Goal: Task Accomplishment & Management: Manage account settings

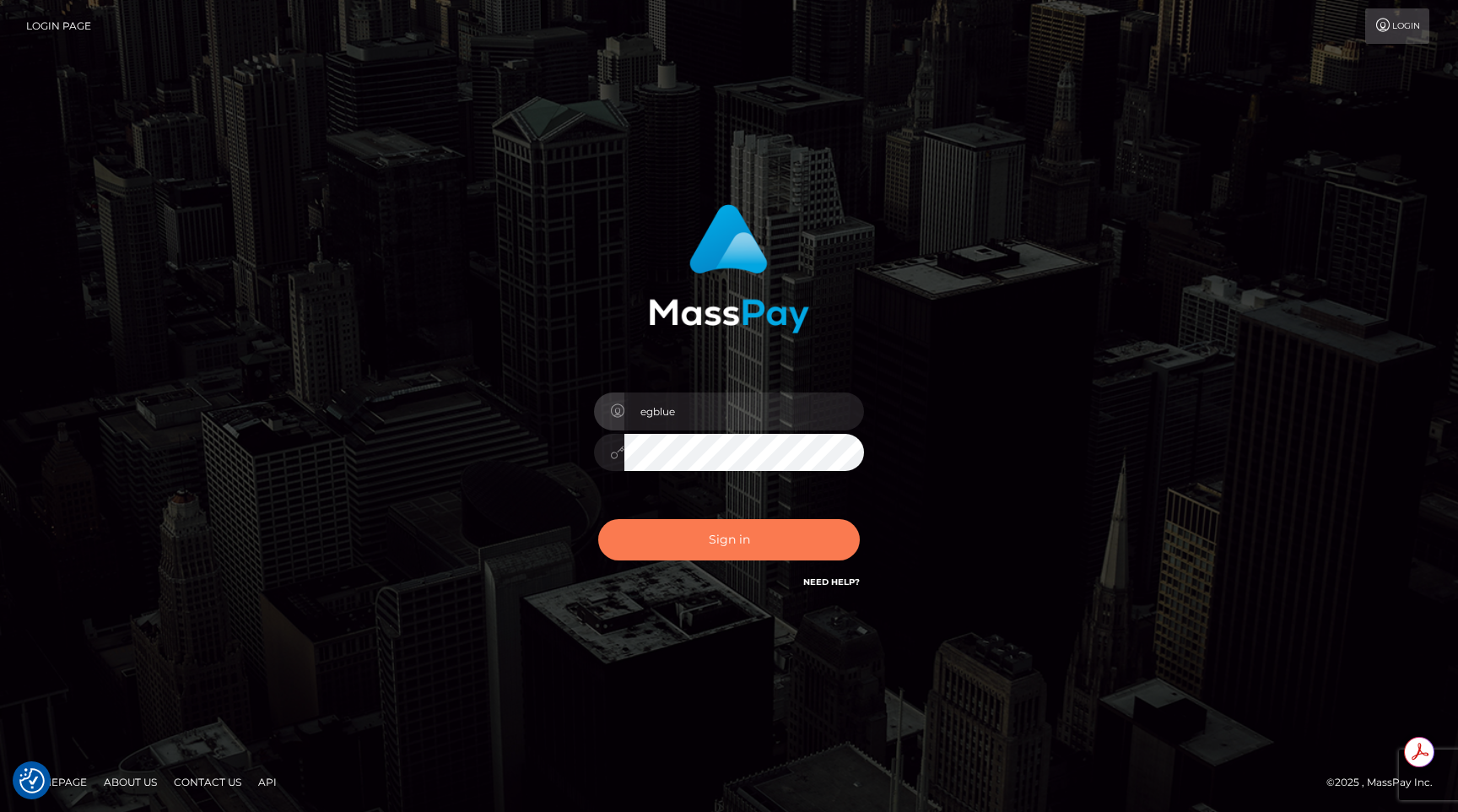
click at [731, 543] on button "Sign in" at bounding box center [729, 539] width 262 height 42
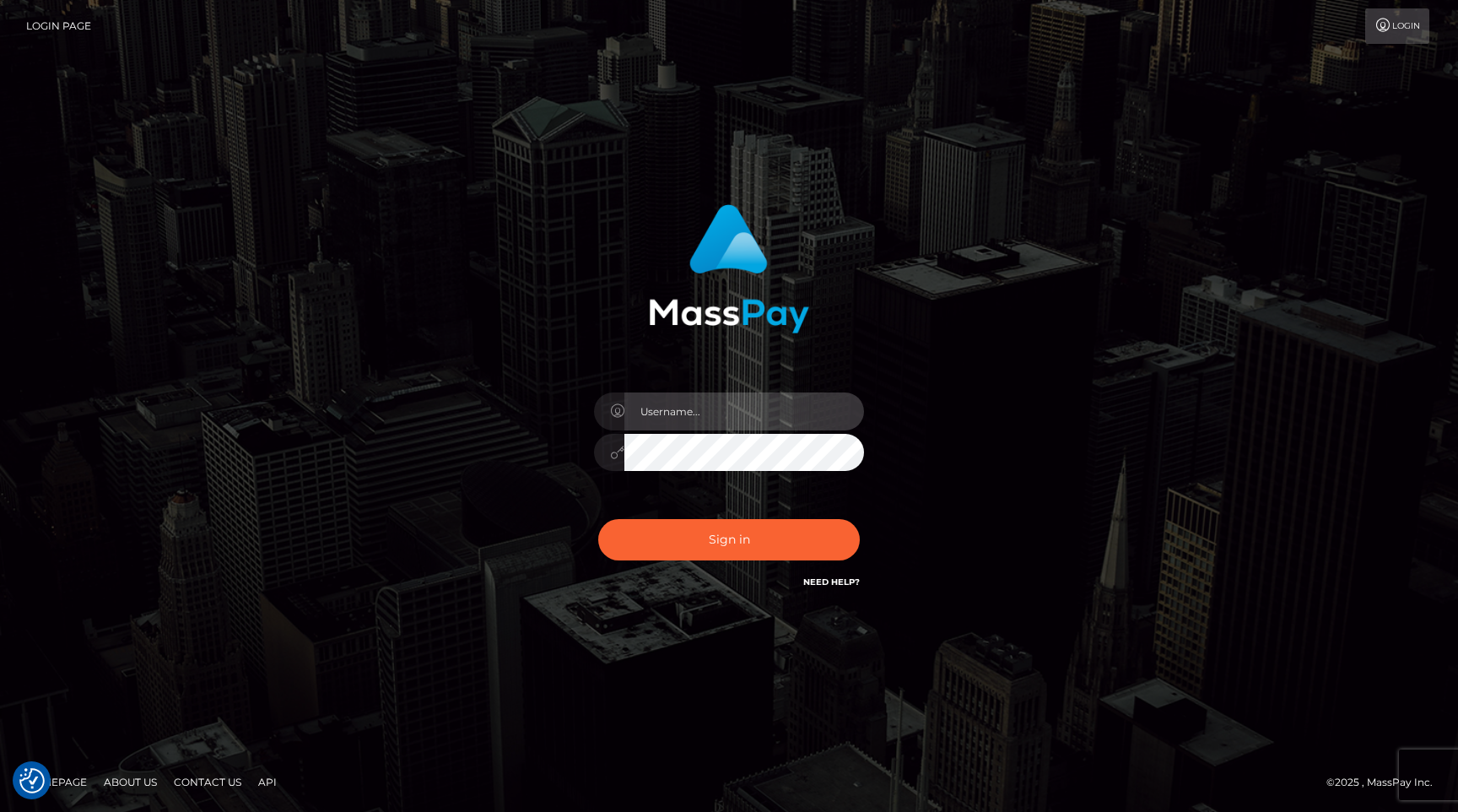
type input "egblue"
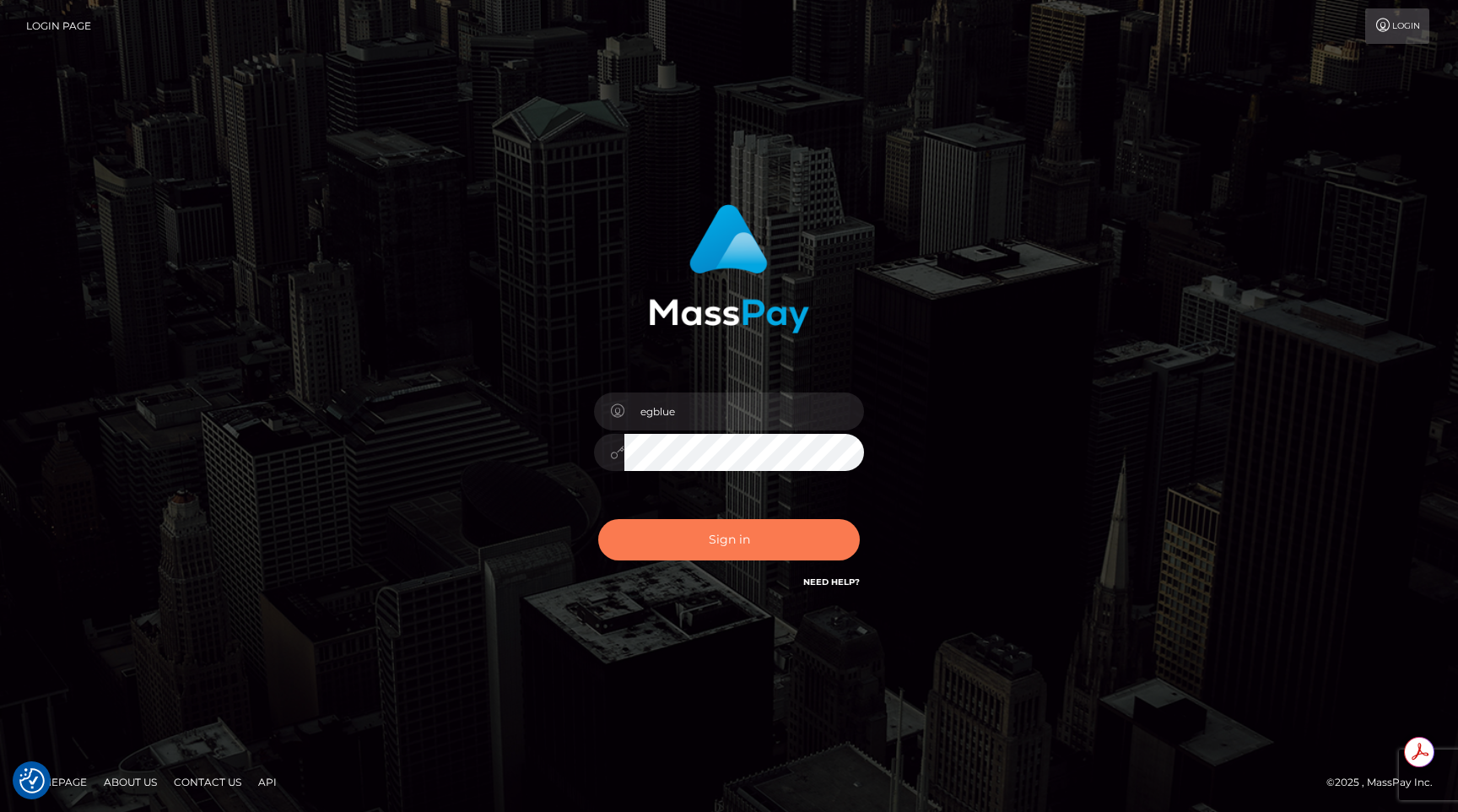
click at [731, 543] on button "Sign in" at bounding box center [729, 539] width 262 height 42
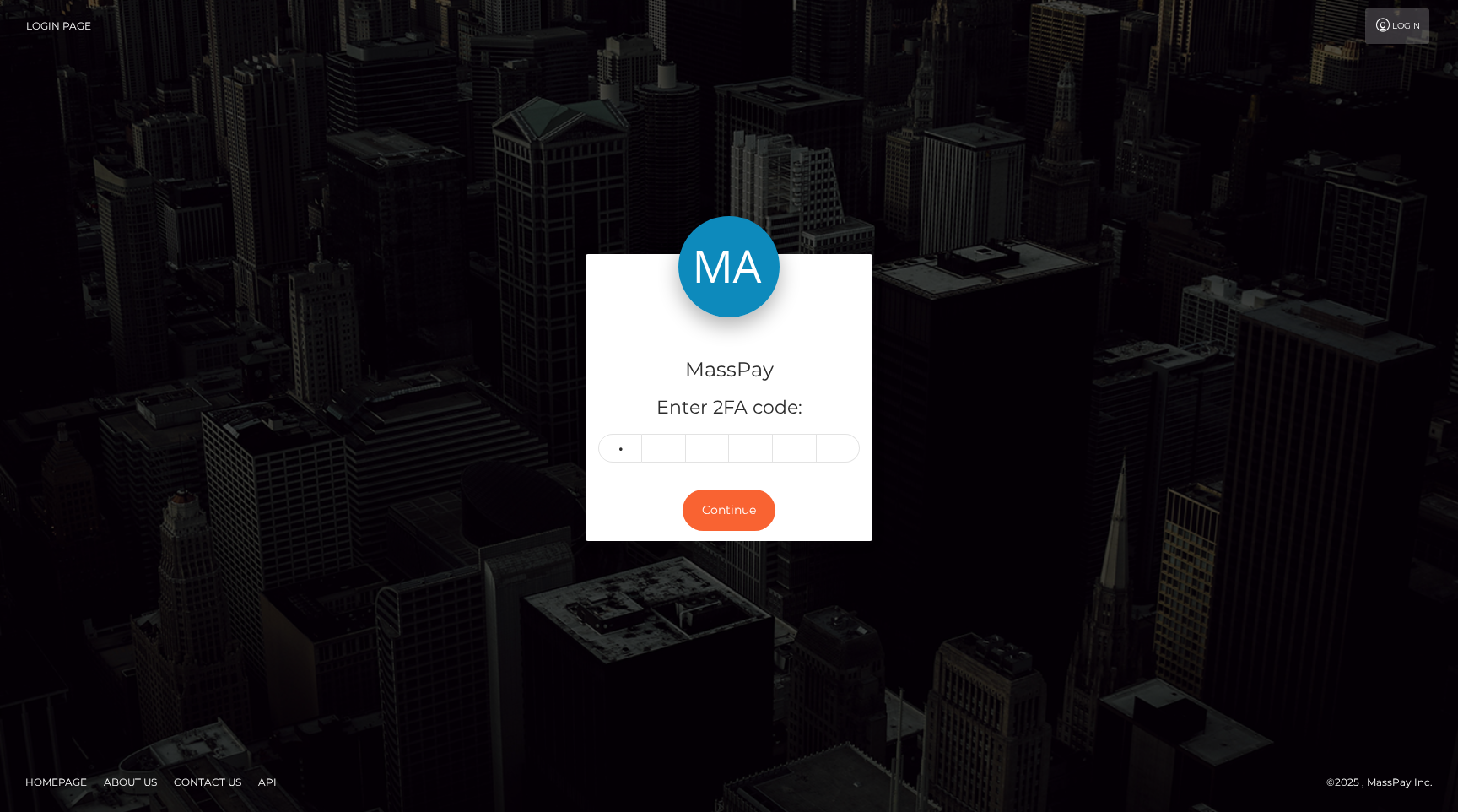
type input "3"
type input "8"
type input "9"
type input "3"
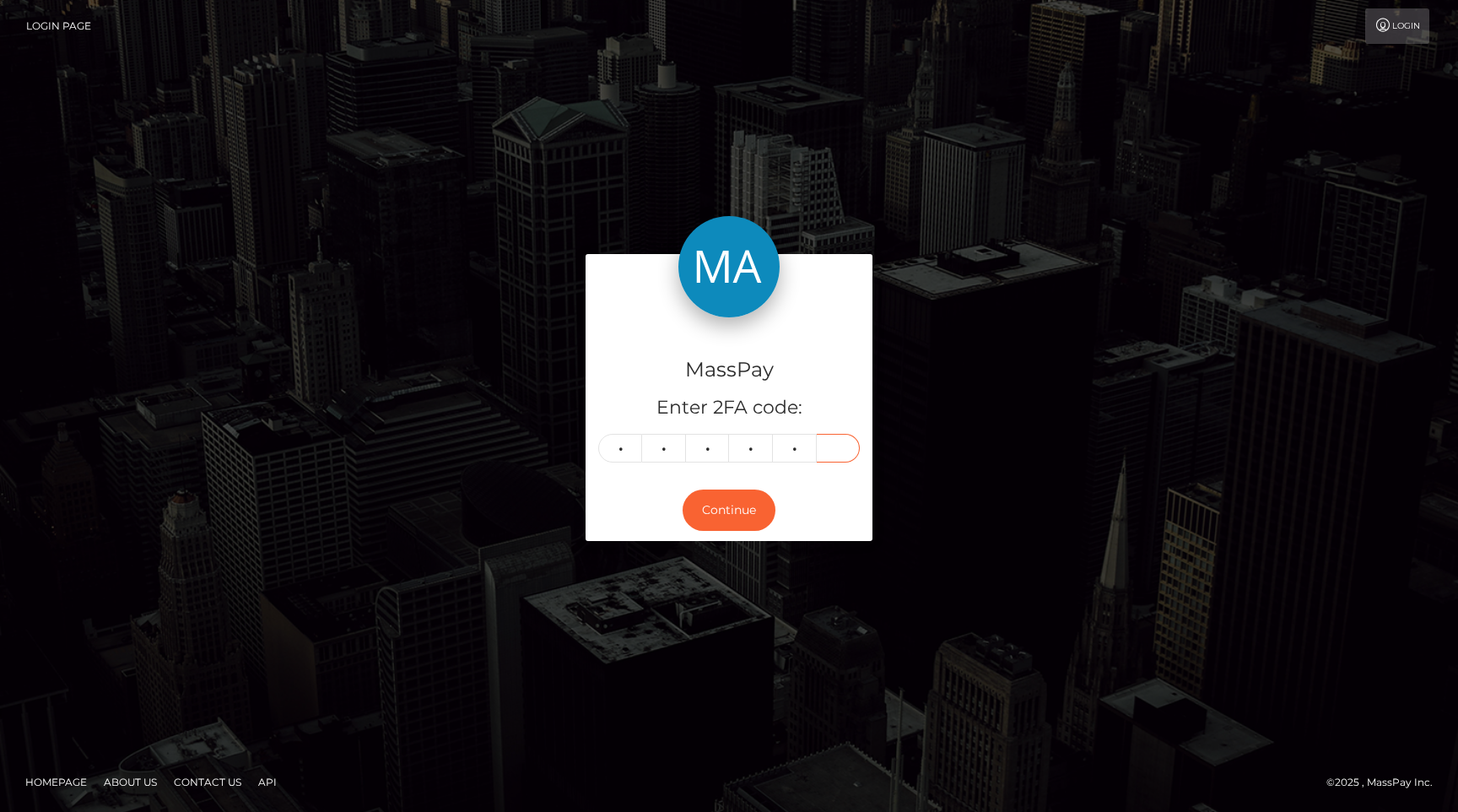
type input "4"
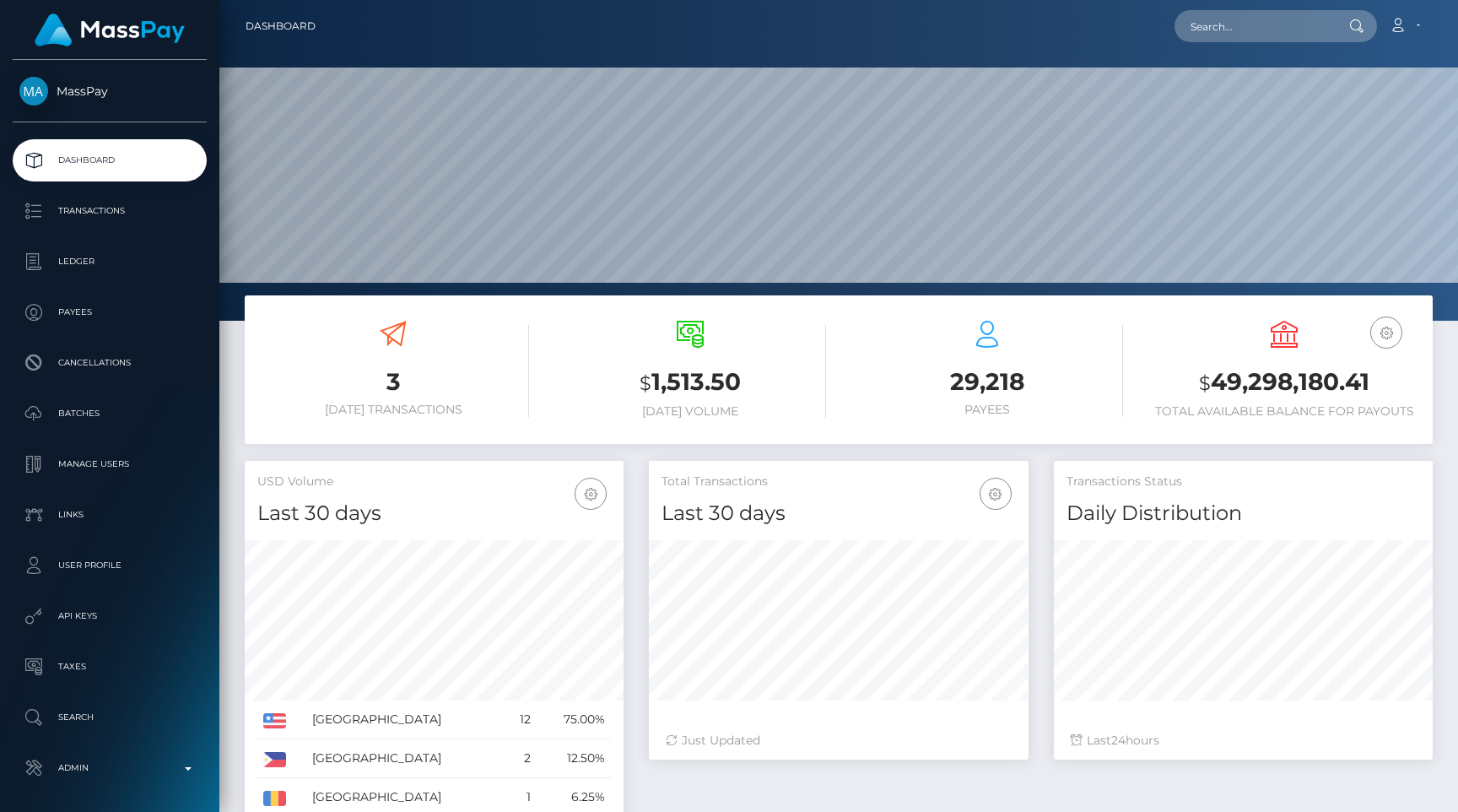
scroll to position [298, 379]
click at [170, 768] on p "Admin" at bounding box center [109, 768] width 181 height 25
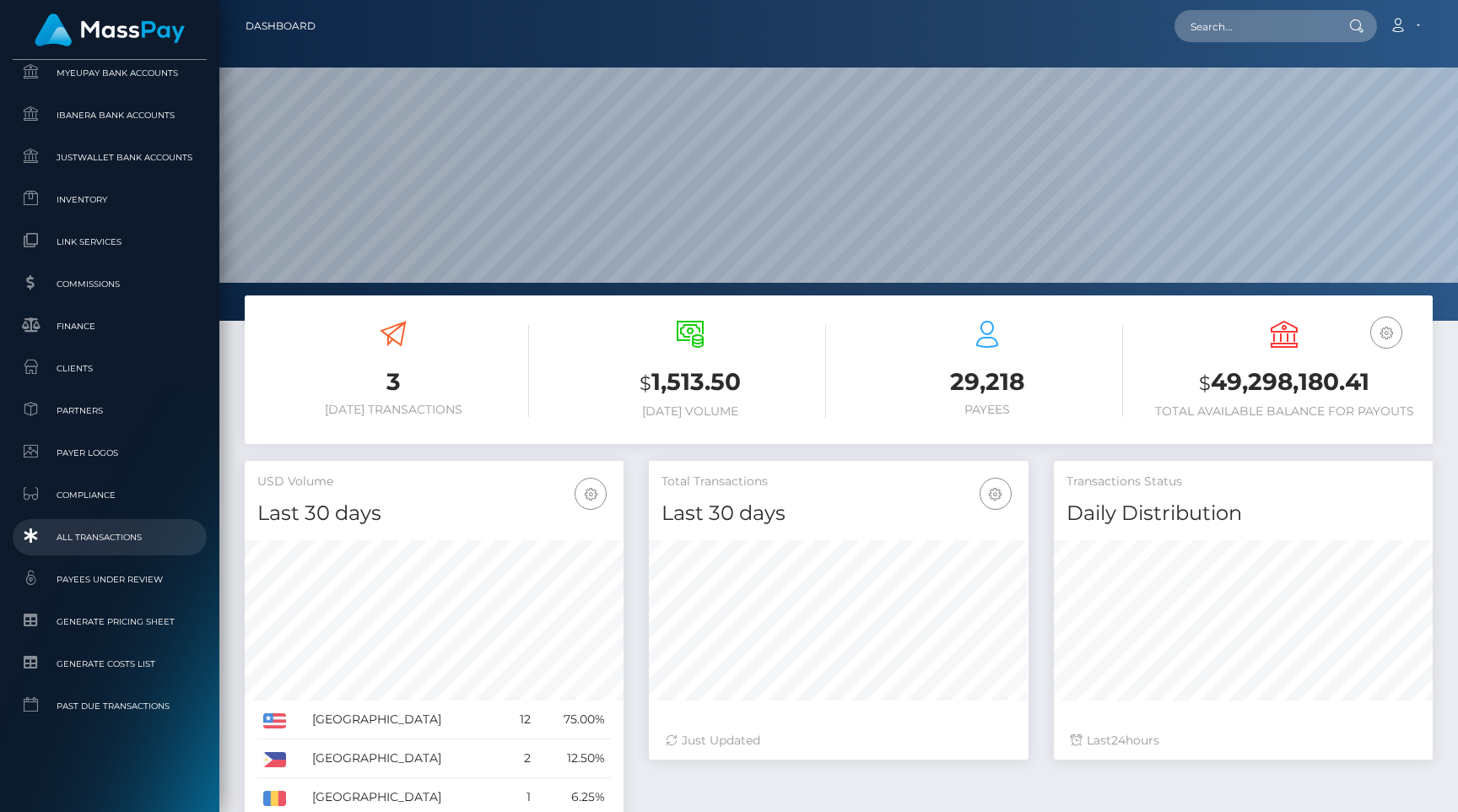
click at [117, 524] on link "All Transactions" at bounding box center [109, 537] width 194 height 37
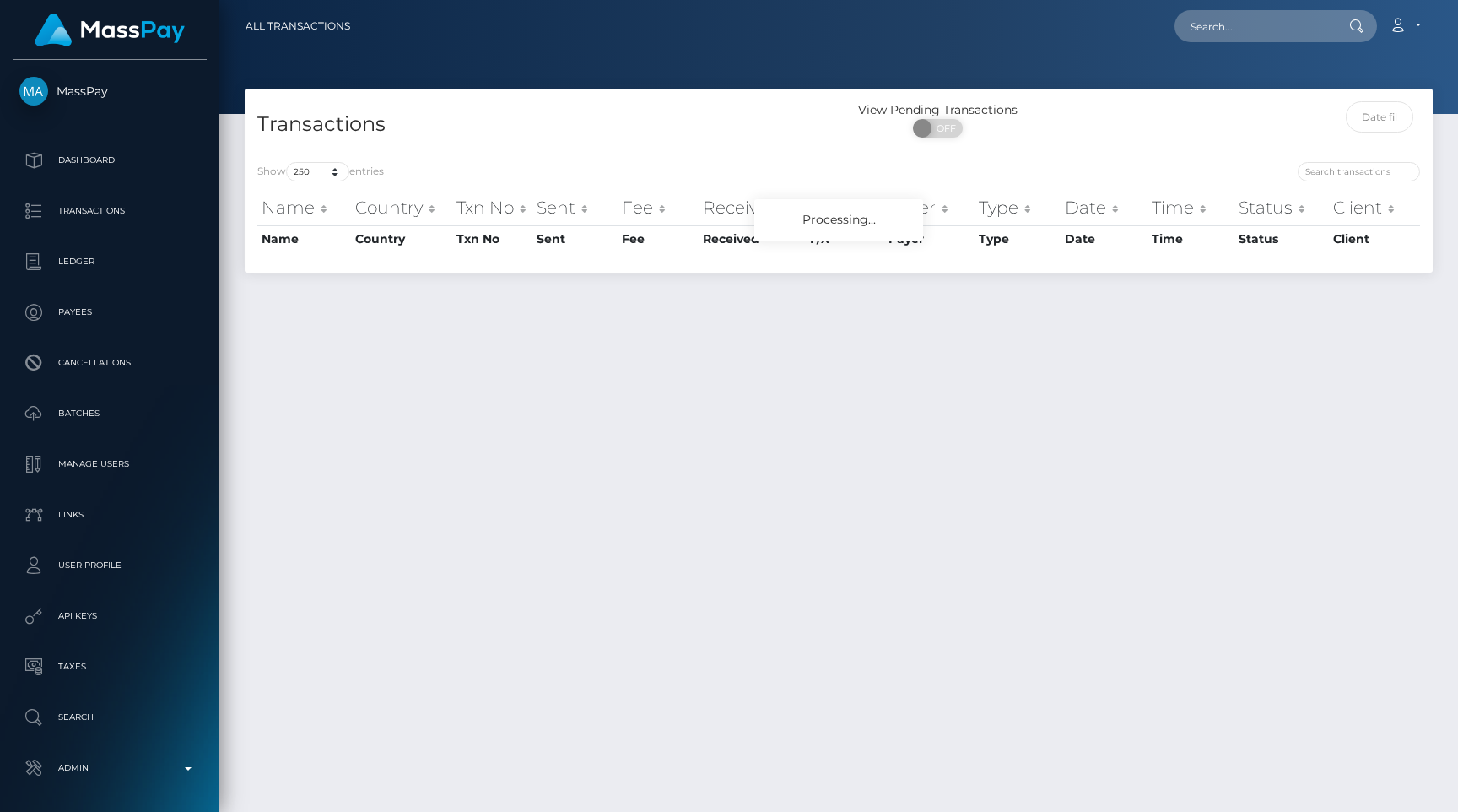
select select "250"
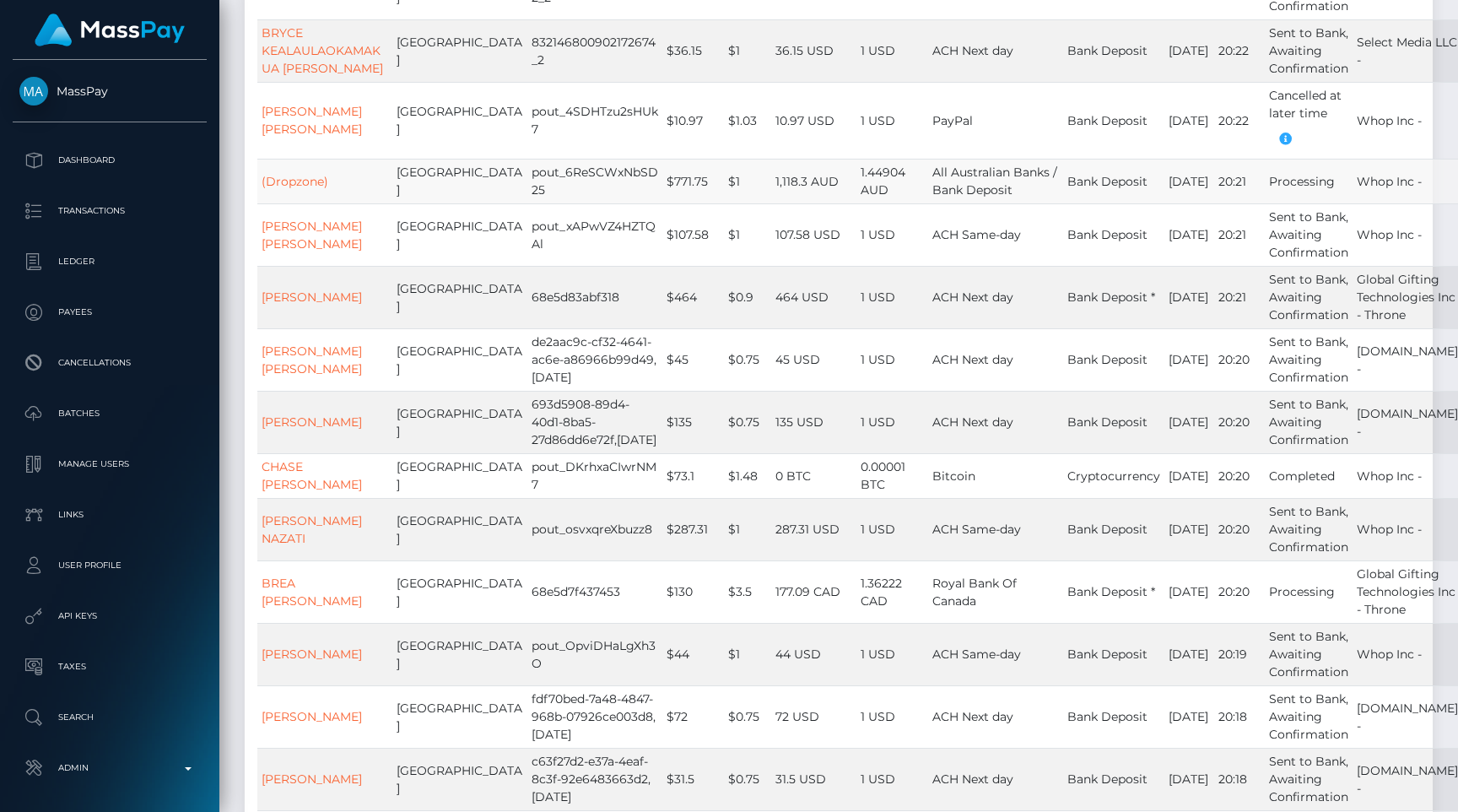
scroll to position [10881, 0]
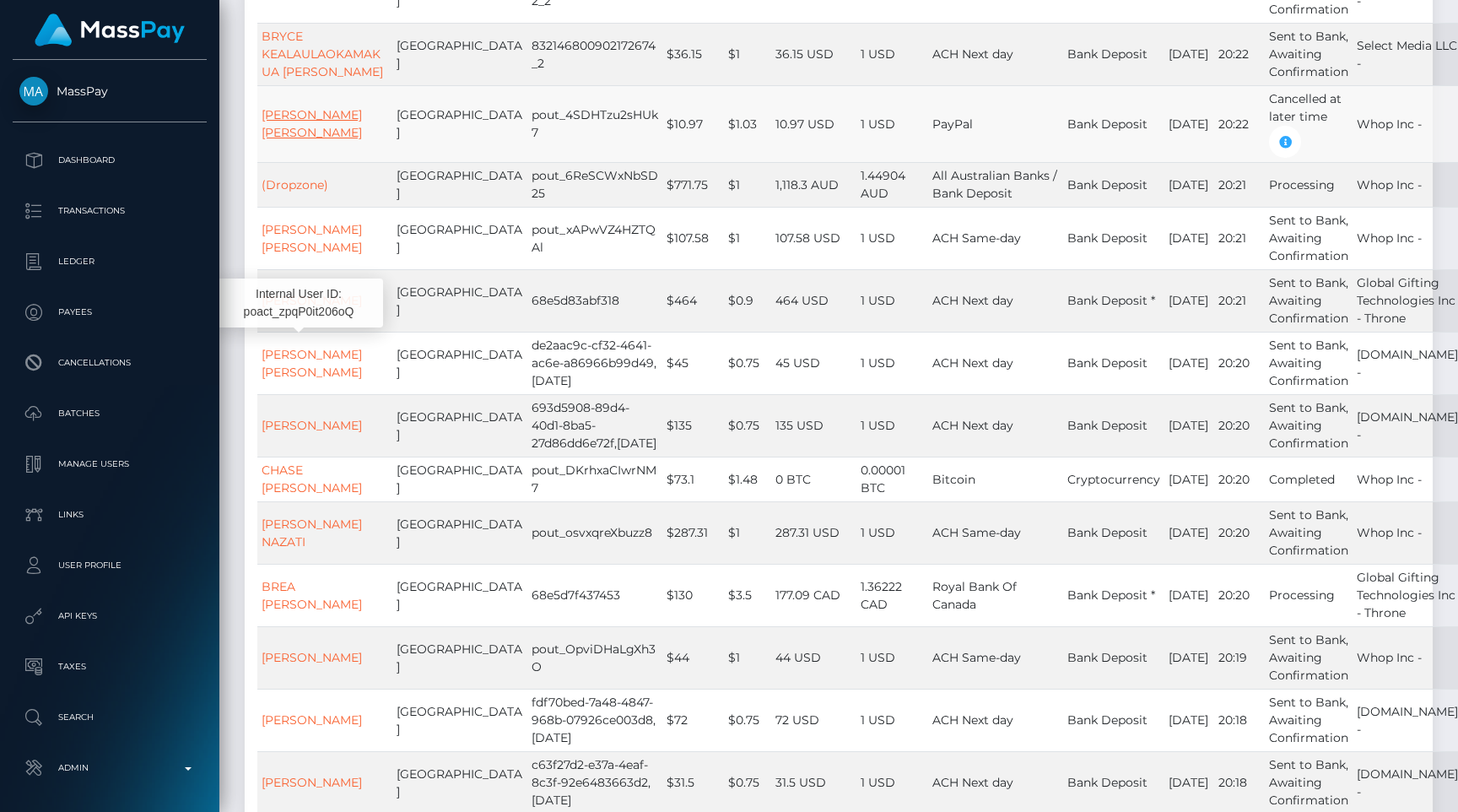
click at [315, 140] on link "[PERSON_NAME] [PERSON_NAME]" at bounding box center [312, 124] width 100 height 33
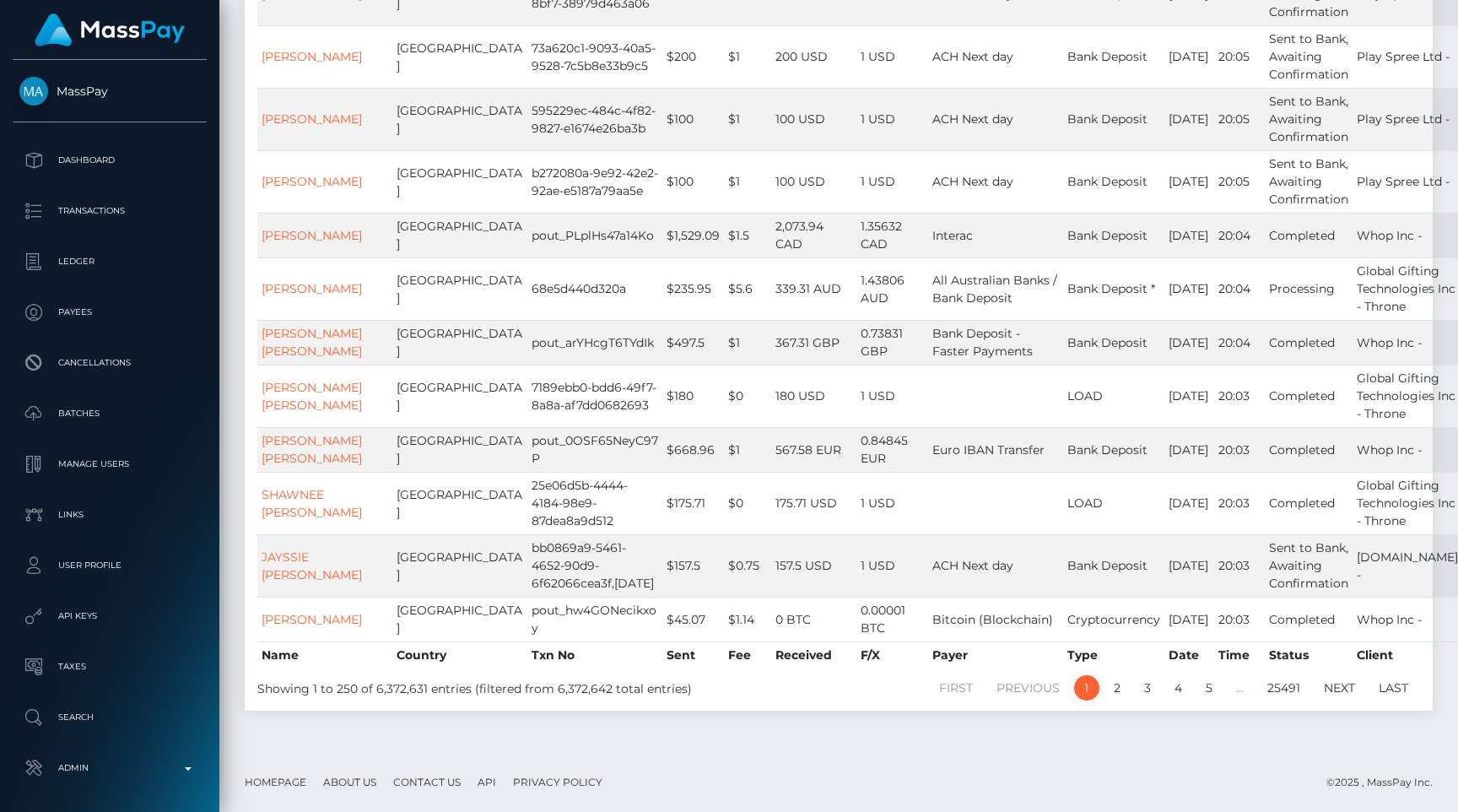
scroll to position [14700, 0]
click at [1116, 696] on link "2" at bounding box center [1117, 687] width 25 height 25
click at [724, 557] on td "$0.75" at bounding box center [747, 565] width 47 height 63
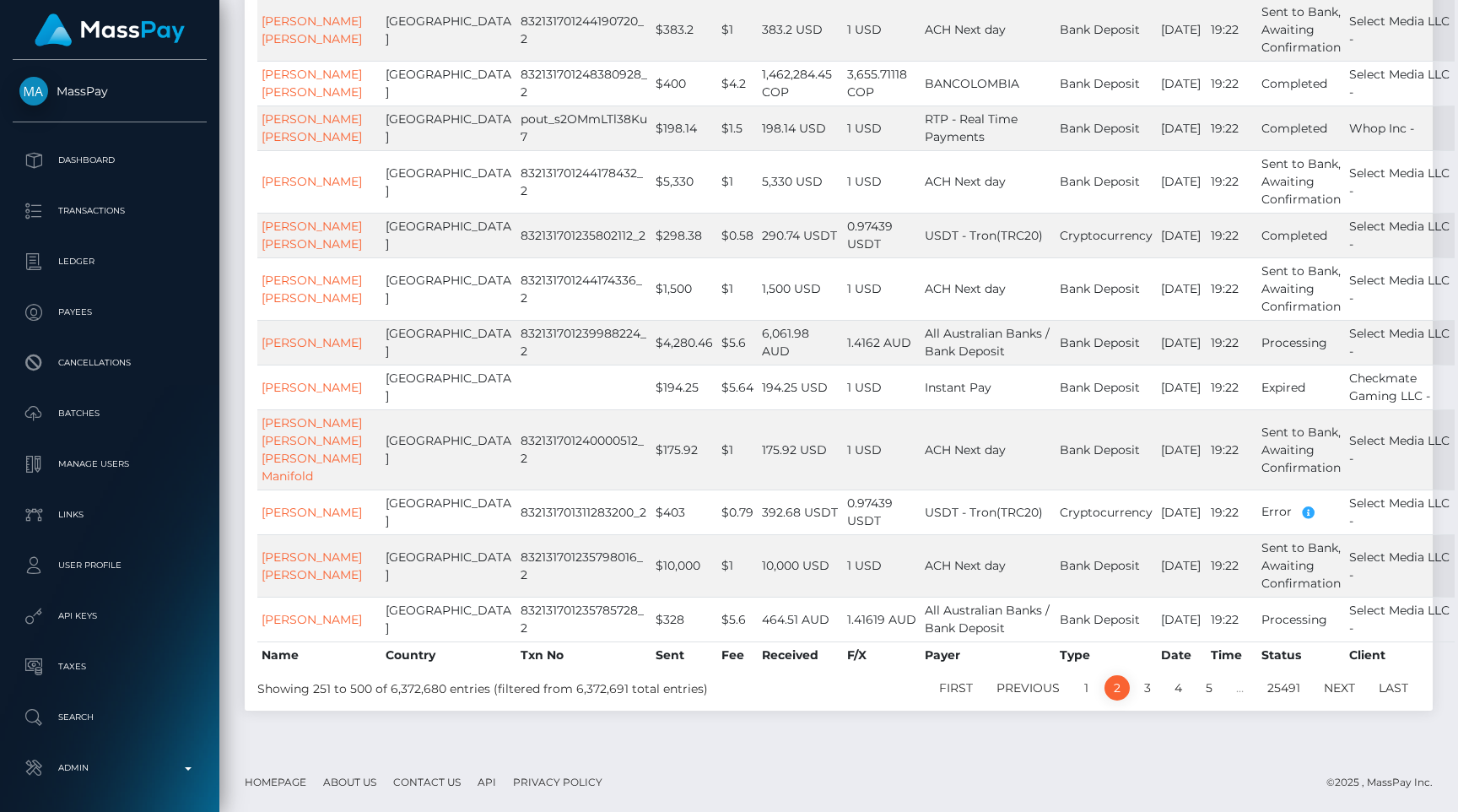
scroll to position [14948, 0]
click at [652, 574] on td "$10,000" at bounding box center [685, 565] width 66 height 63
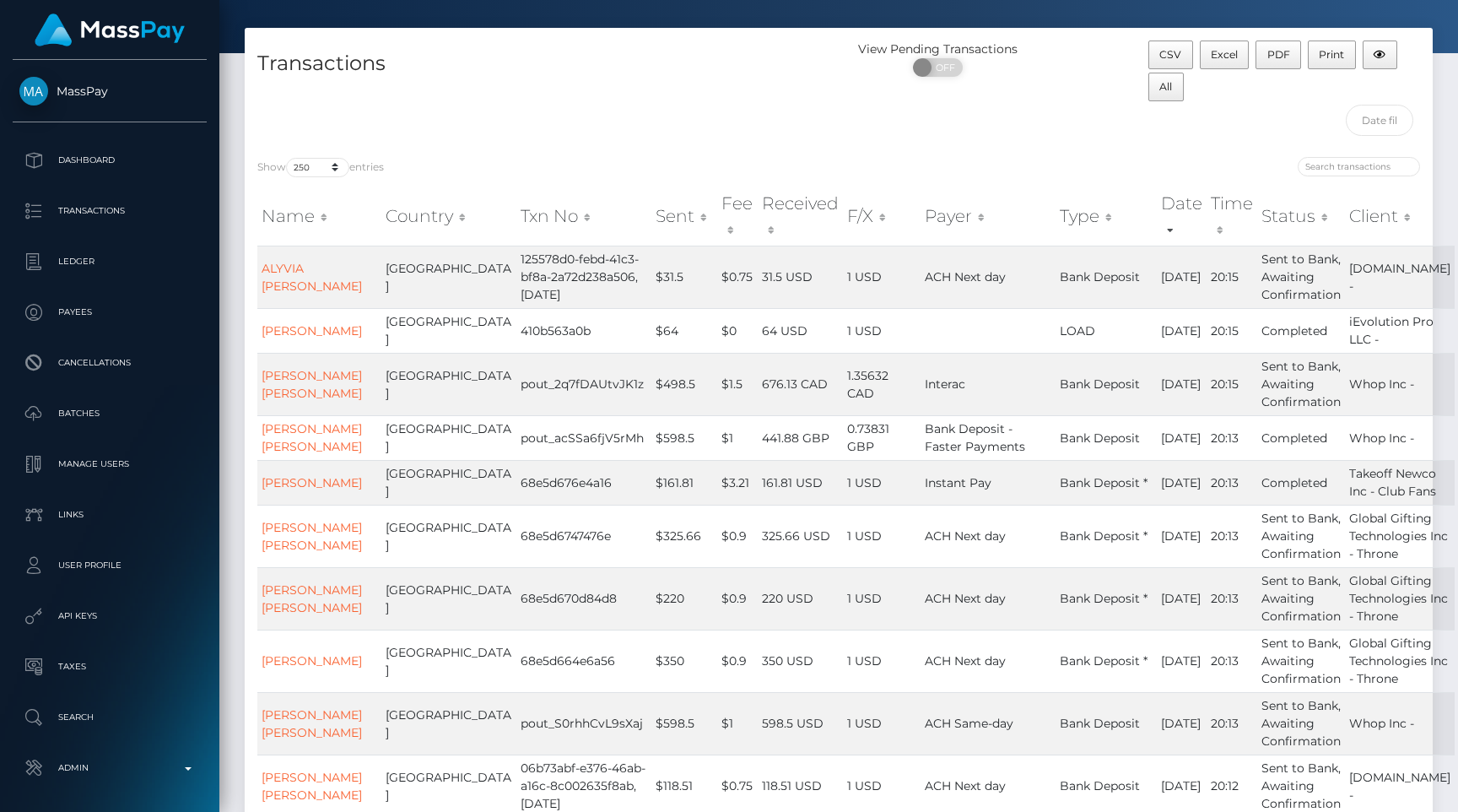
scroll to position [0, 0]
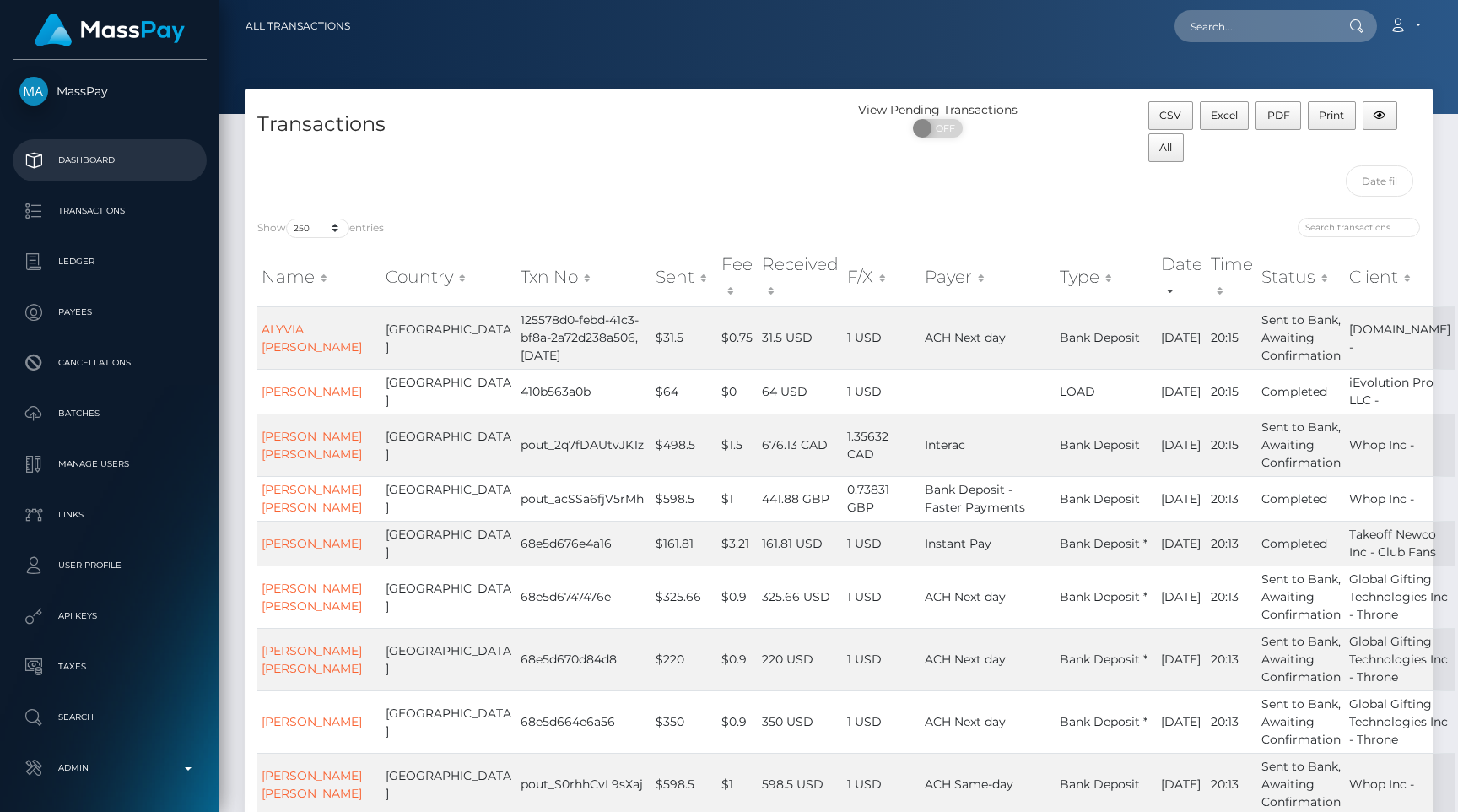
click at [127, 158] on p "Dashboard" at bounding box center [109, 160] width 181 height 25
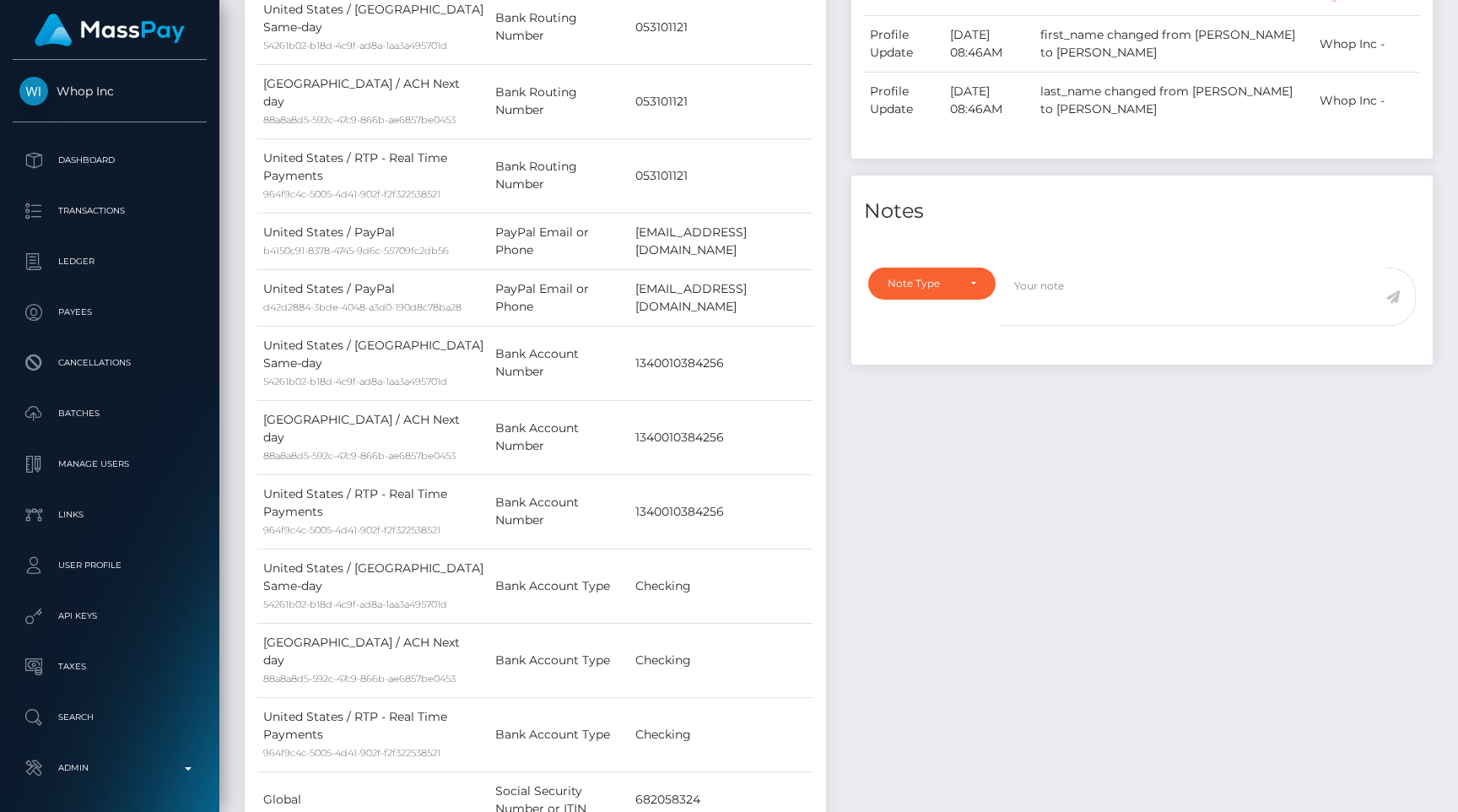
scroll to position [1409, 0]
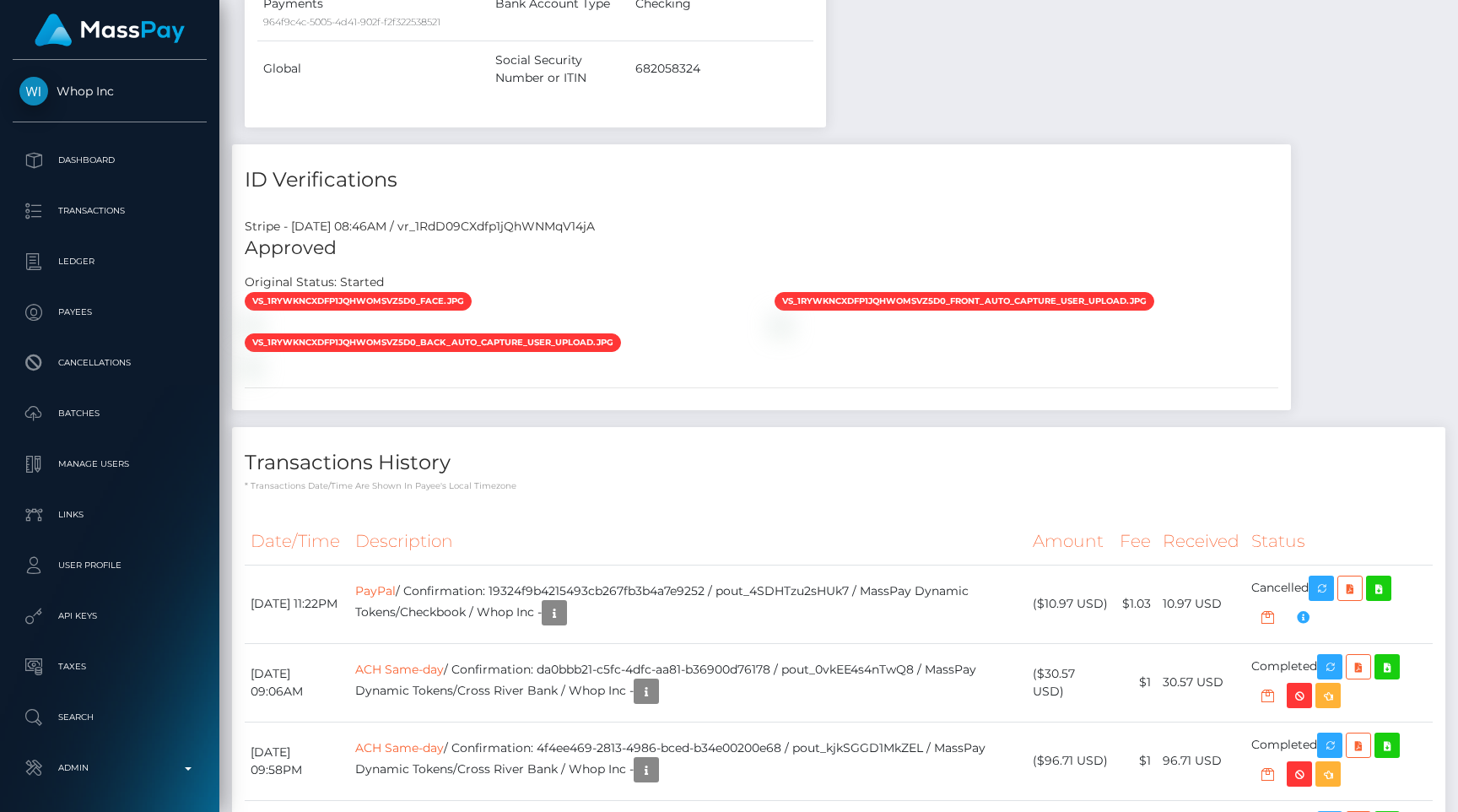
click at [604, 217] on div "Stripe - July 24, 2025 08:46AM / vr_1RdD09CXdfp1jQhWNMqV14jA" at bounding box center [761, 226] width 1059 height 17
copy div "vr_1RdD09CXdfp1jQhWNMqV14jA"
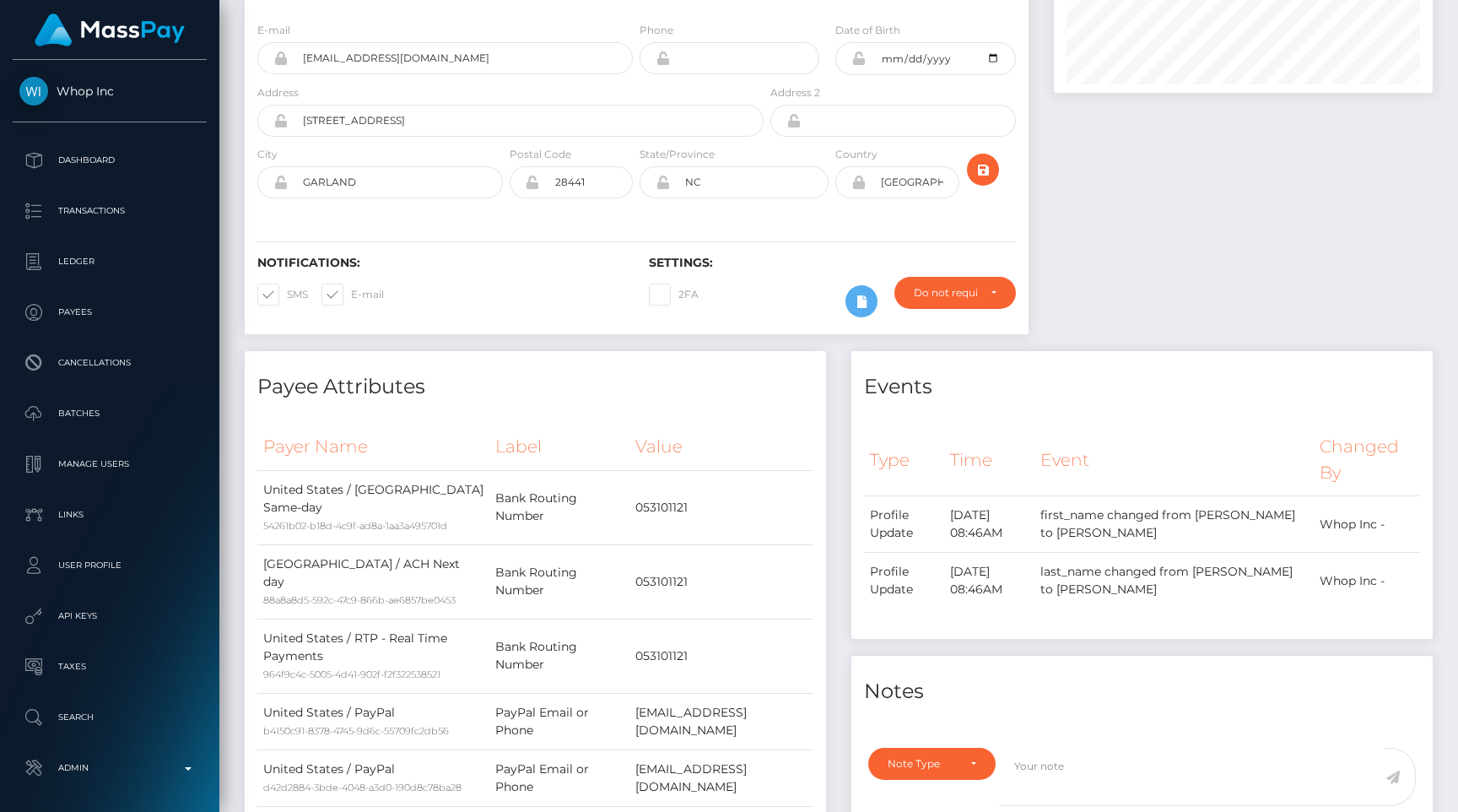
scroll to position [100, 0]
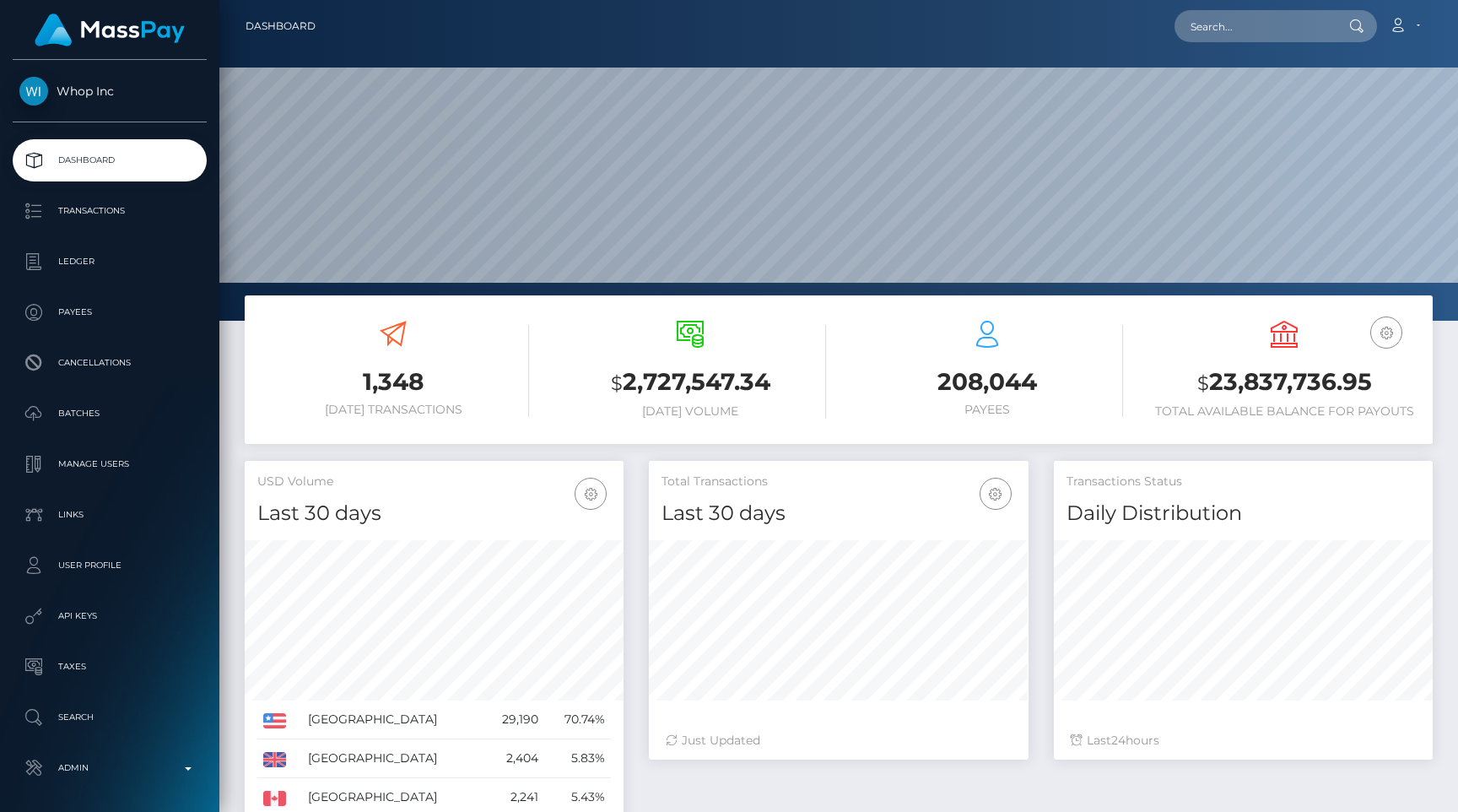
scroll to position [298, 379]
click at [520, 345] on div "1,348 Today Transactions" at bounding box center [393, 369] width 271 height 97
click at [159, 782] on link "Admin" at bounding box center [109, 768] width 194 height 42
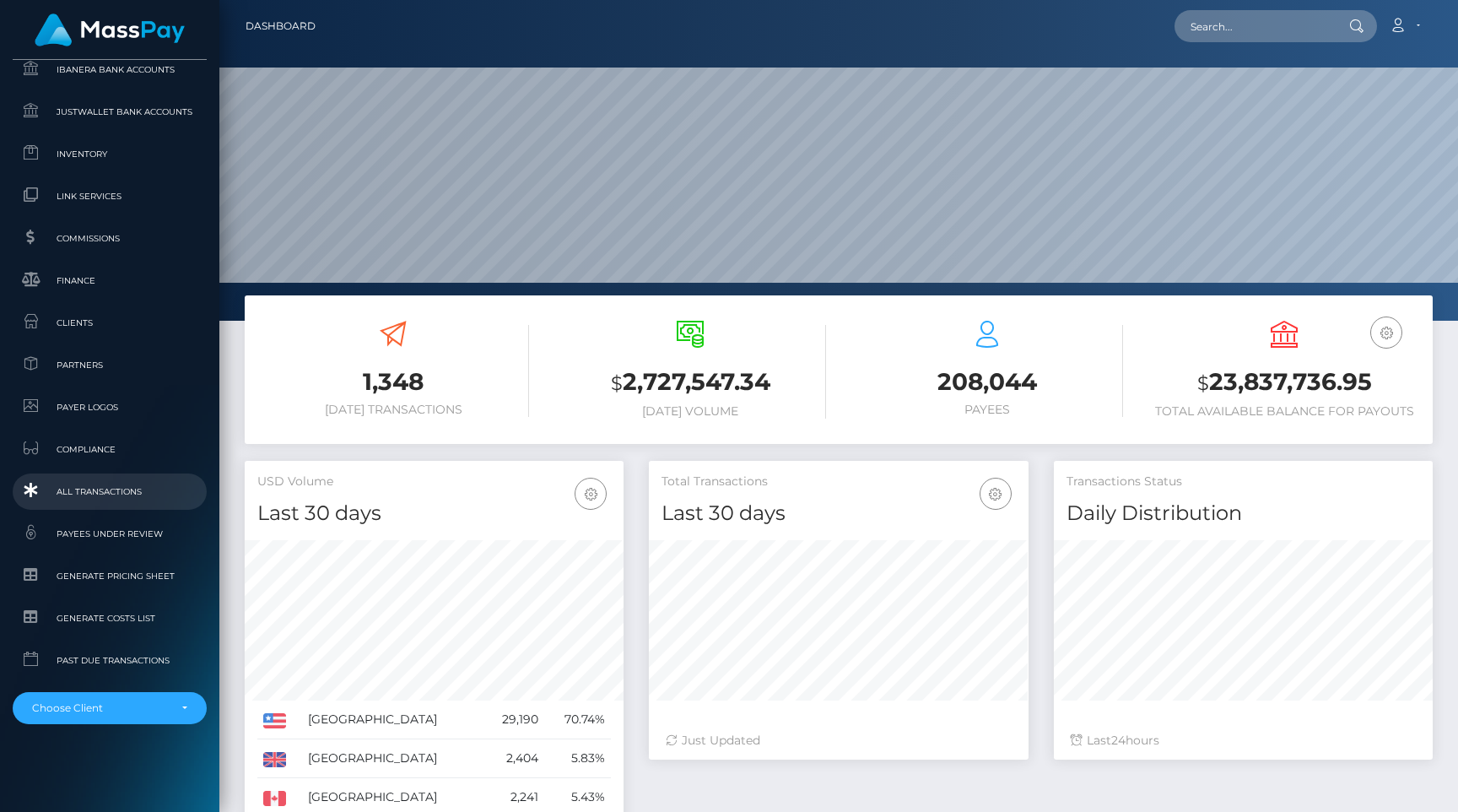
click at [138, 498] on span "All Transactions" at bounding box center [109, 491] width 181 height 19
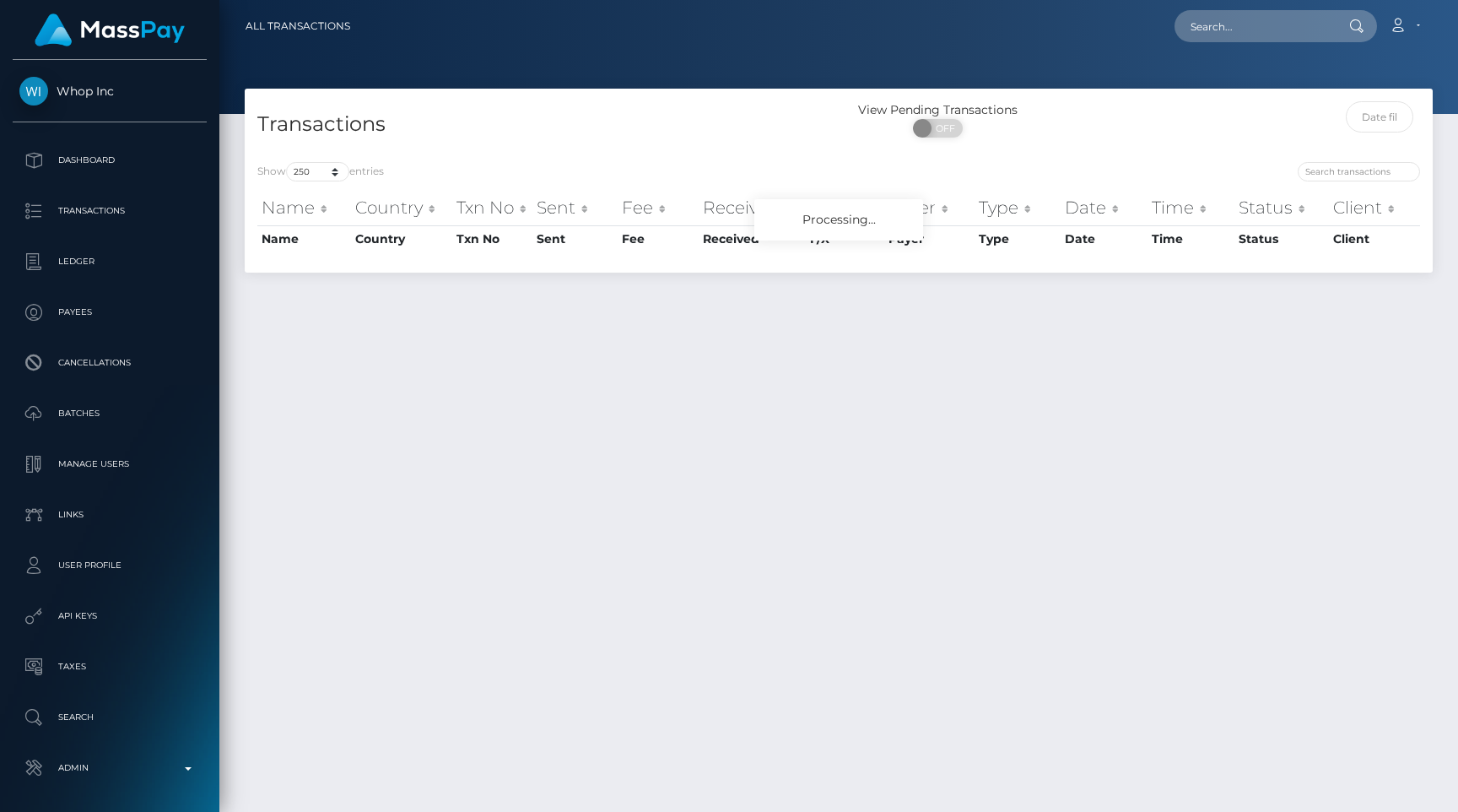
select select "250"
click at [565, 104] on div "Transactions" at bounding box center [541, 126] width 594 height 48
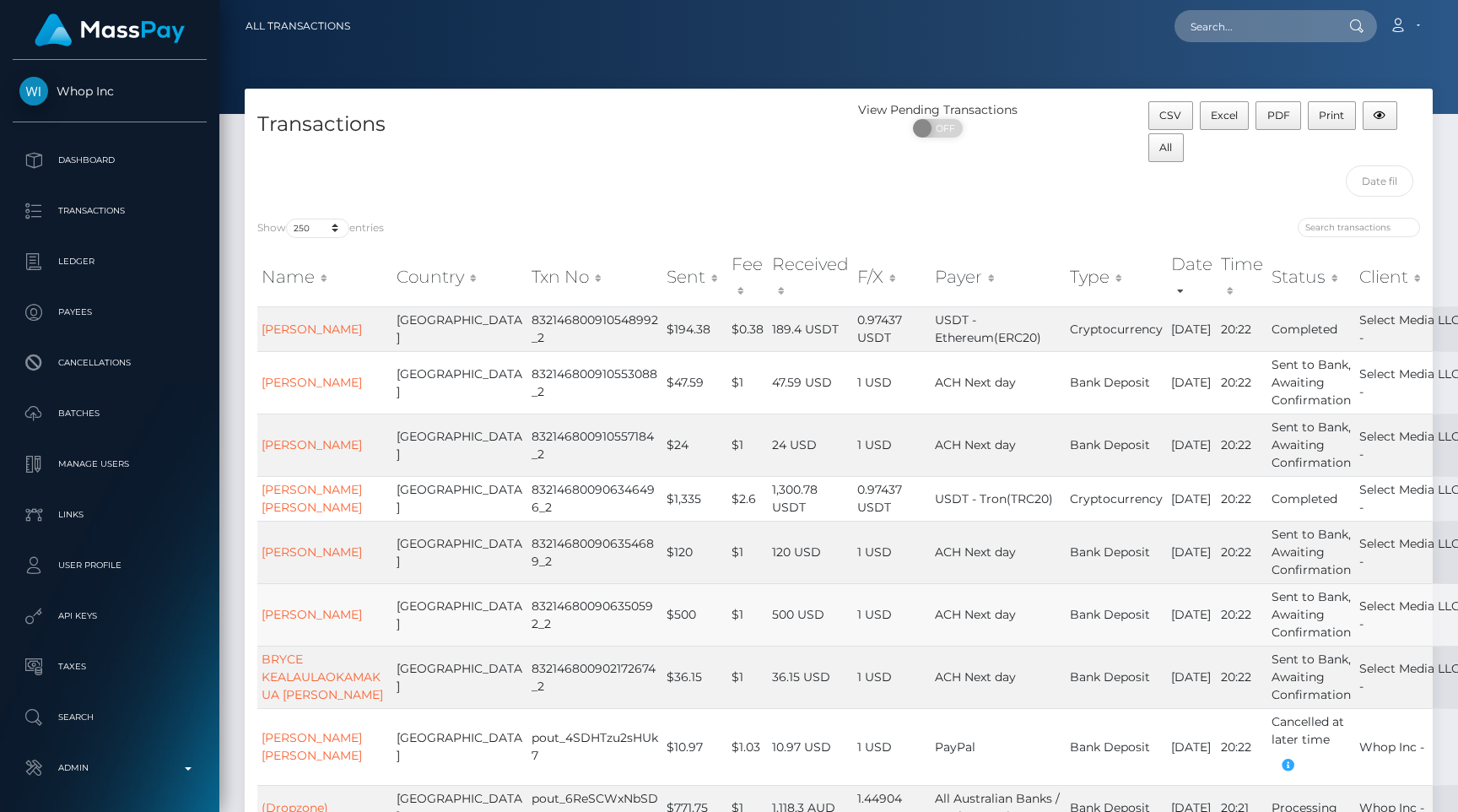
click at [662, 585] on td "$500" at bounding box center [694, 614] width 65 height 63
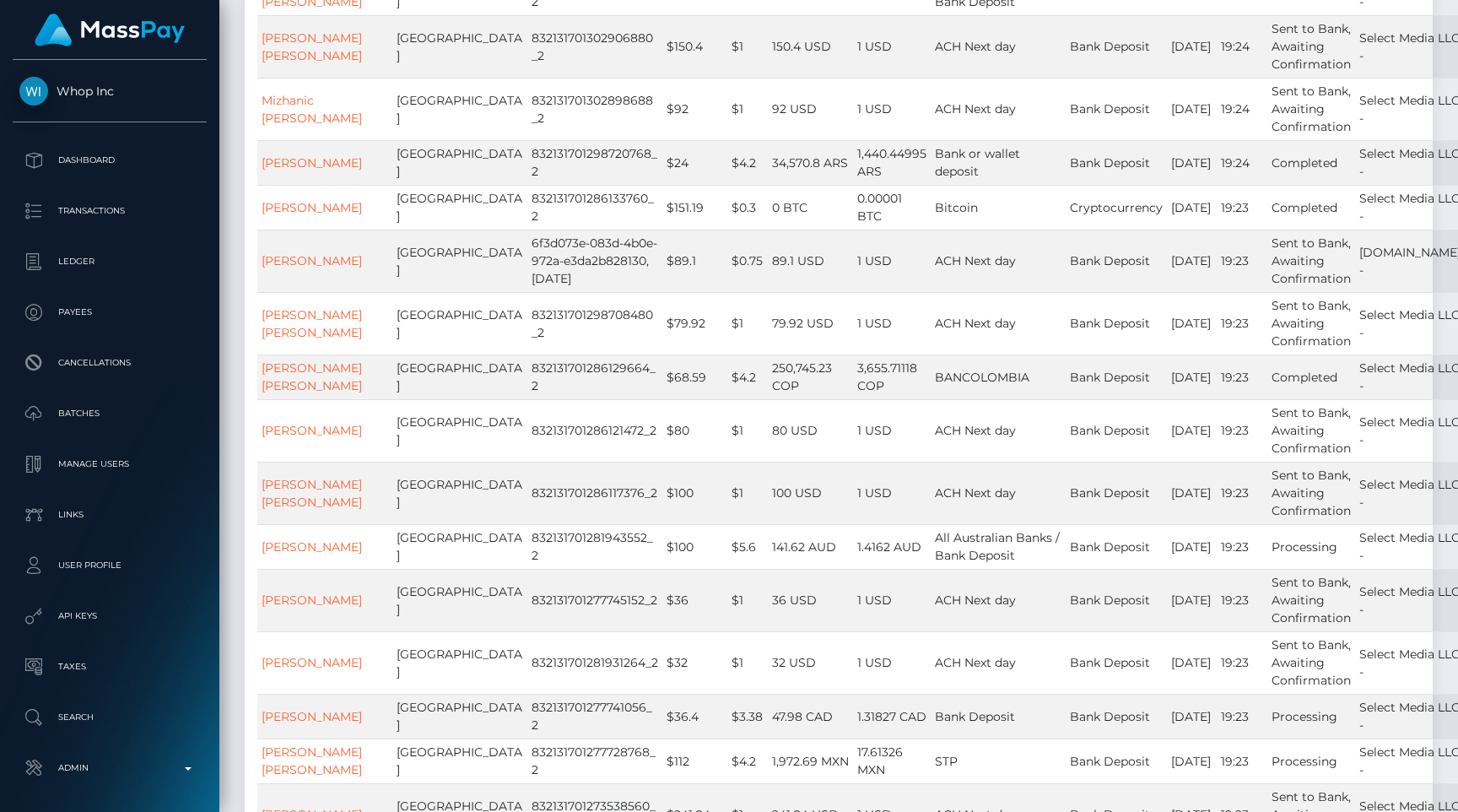
scroll to position [15016, 0]
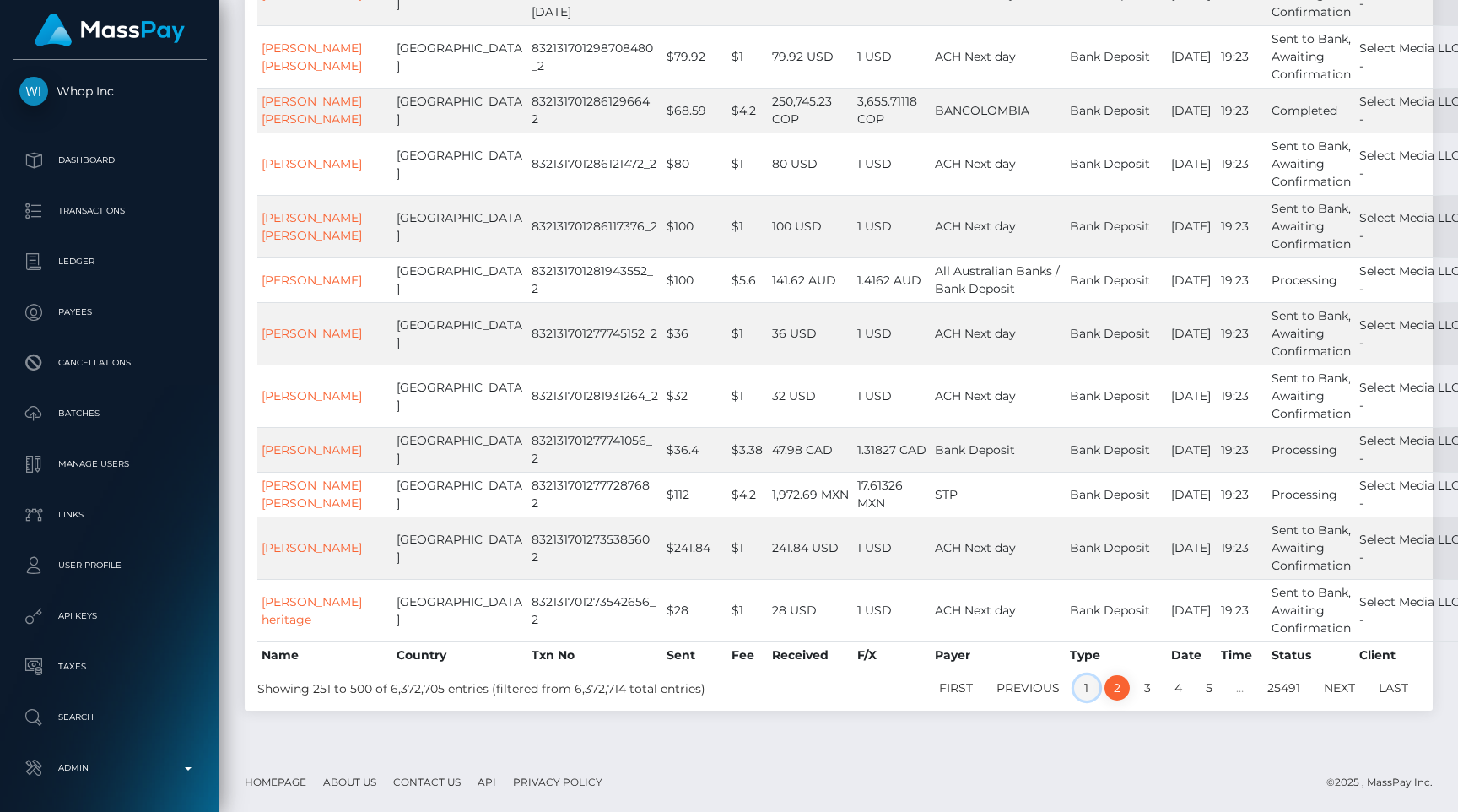
click at [1078, 685] on link "1" at bounding box center [1086, 687] width 25 height 25
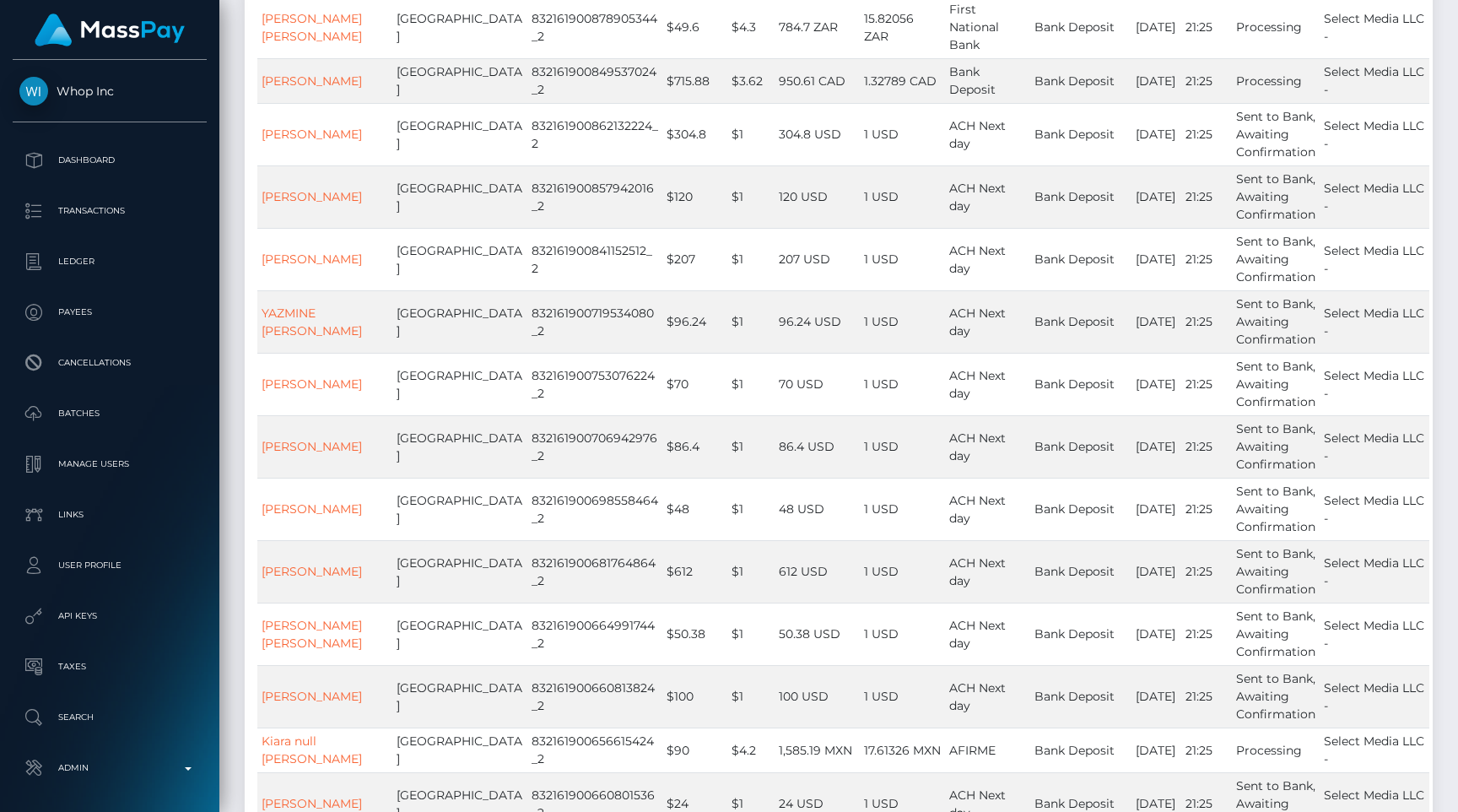
scroll to position [0, 0]
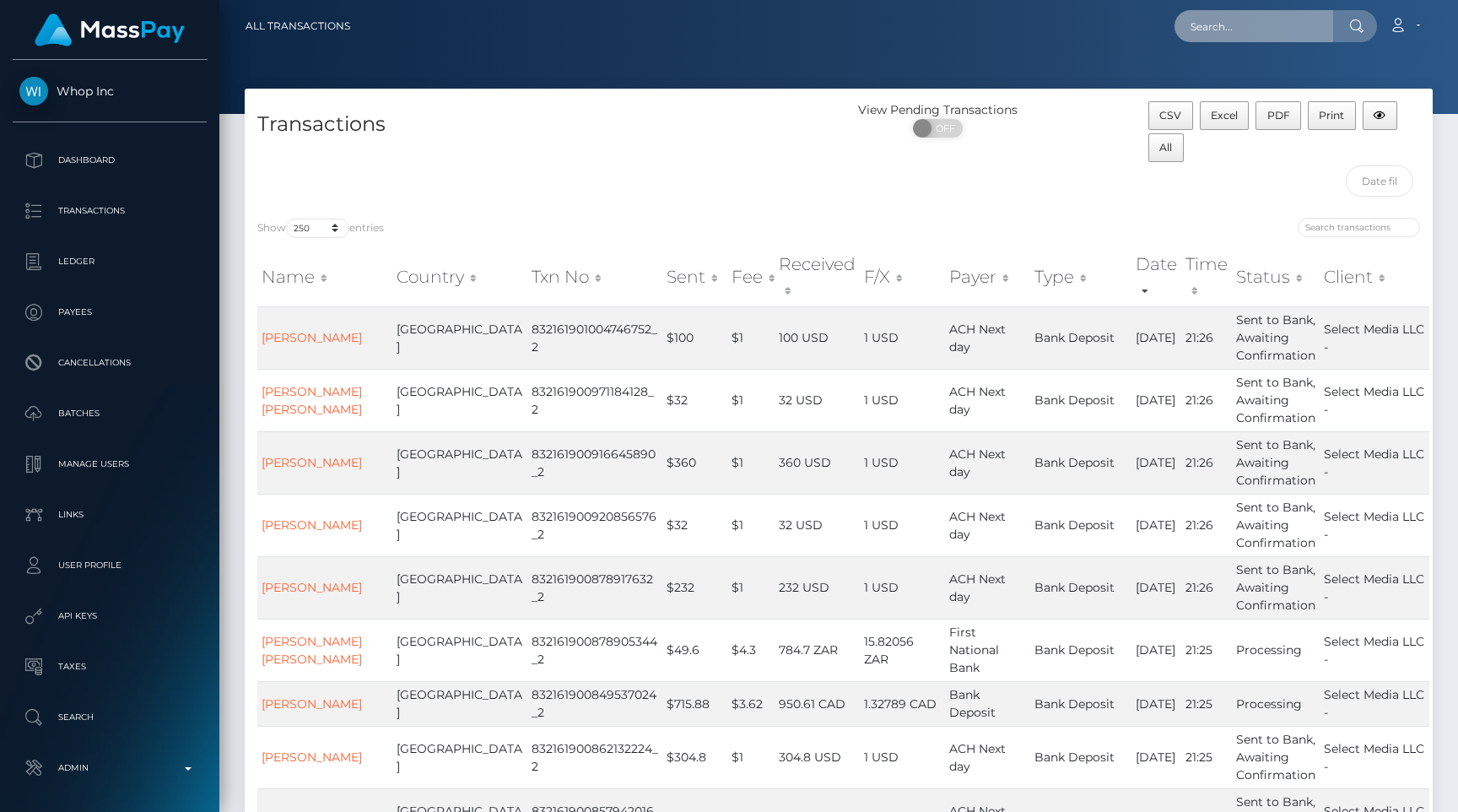
click at [1232, 26] on input "text" at bounding box center [1253, 25] width 158 height 32
paste input "0f9bae2e-6835-11f0-a026-06178c1a380f"
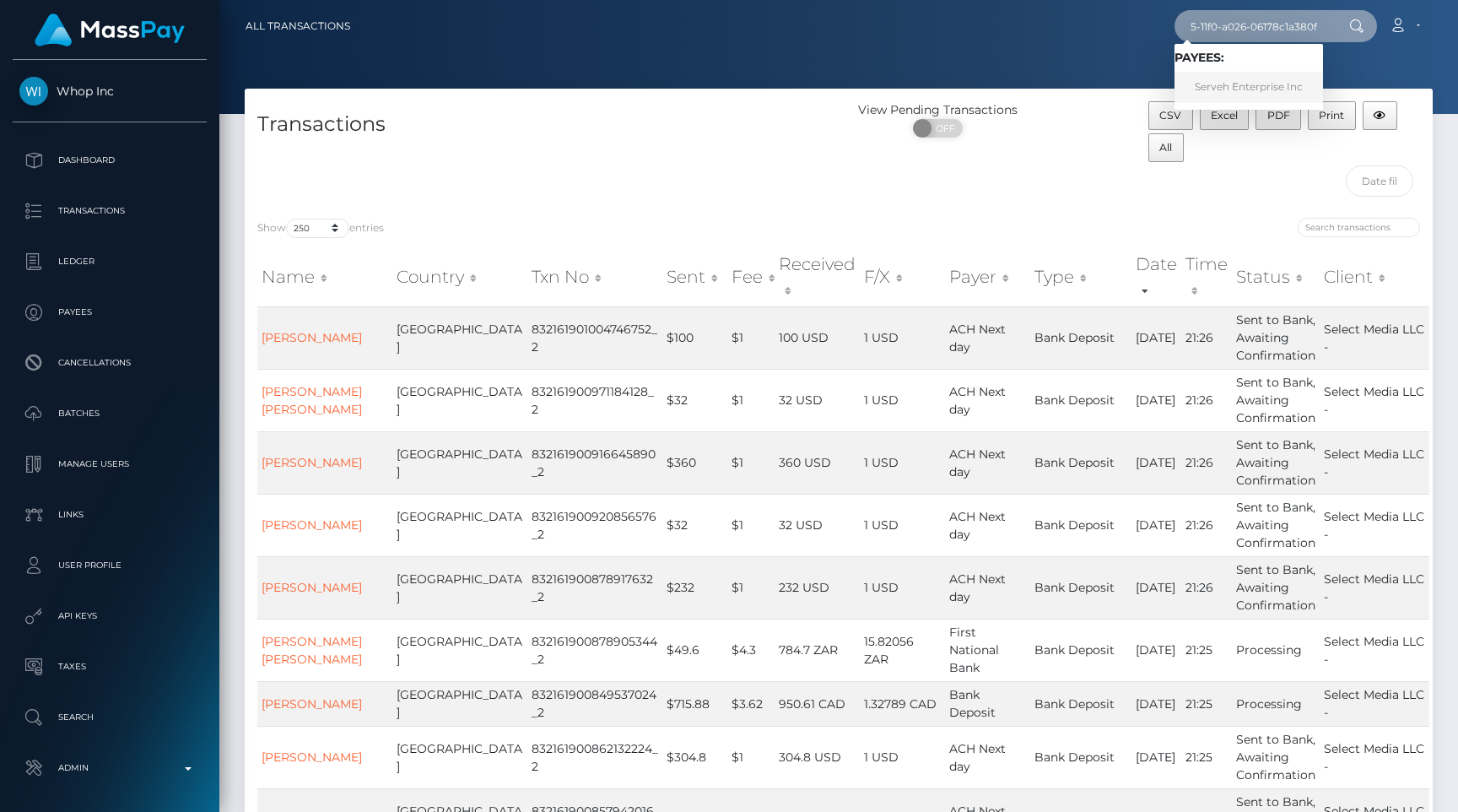
type input "0f9bae2e-6835-11f0-a026-06178c1a380f"
click at [1268, 77] on link "Serveh Enterprise Inc" at bounding box center [1248, 87] width 149 height 31
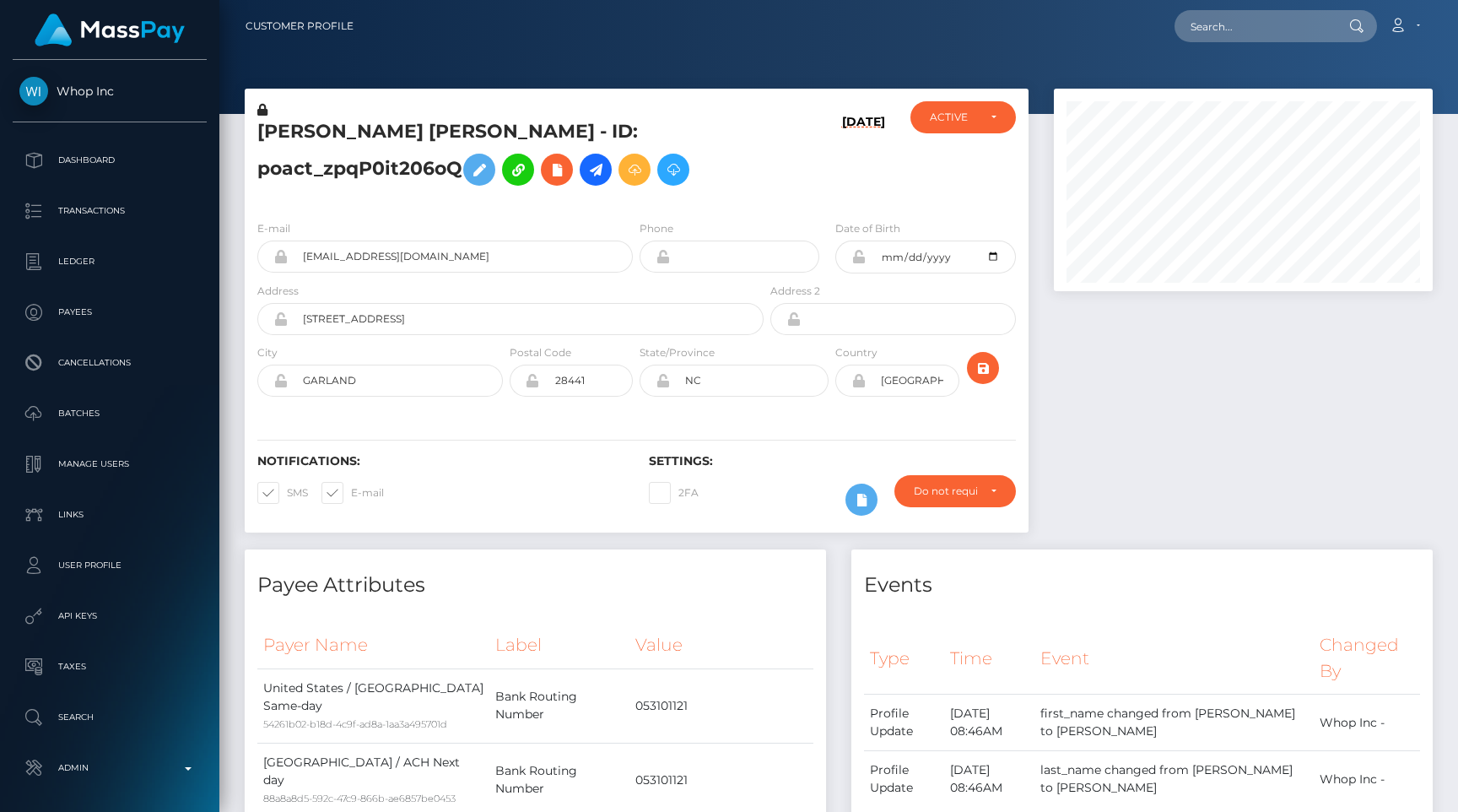
scroll to position [203, 379]
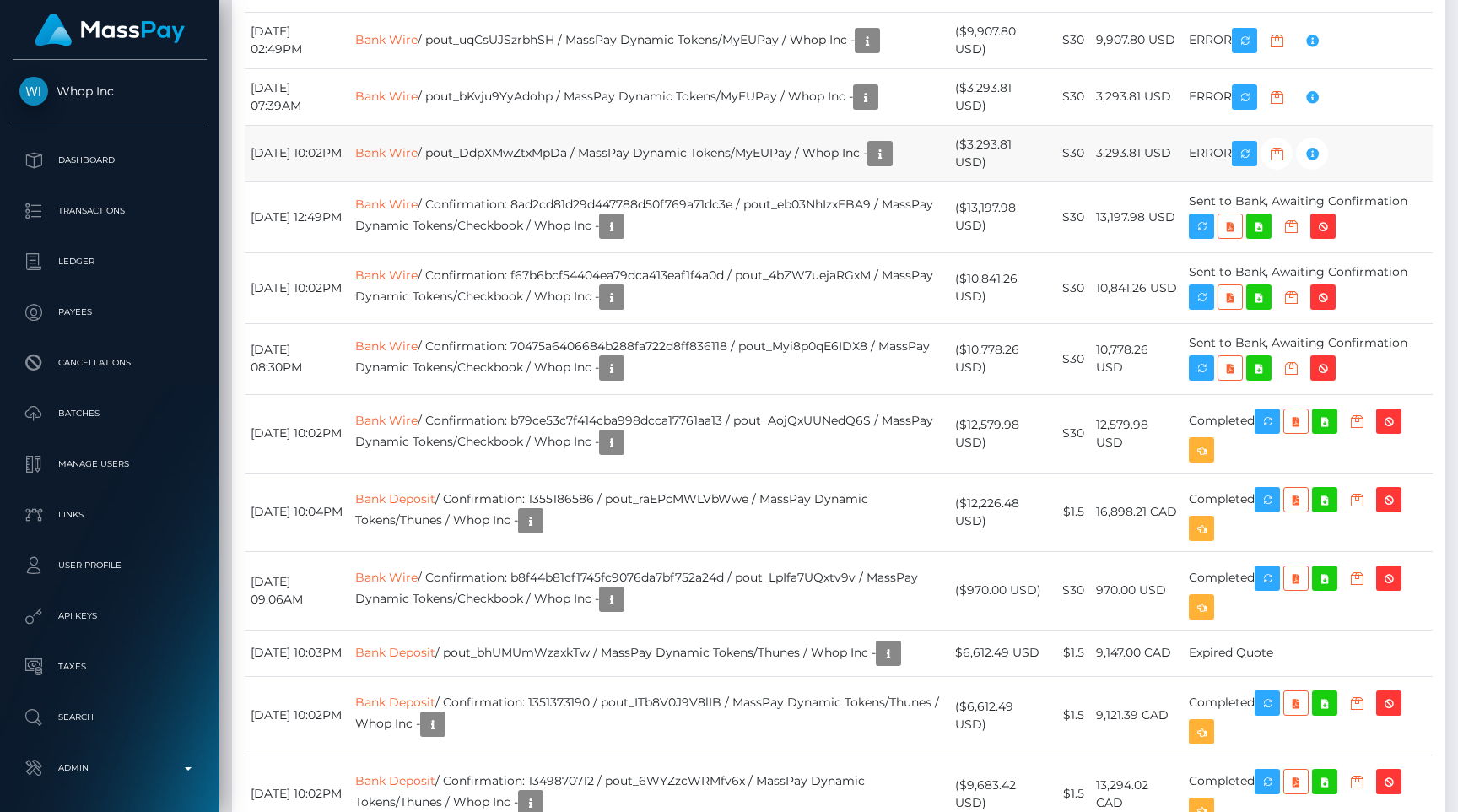
scroll to position [1482, 0]
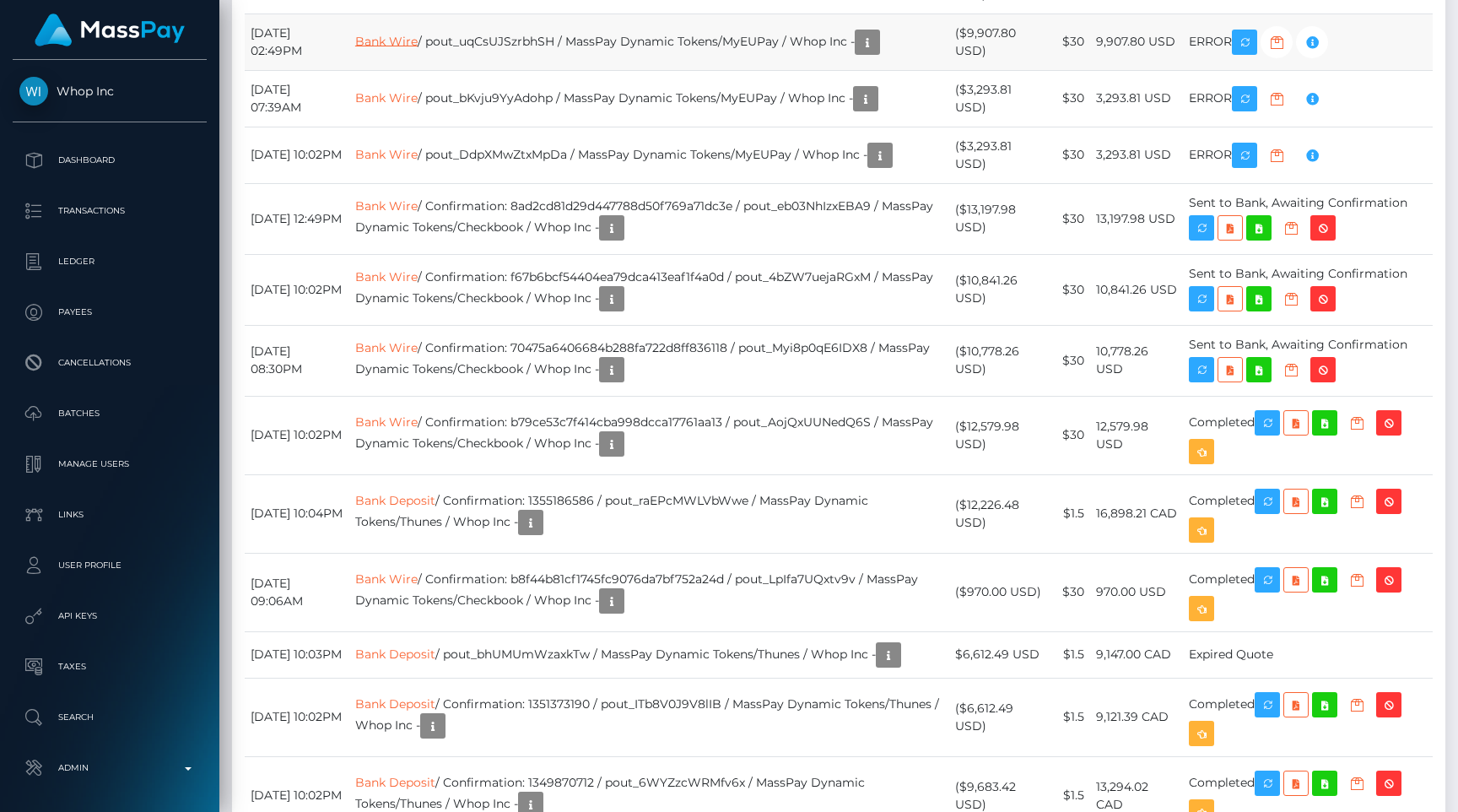
click at [409, 48] on link "Bank Wire" at bounding box center [386, 41] width 63 height 15
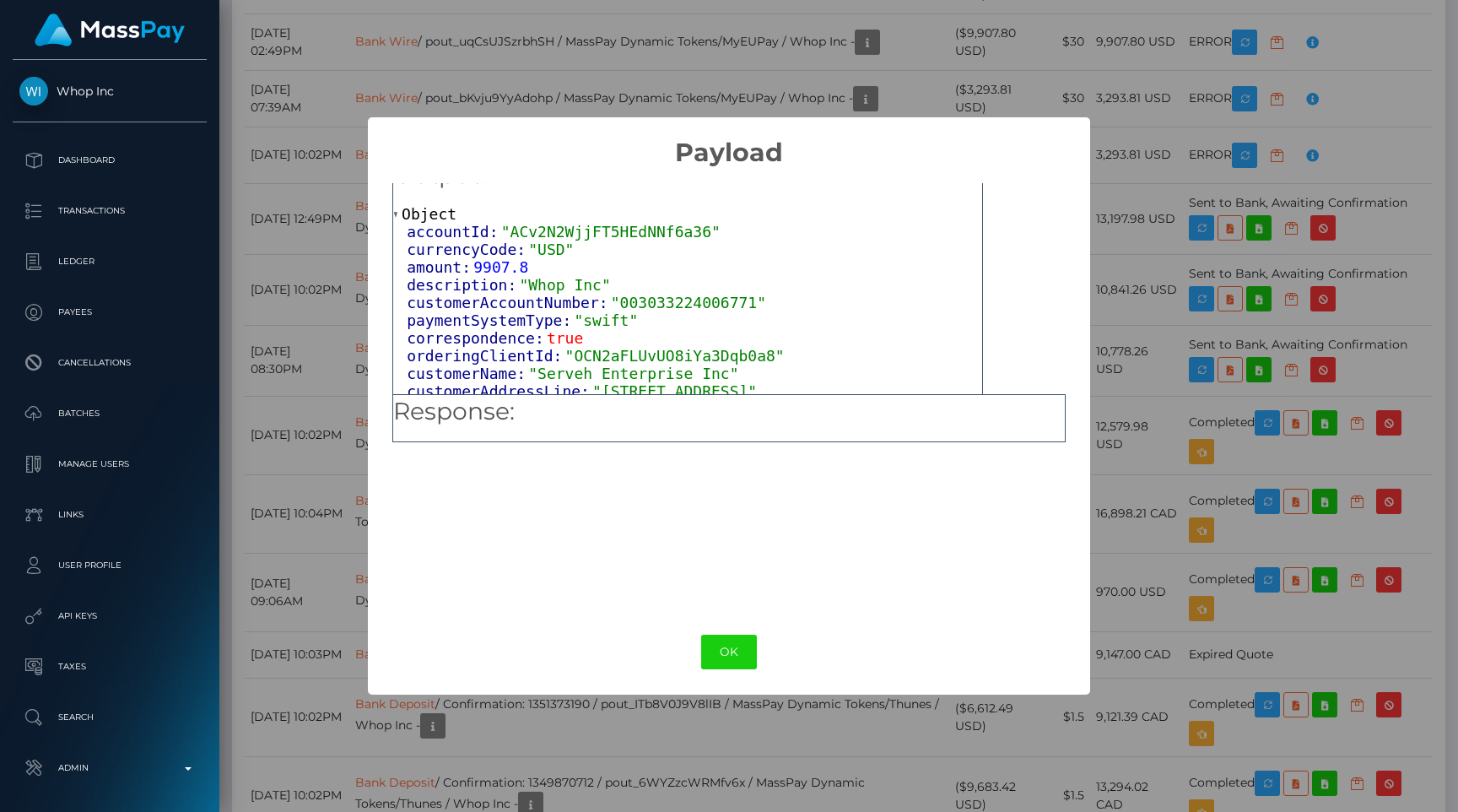
scroll to position [42, 0]
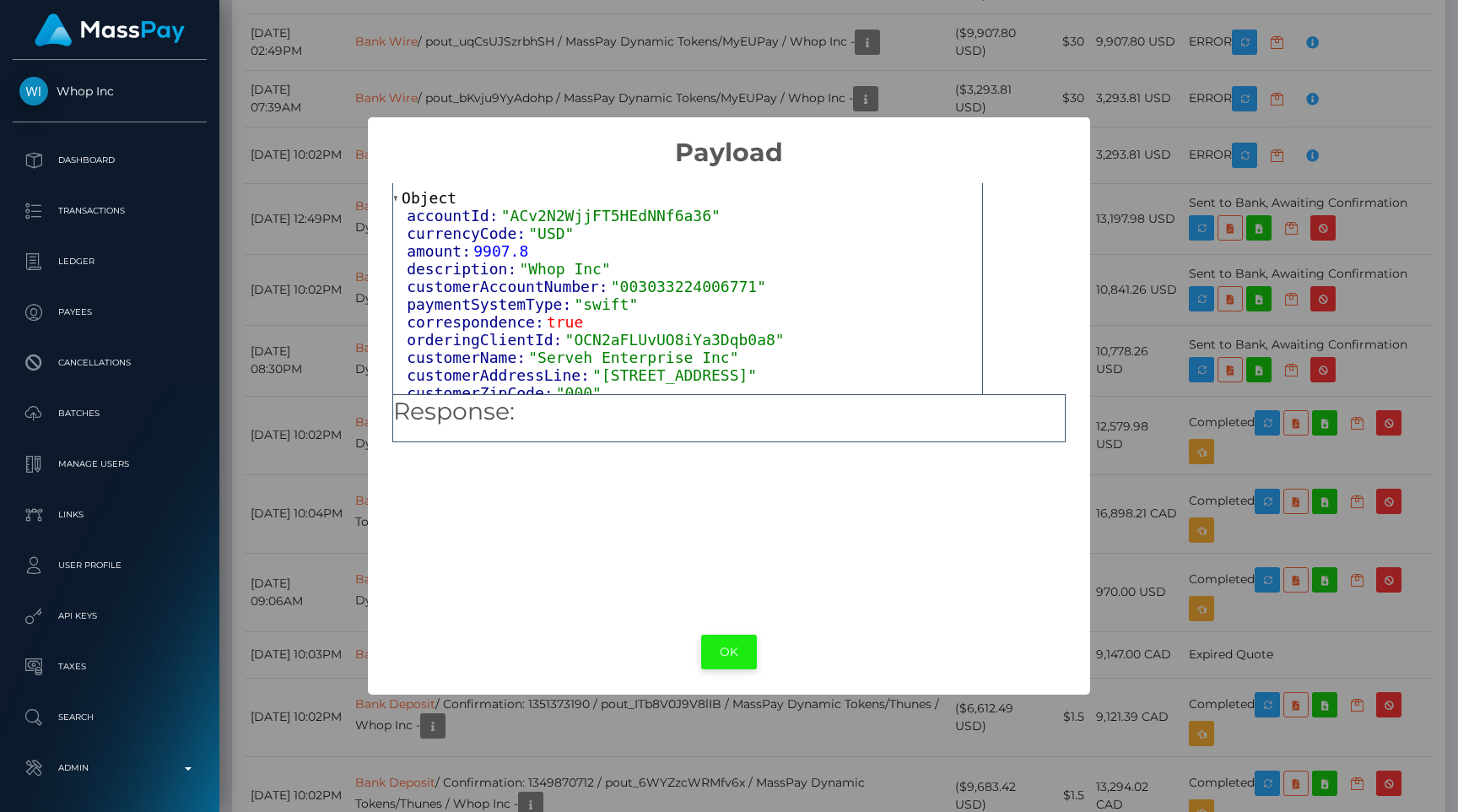
click at [706, 659] on button "OK" at bounding box center [729, 652] width 56 height 35
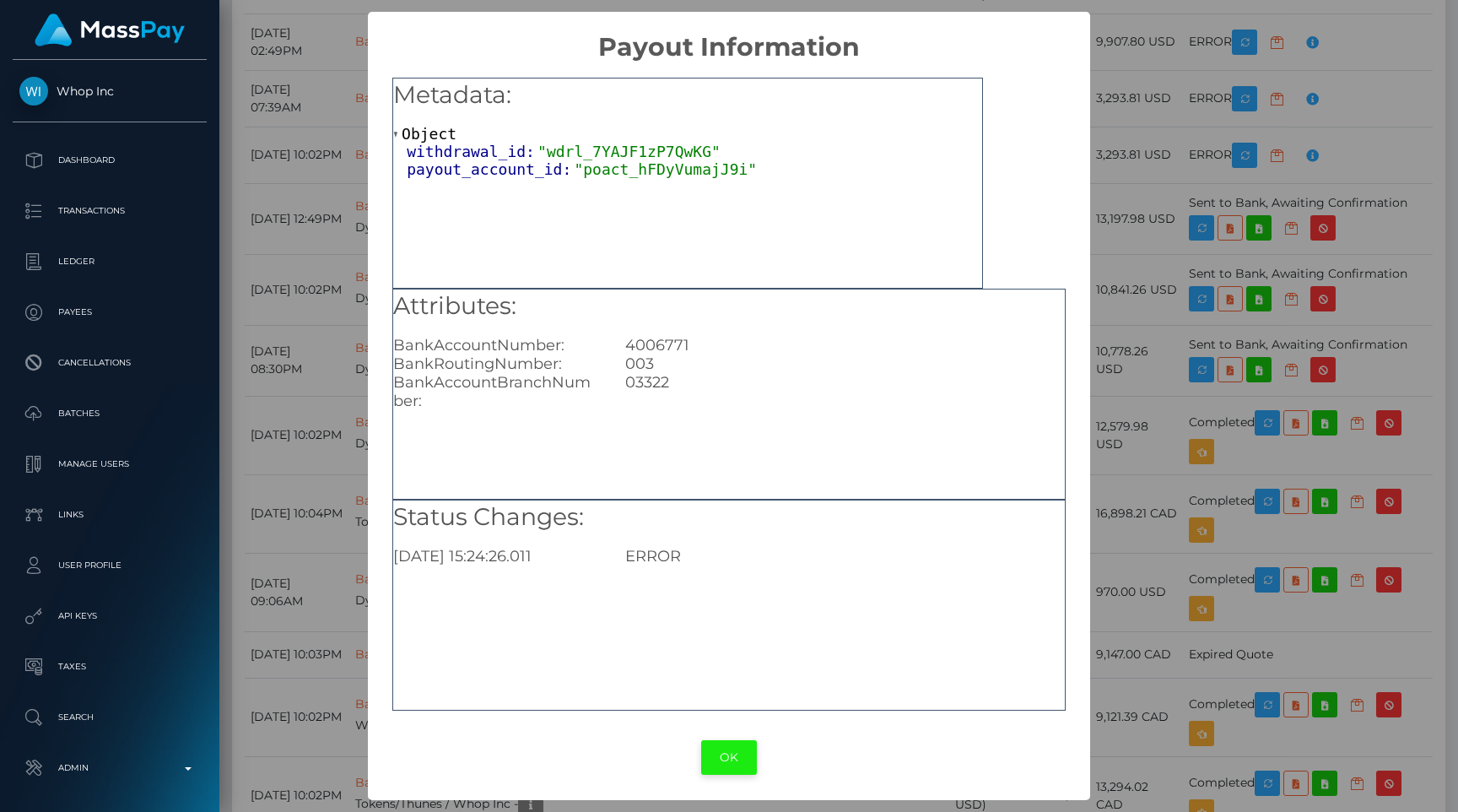
click at [728, 759] on button "OK" at bounding box center [729, 757] width 56 height 35
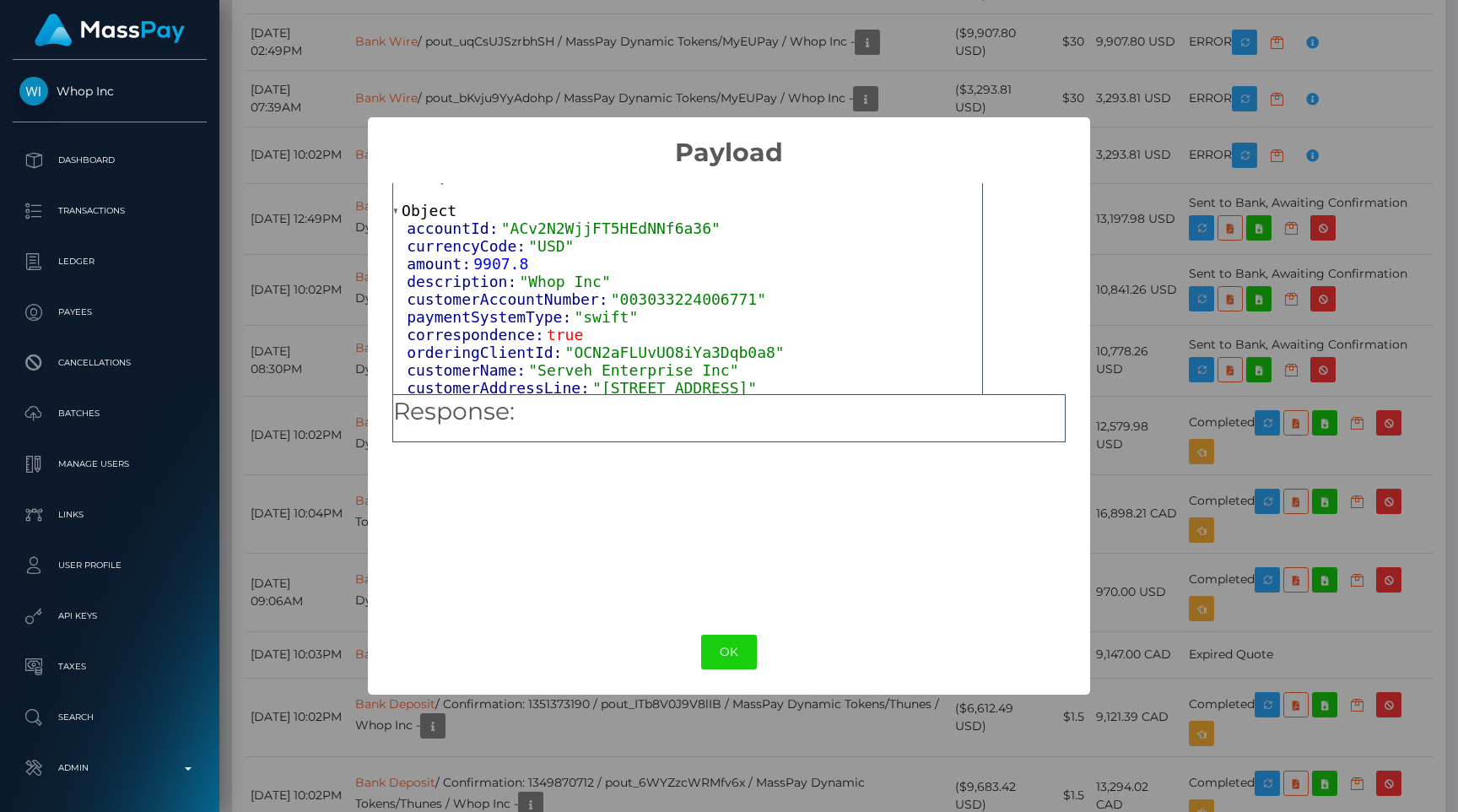
scroll to position [0, 0]
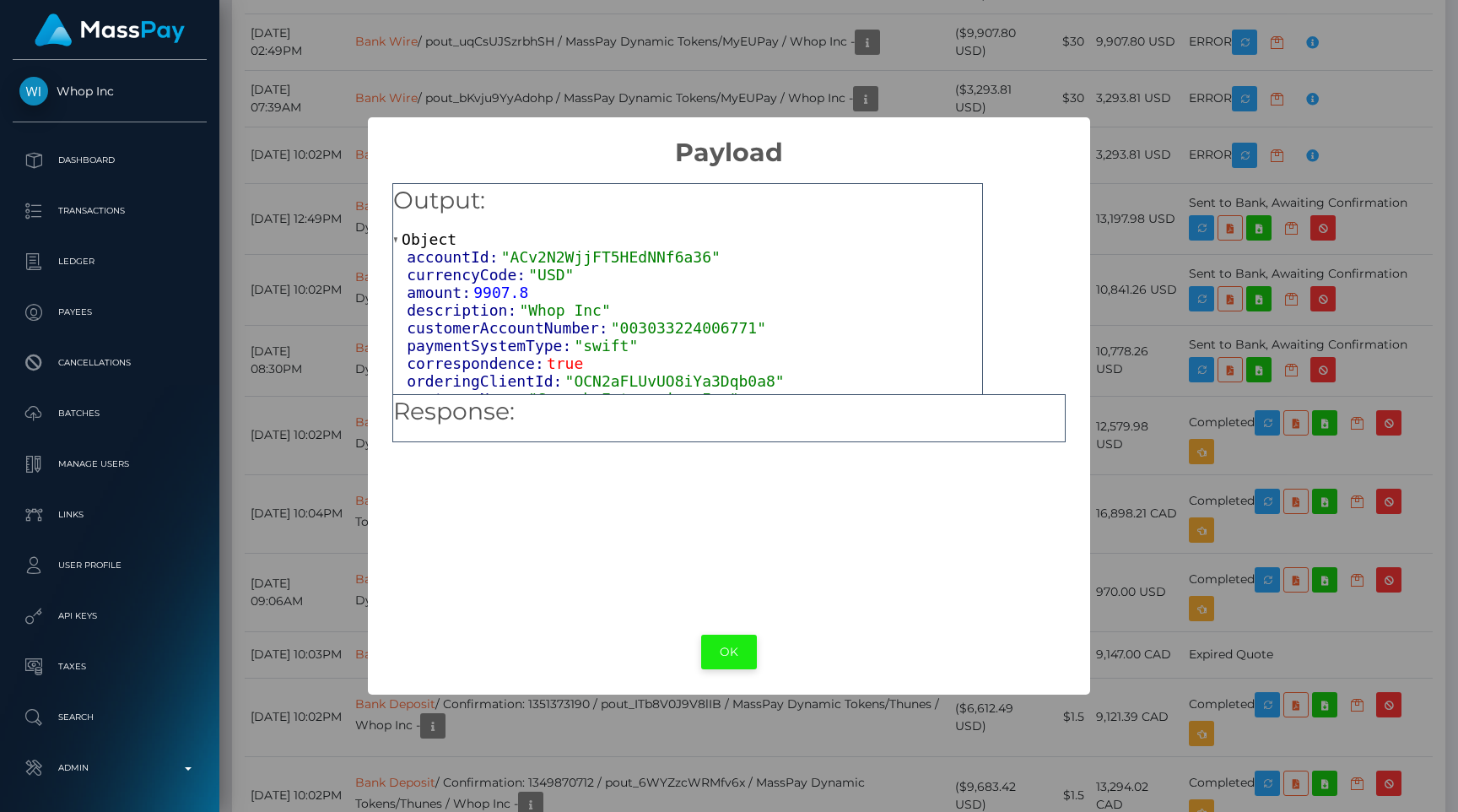
click at [720, 643] on button "OK" at bounding box center [729, 652] width 56 height 35
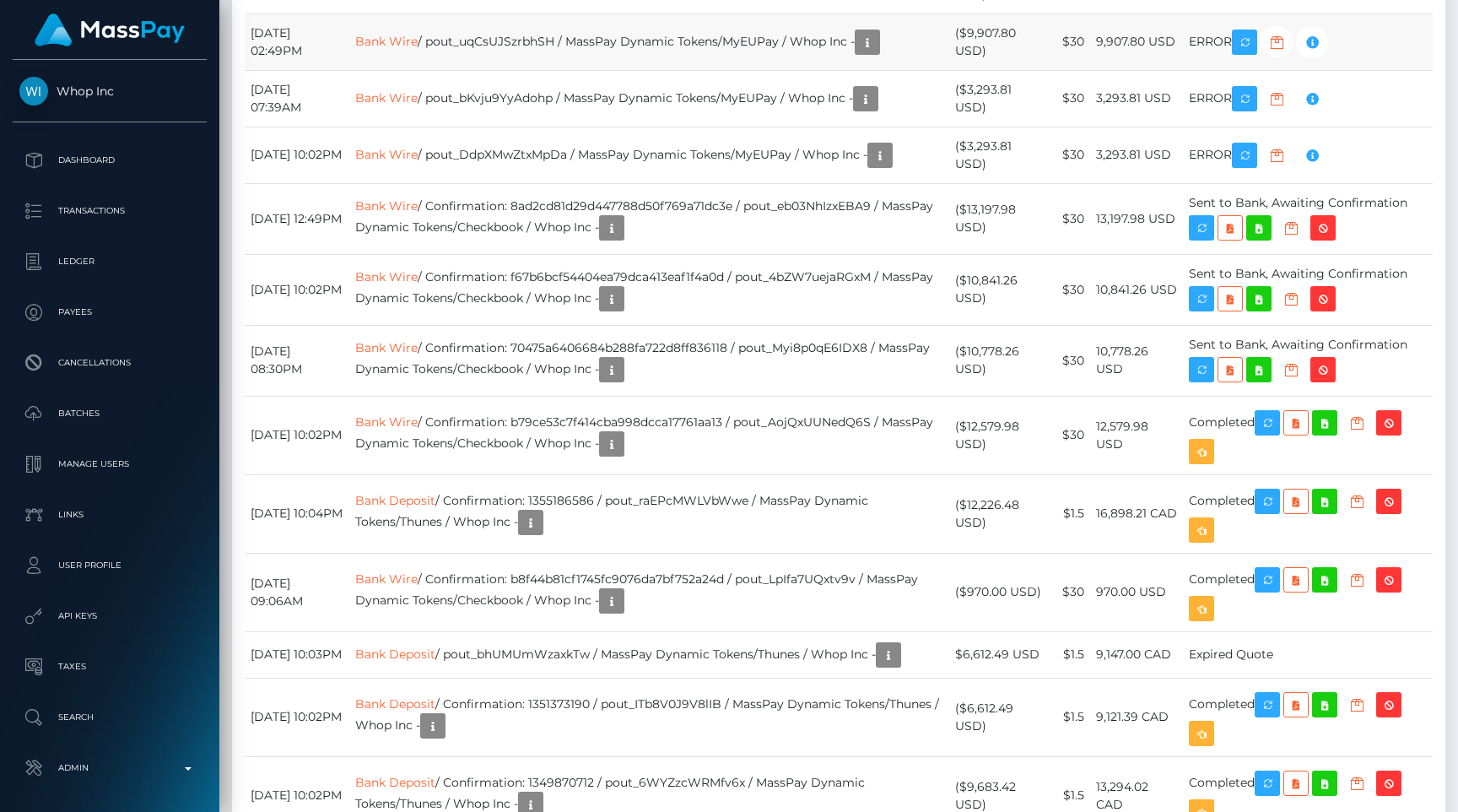
click at [696, 70] on td "Bank Wire / pout_uqCsUJSzrbhSH / MassPay Dynamic Tokens/MyEUPay / Whop Inc -" at bounding box center [649, 42] width 600 height 57
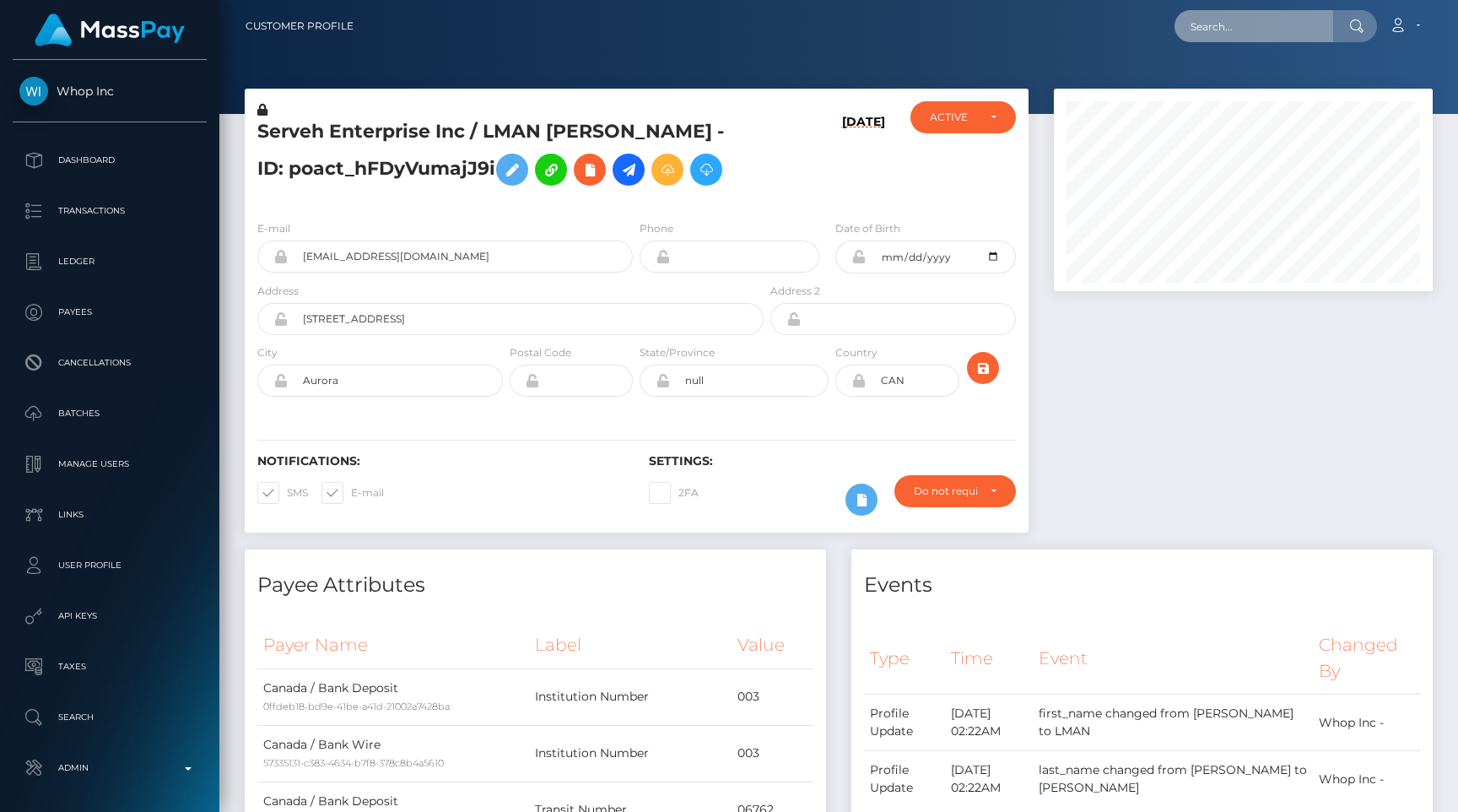
click at [1270, 23] on input "text" at bounding box center [1253, 25] width 158 height 32
paste input "5298378b-9366-4ae8-823c-82f1eb29b7eb"
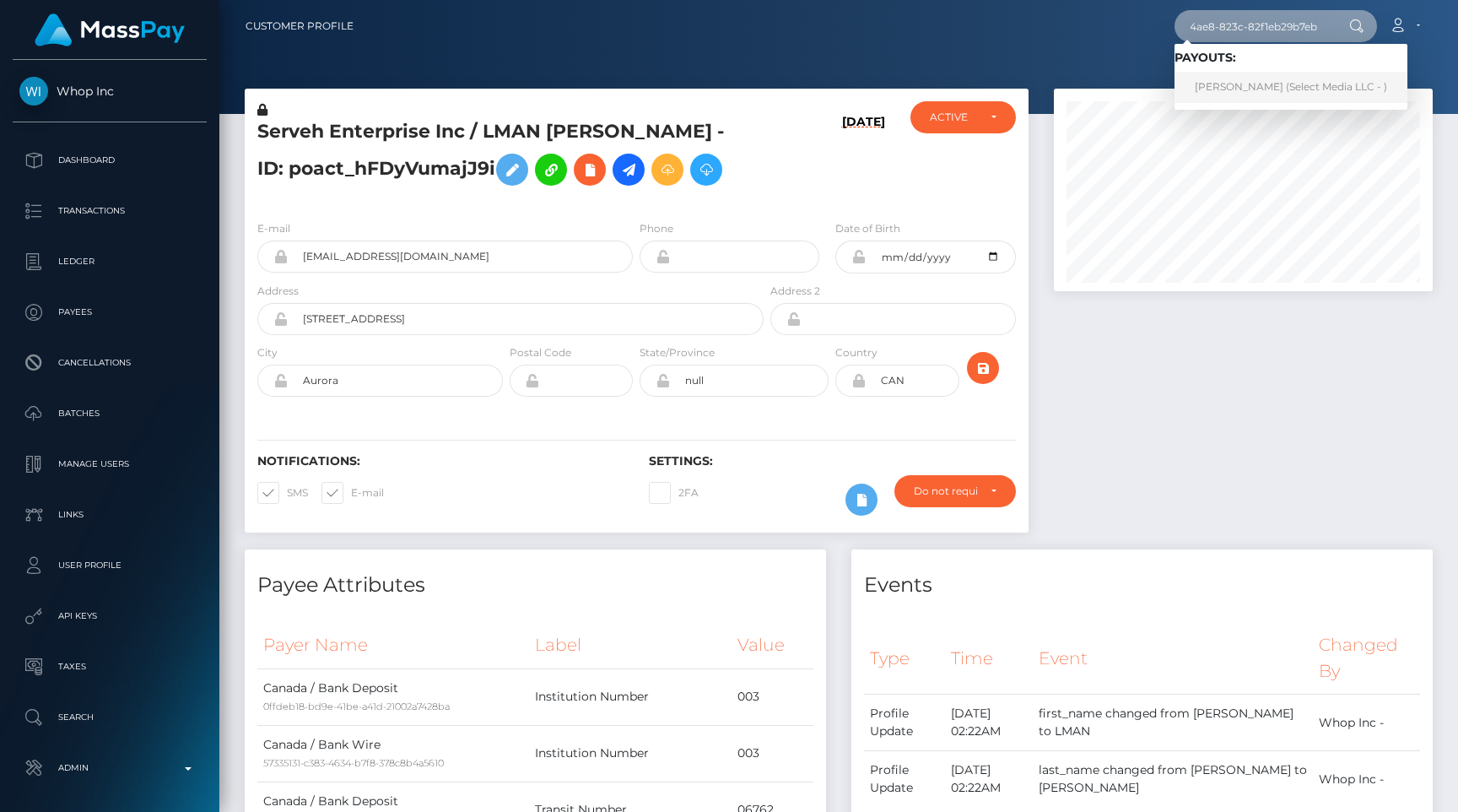
type input "5298378b-9366-4ae8-823c-82f1eb29b7eb"
click at [1258, 80] on link "Mariia Lapshina (Select Media LLC - )" at bounding box center [1290, 87] width 233 height 31
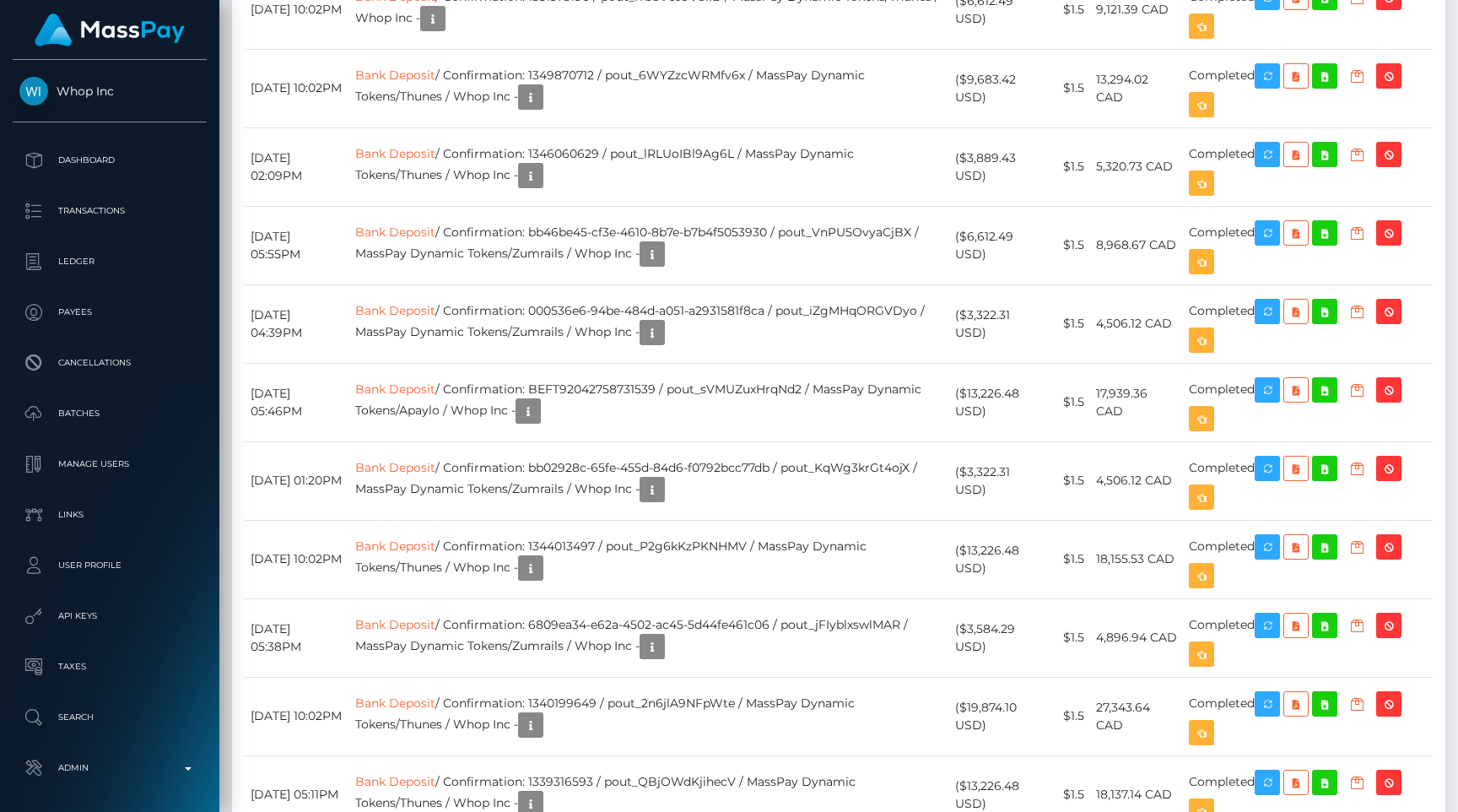
scroll to position [2191, 0]
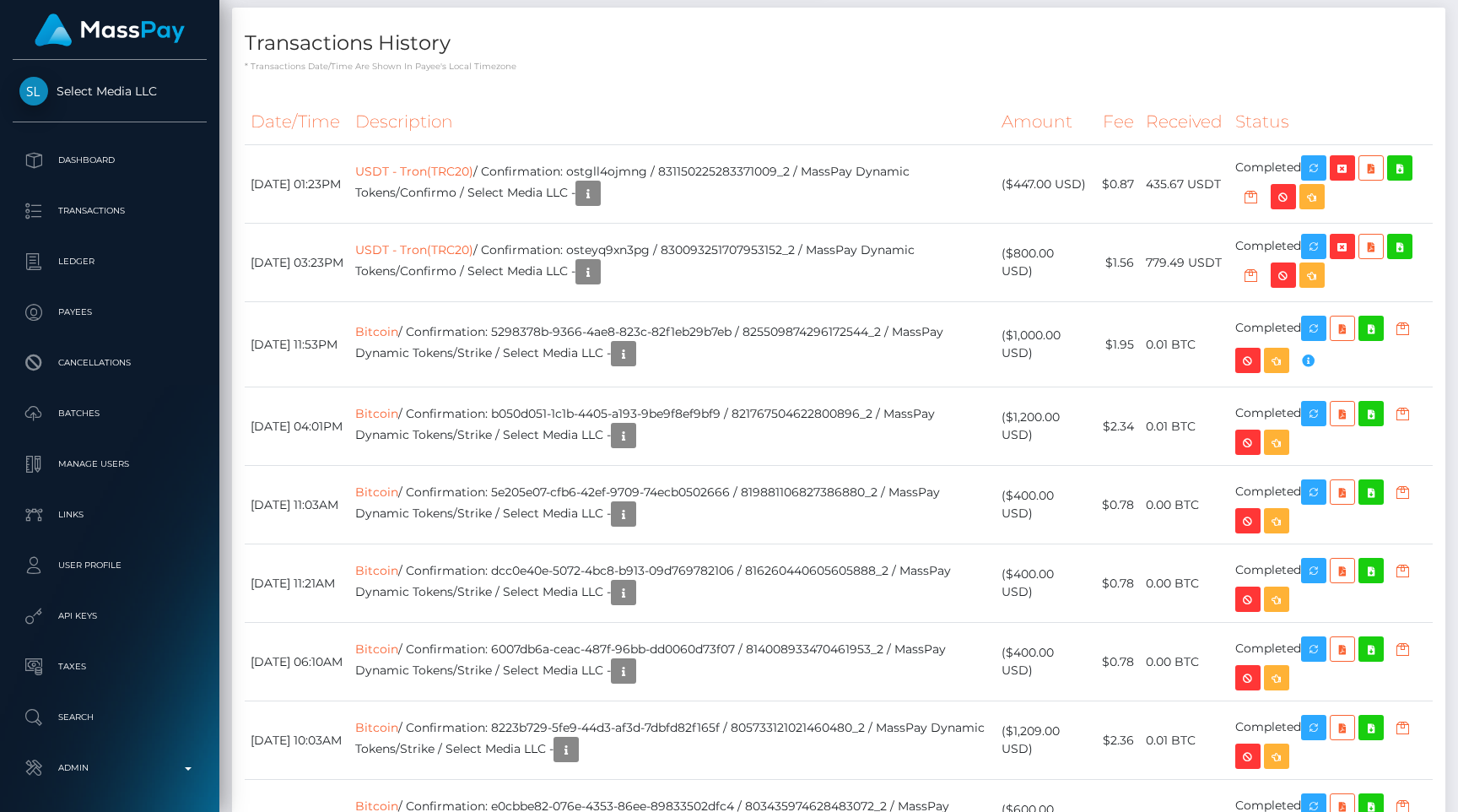
scroll to position [1639, 0]
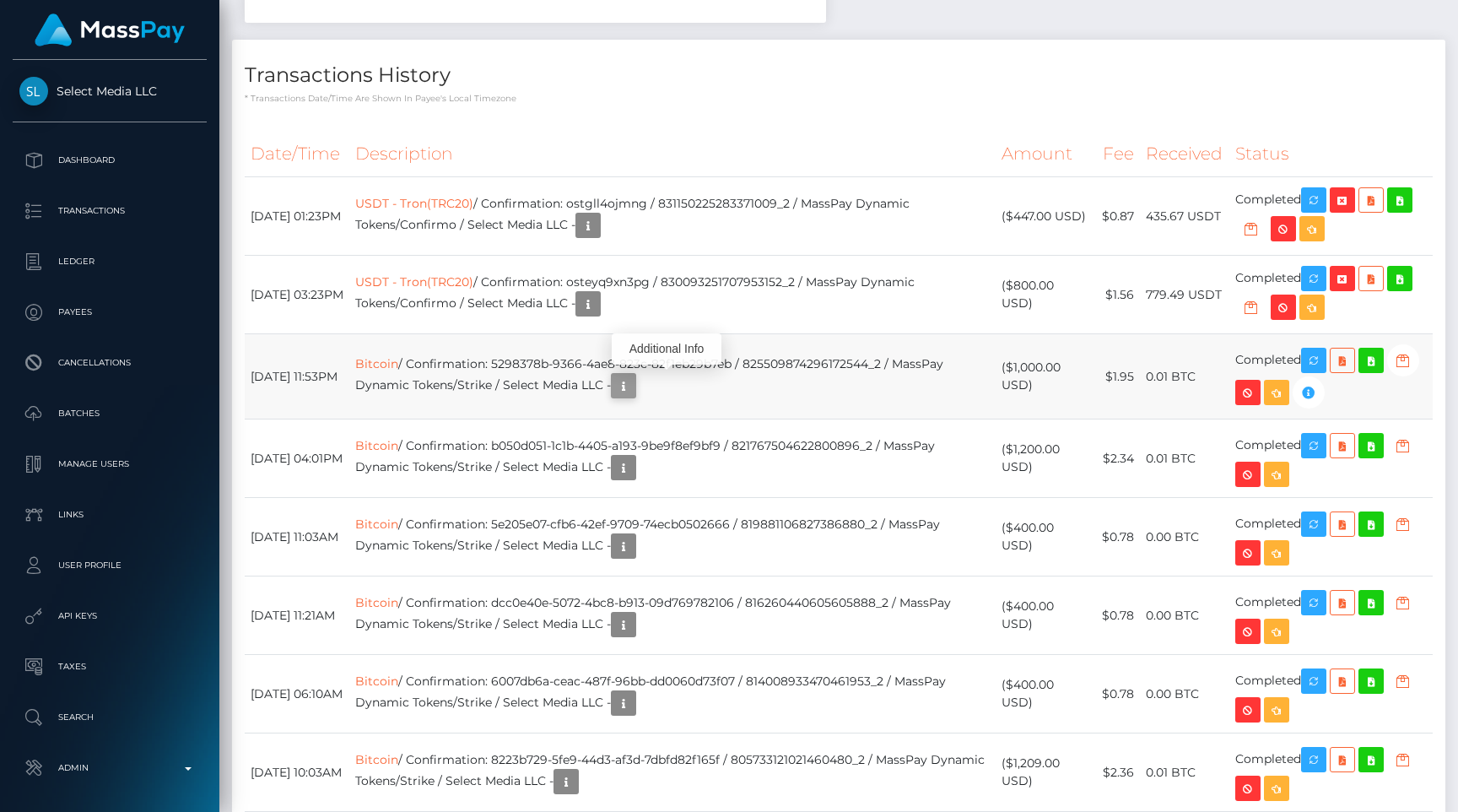
click at [633, 387] on icon "button" at bounding box center [623, 386] width 20 height 21
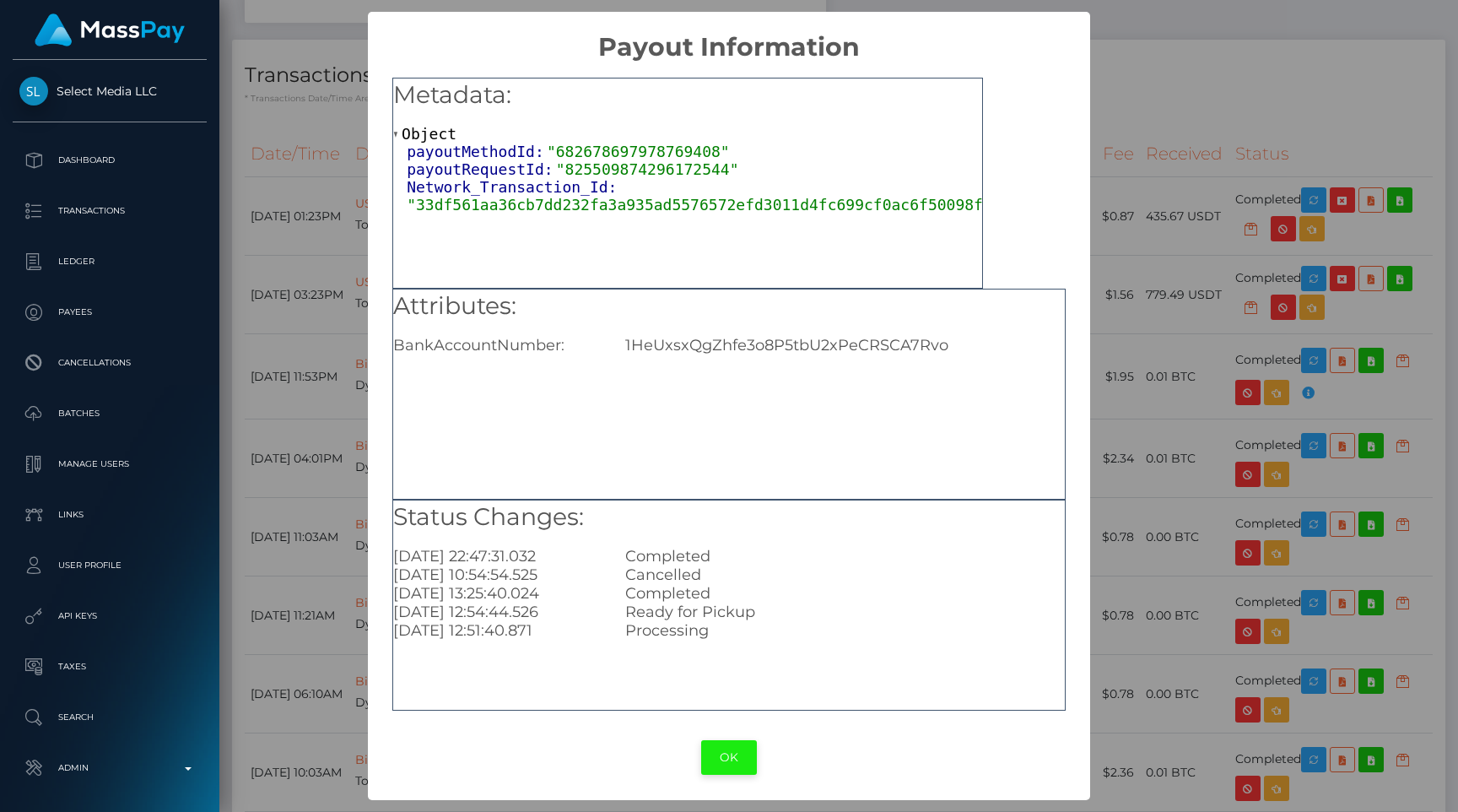
click at [737, 748] on button "OK" at bounding box center [729, 757] width 56 height 35
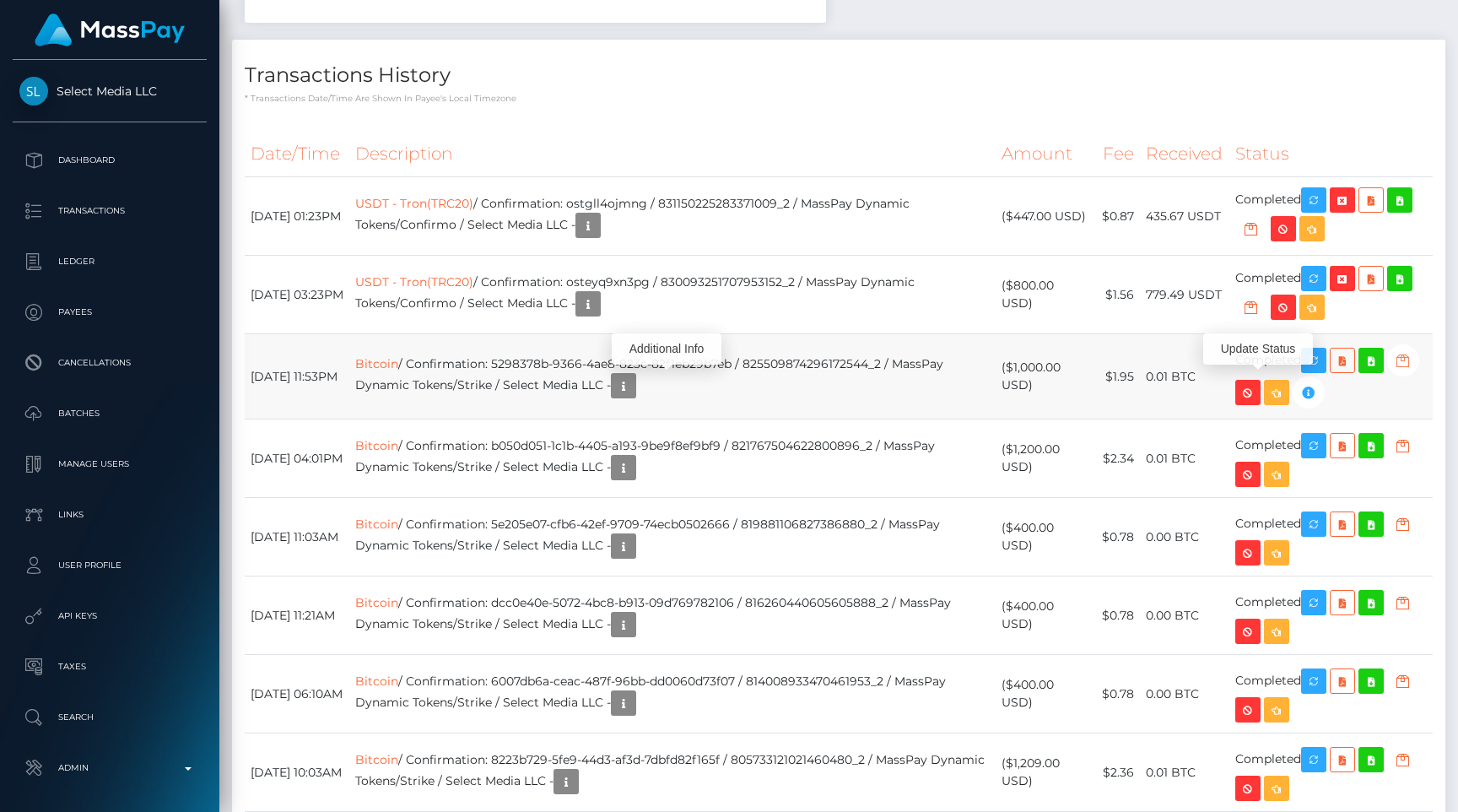
click at [1393, 372] on icon "button" at bounding box center [1403, 361] width 20 height 21
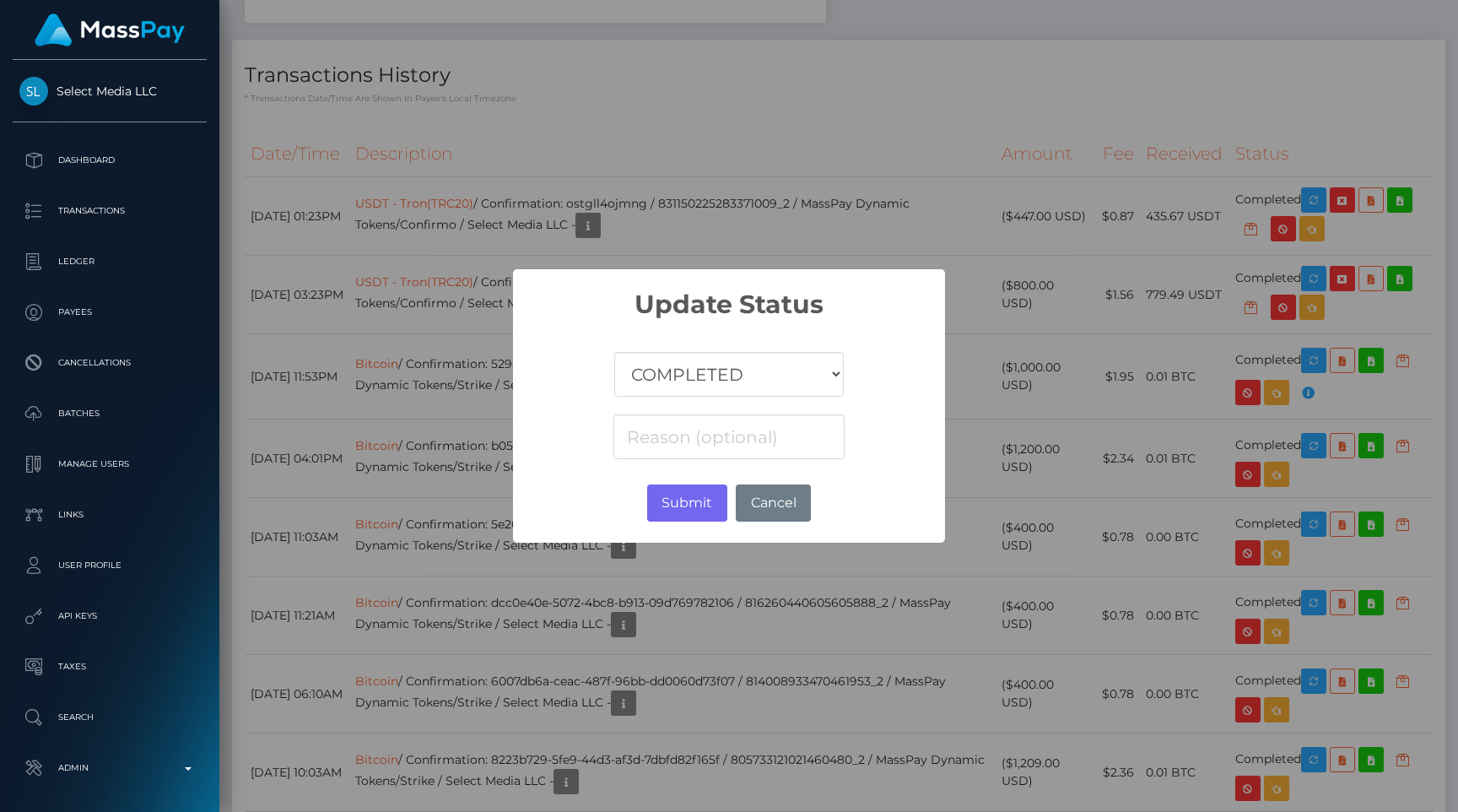
click at [668, 376] on select "COMPLETED CANCELLED READY_FOR_PICKUP PROCESSING" at bounding box center [729, 374] width 230 height 44
select select "CANCELLED"
click at [615, 351] on select "COMPLETED CANCELLED READY_FOR_PICKUP PROCESSING" at bounding box center [729, 374] width 230 height 44
click at [788, 491] on button "Cancel" at bounding box center [773, 503] width 75 height 37
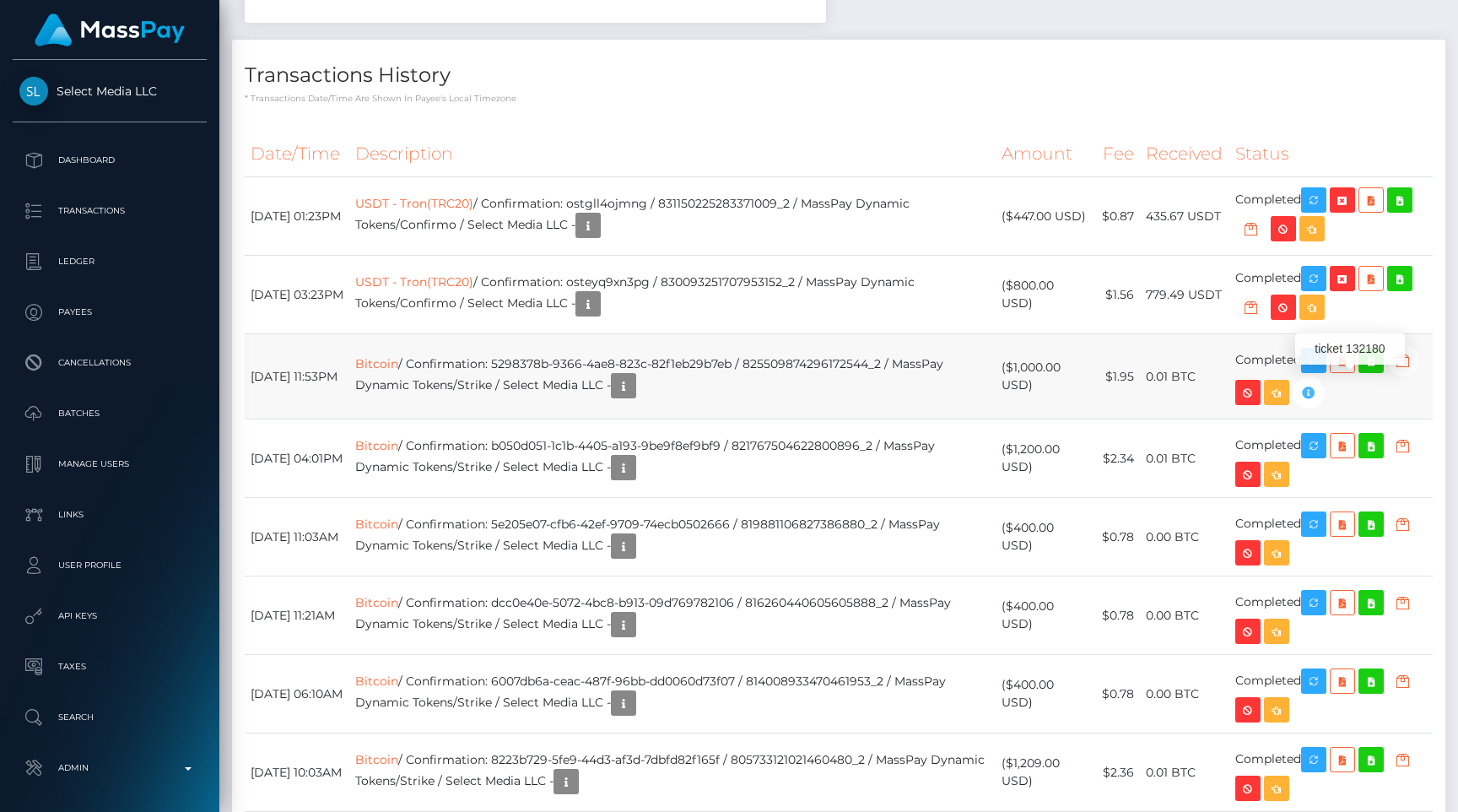
click at [1319, 389] on icon "button" at bounding box center [1308, 393] width 20 height 21
click at [1393, 372] on icon "button" at bounding box center [1403, 361] width 20 height 21
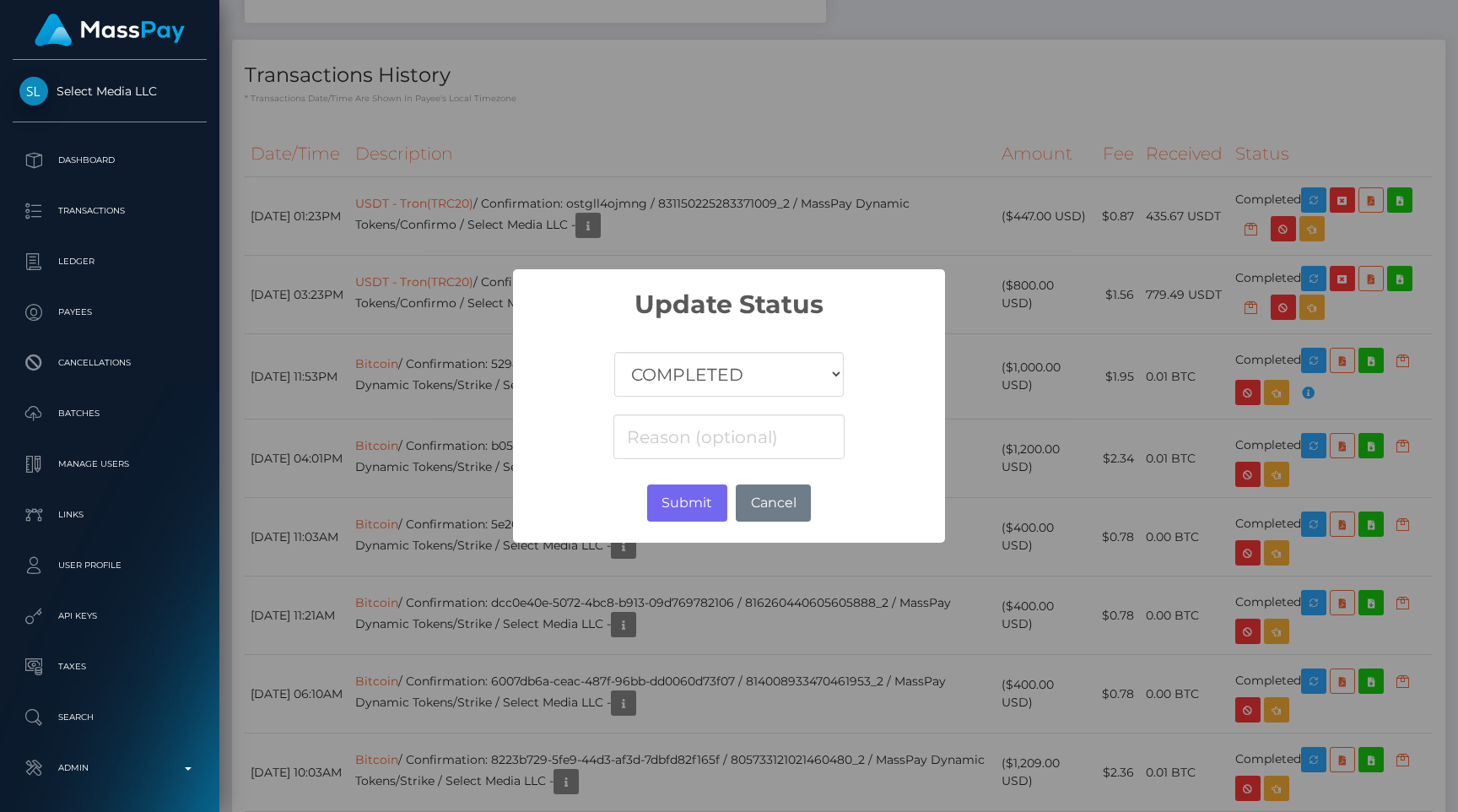
click at [651, 372] on select "COMPLETED CANCELLED READY_FOR_PICKUP PROCESSING" at bounding box center [729, 374] width 230 height 44
select select "CANCELLED"
click at [615, 351] on select "COMPLETED CANCELLED READY_FOR_PICKUP PROCESSING" at bounding box center [729, 374] width 230 height 44
click at [668, 429] on input at bounding box center [728, 436] width 231 height 44
paste input "ticket 132180"
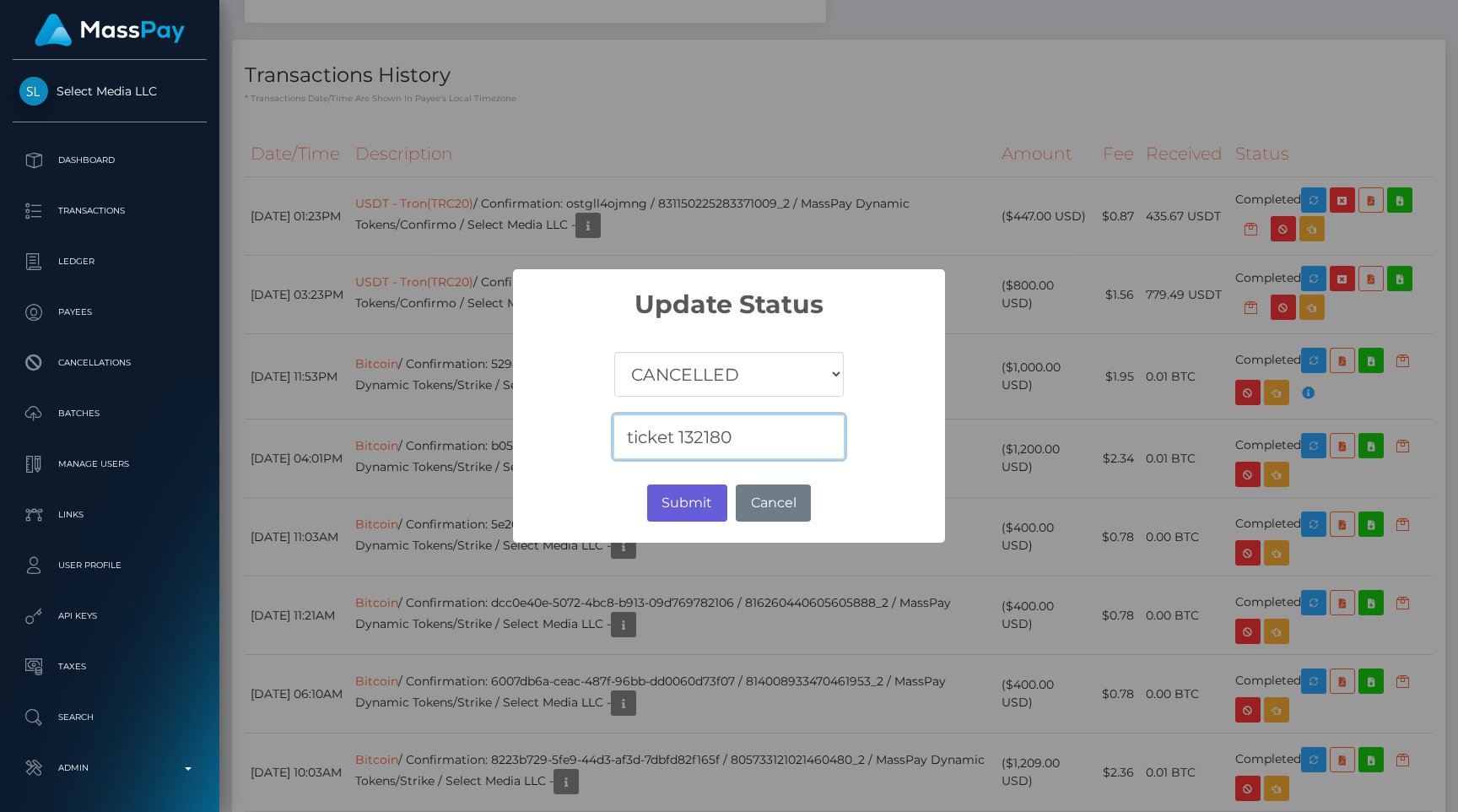
type input "ticket 132180"
click at [684, 494] on button "Submit" at bounding box center [687, 503] width 80 height 37
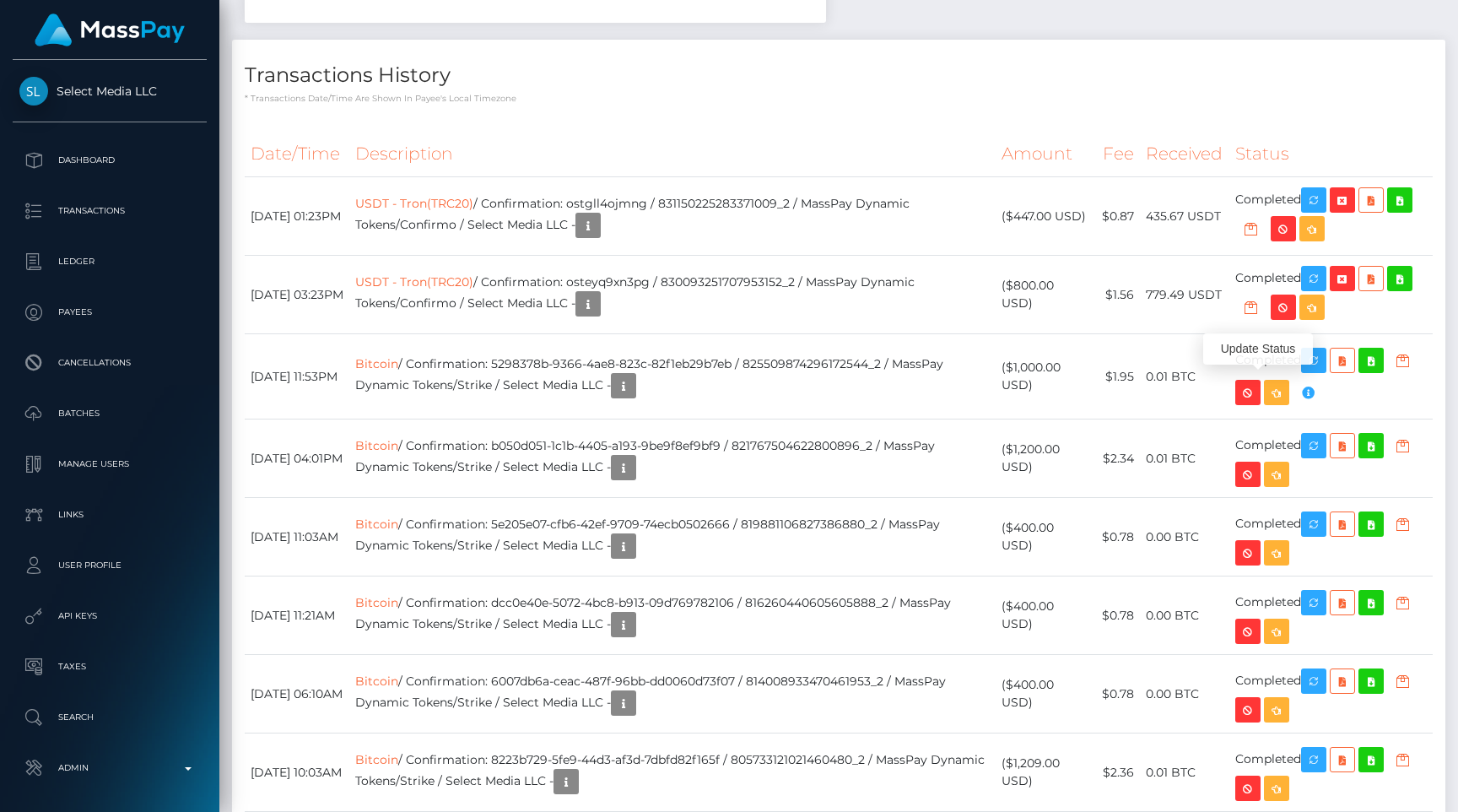
click at [799, 137] on th "Description" at bounding box center [672, 154] width 646 height 46
click at [108, 753] on link "Admin" at bounding box center [109, 768] width 194 height 42
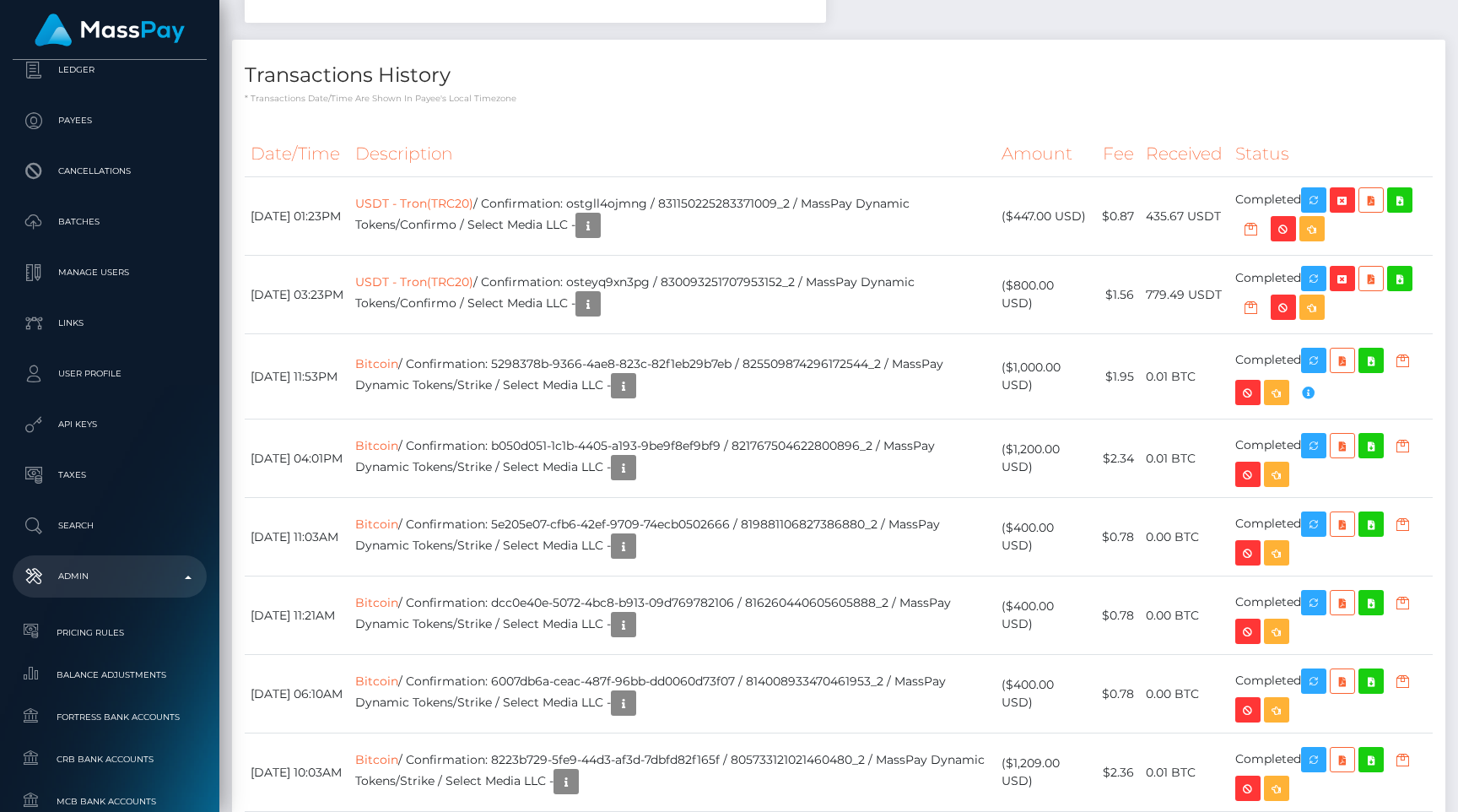
scroll to position [1007, 0]
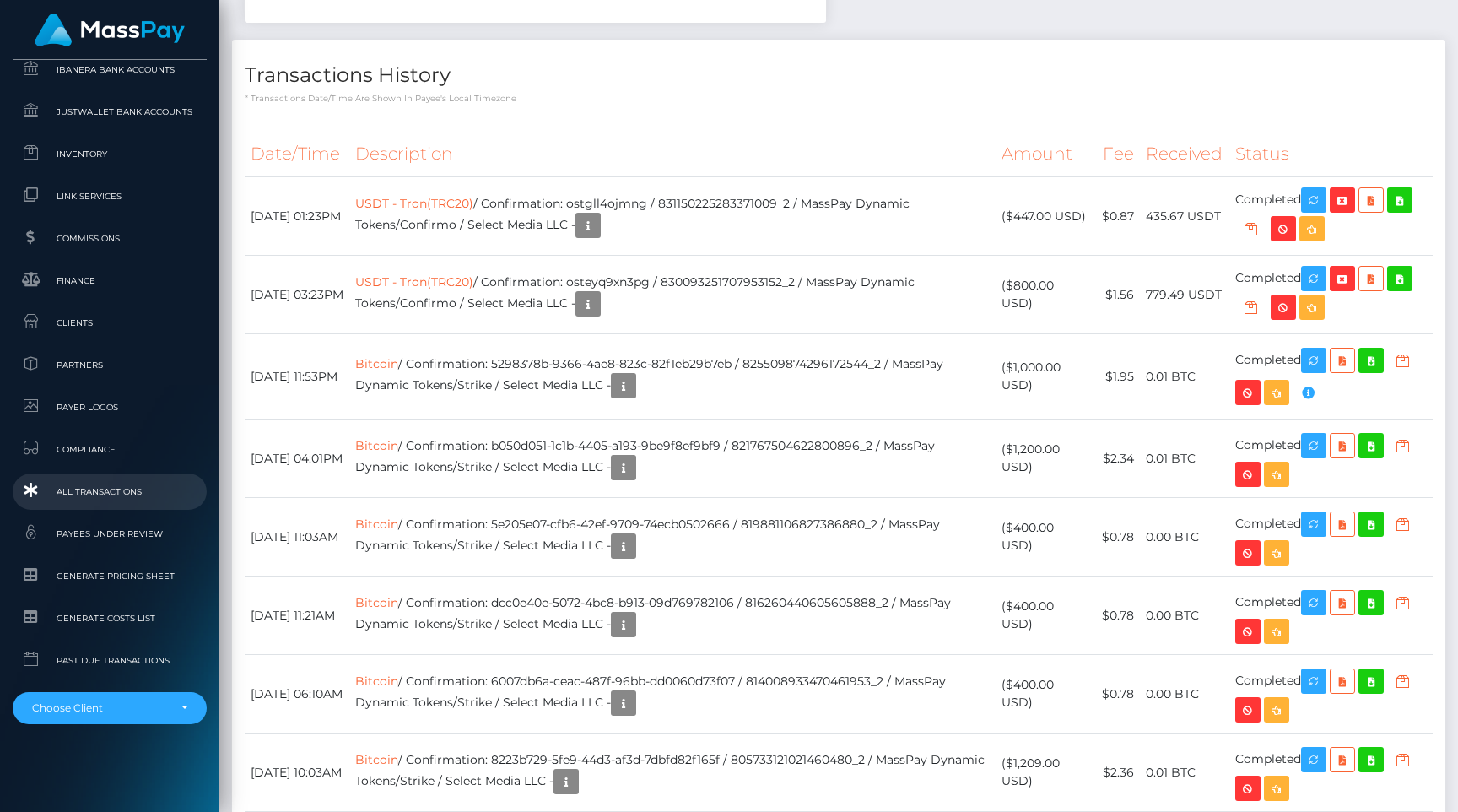
click at [101, 495] on span "All Transactions" at bounding box center [109, 491] width 181 height 19
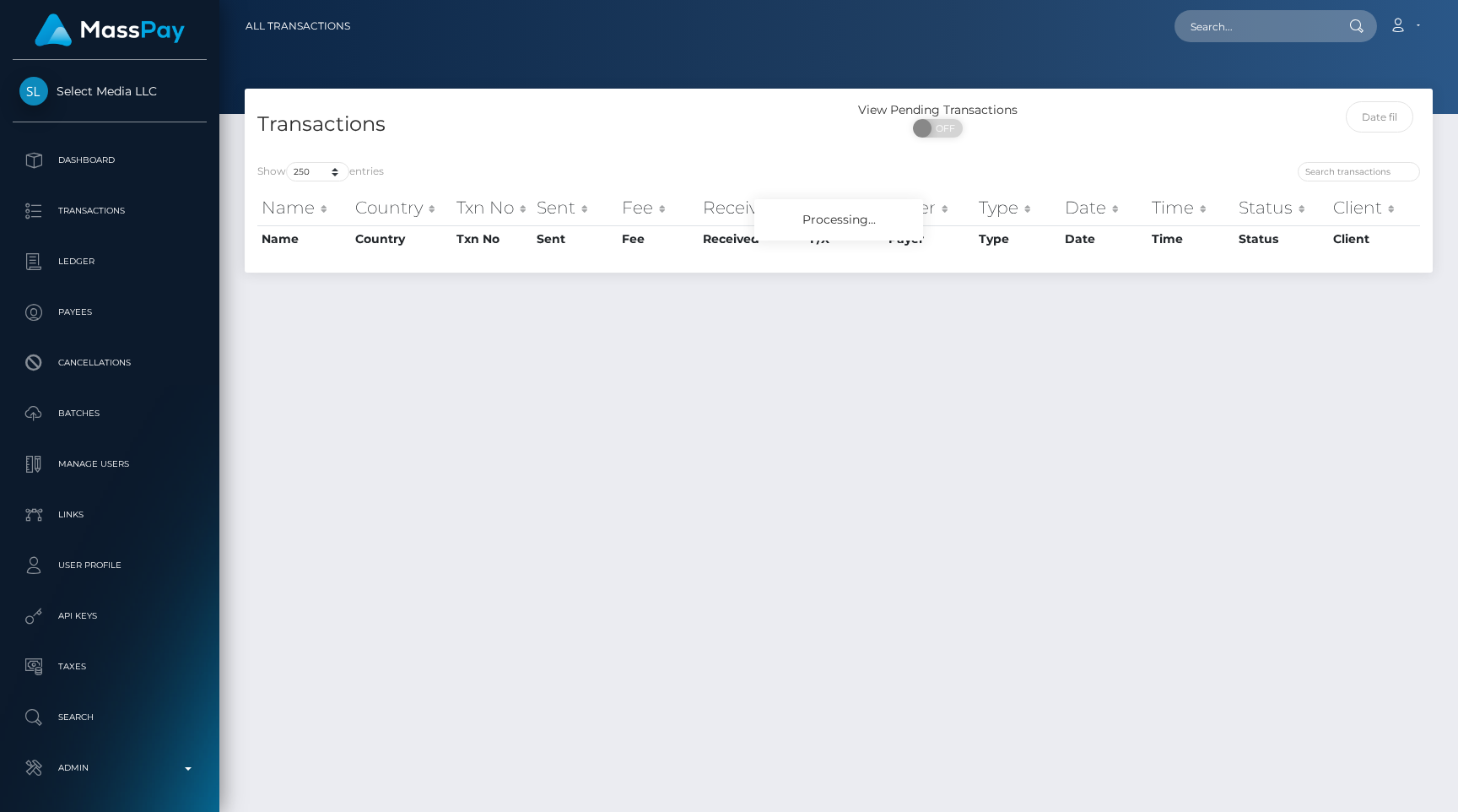
select select "250"
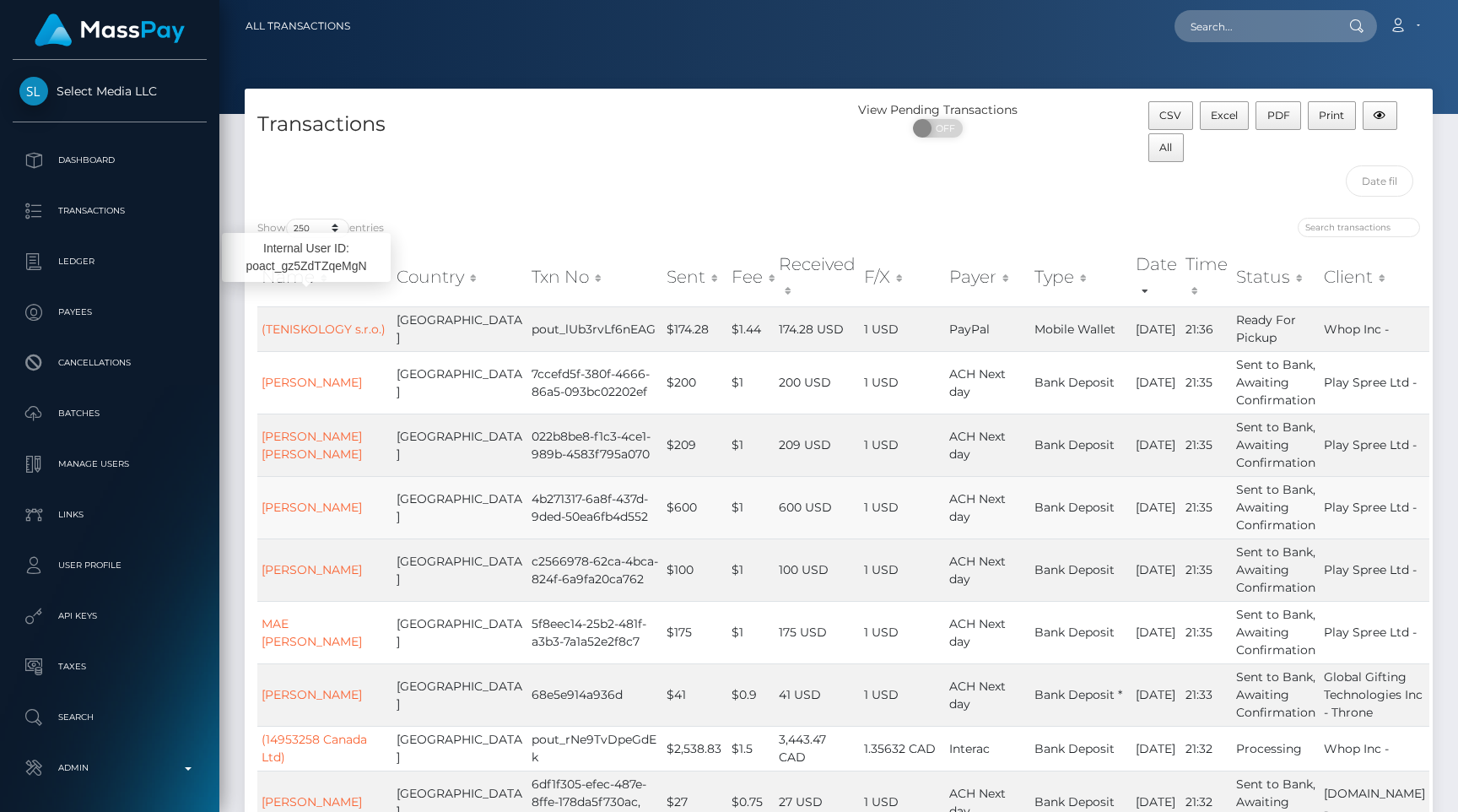
click at [1086, 476] on td "Bank Deposit" at bounding box center [1080, 507] width 101 height 63
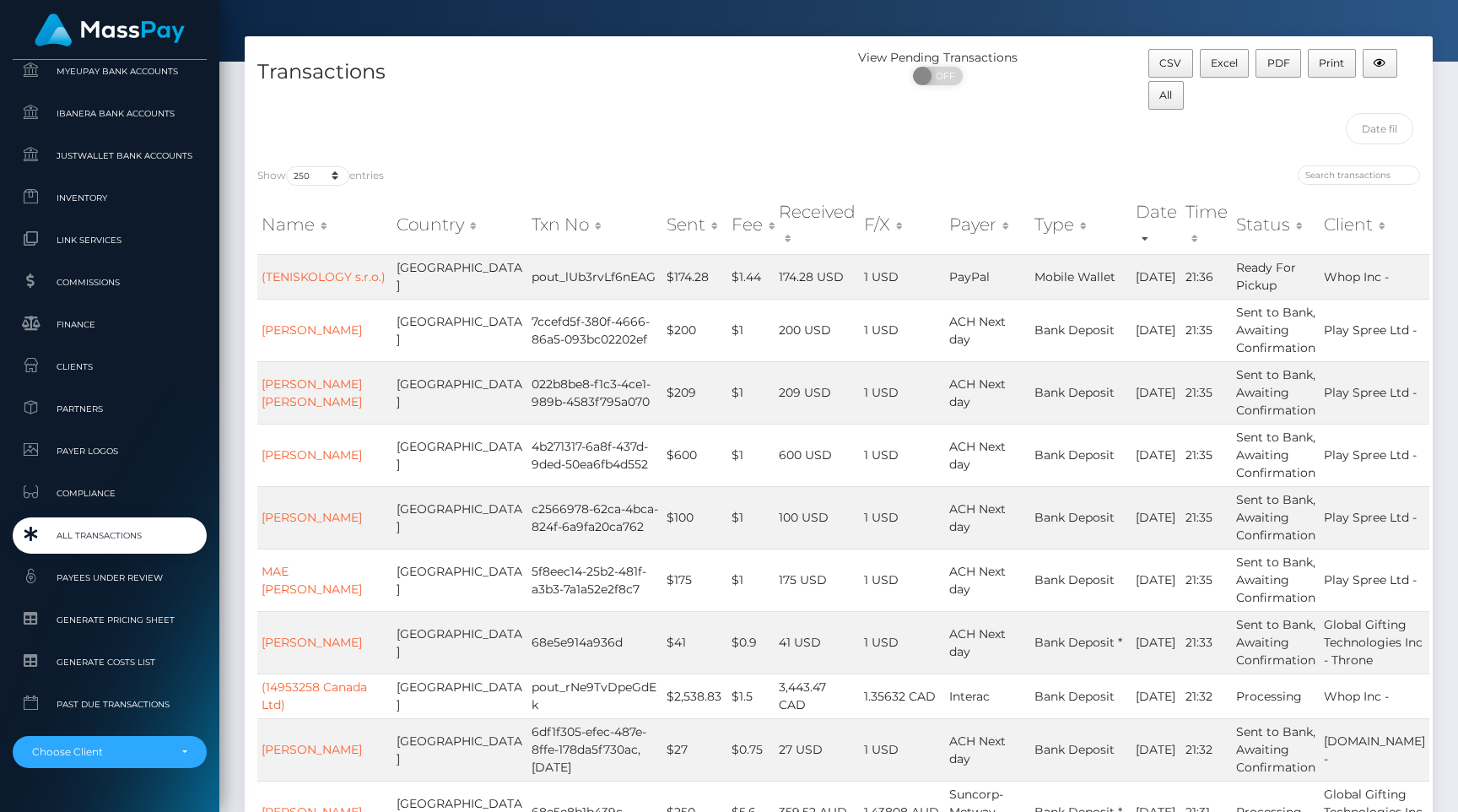
scroll to position [1007, 0]
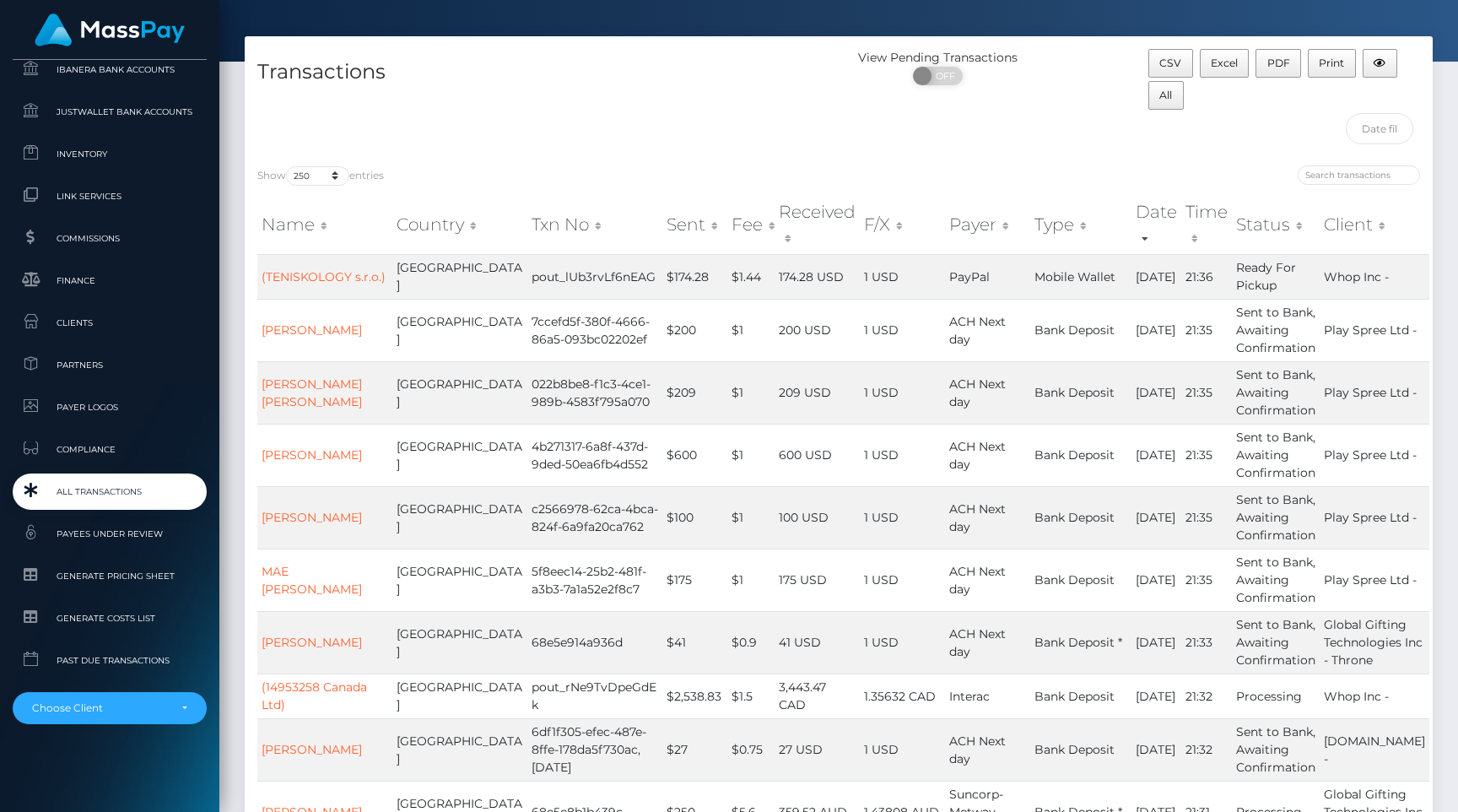
click at [82, 491] on span "All Transactions" at bounding box center [109, 491] width 181 height 19
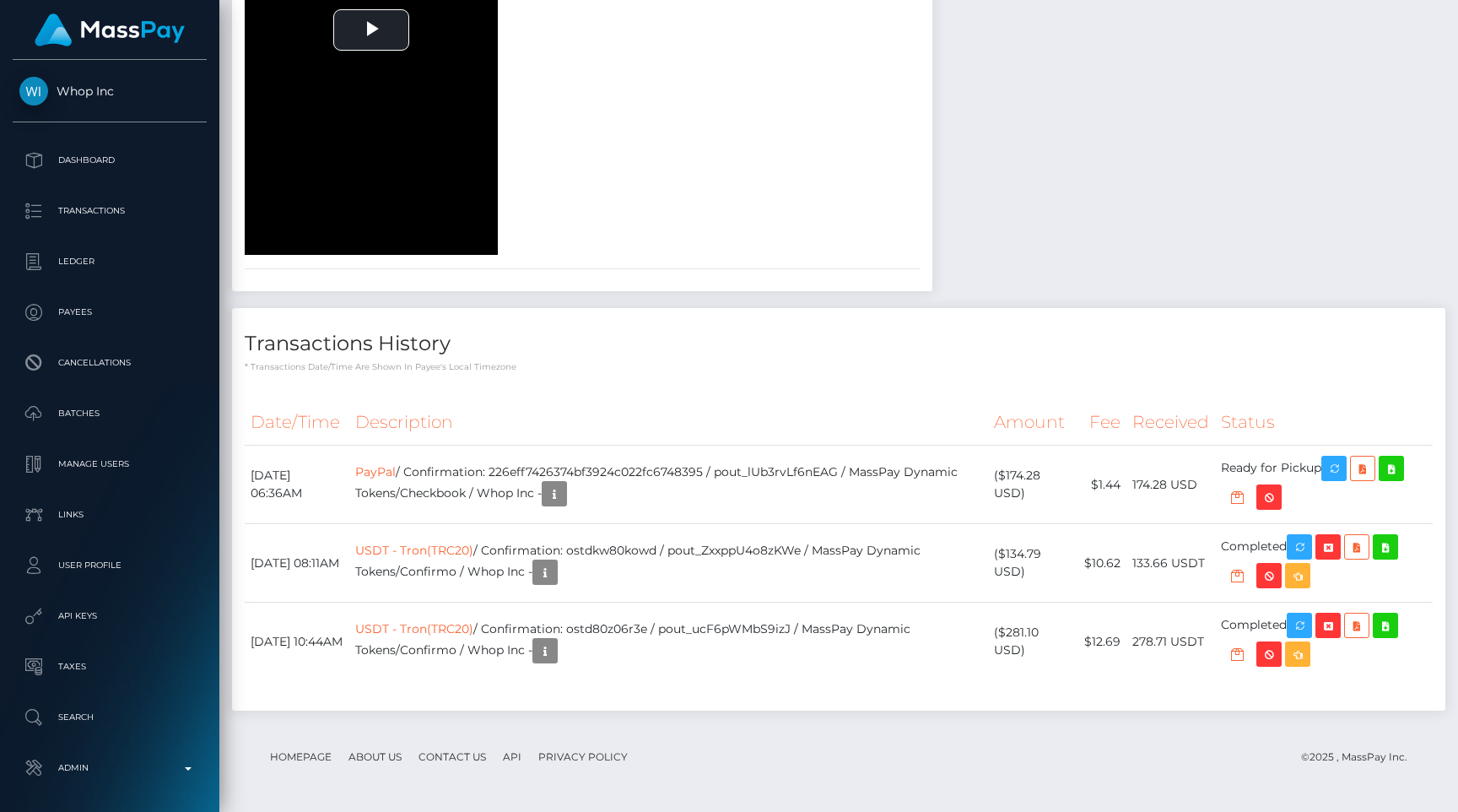
scroll to position [3080, 0]
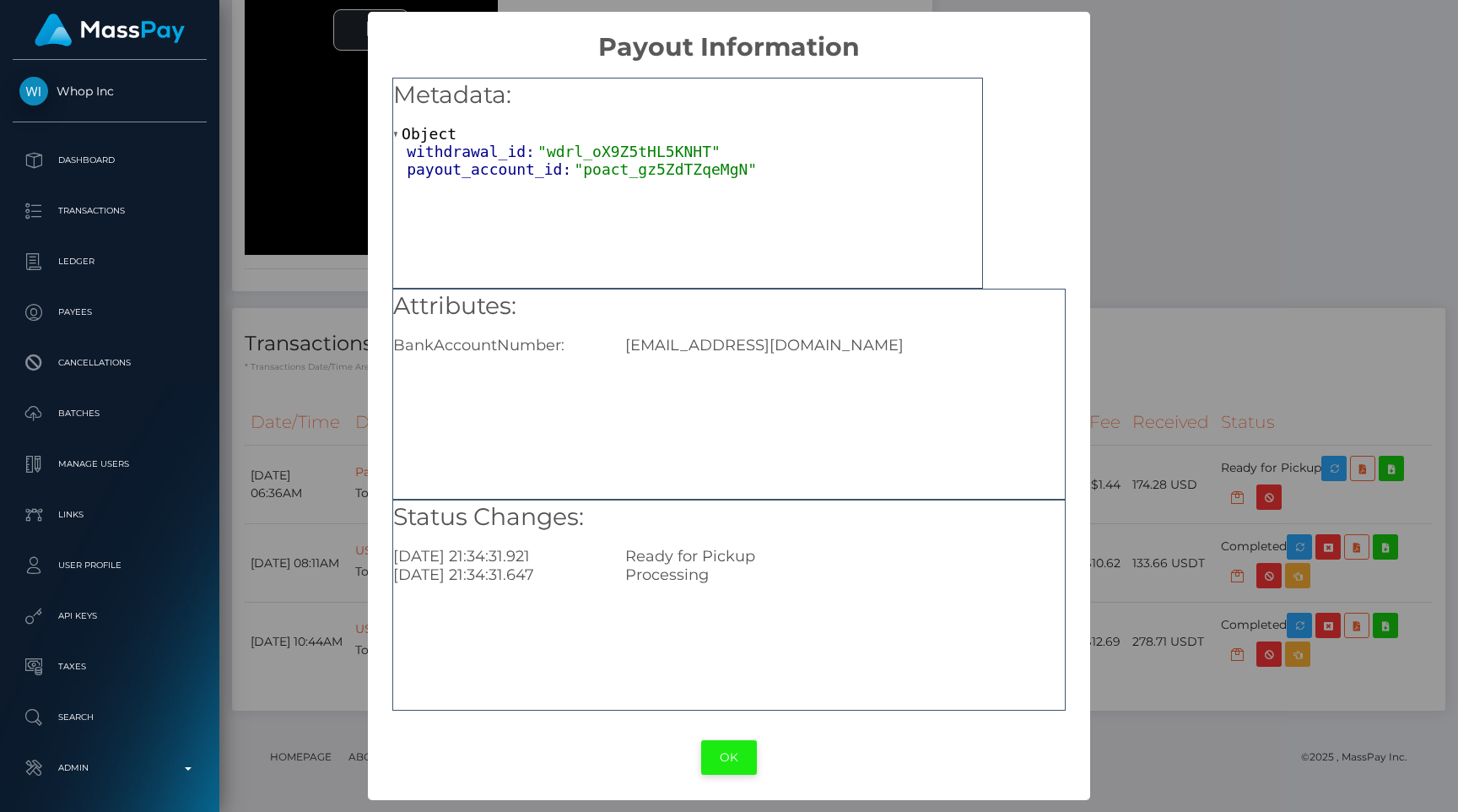
click at [715, 753] on button "OK" at bounding box center [729, 757] width 56 height 35
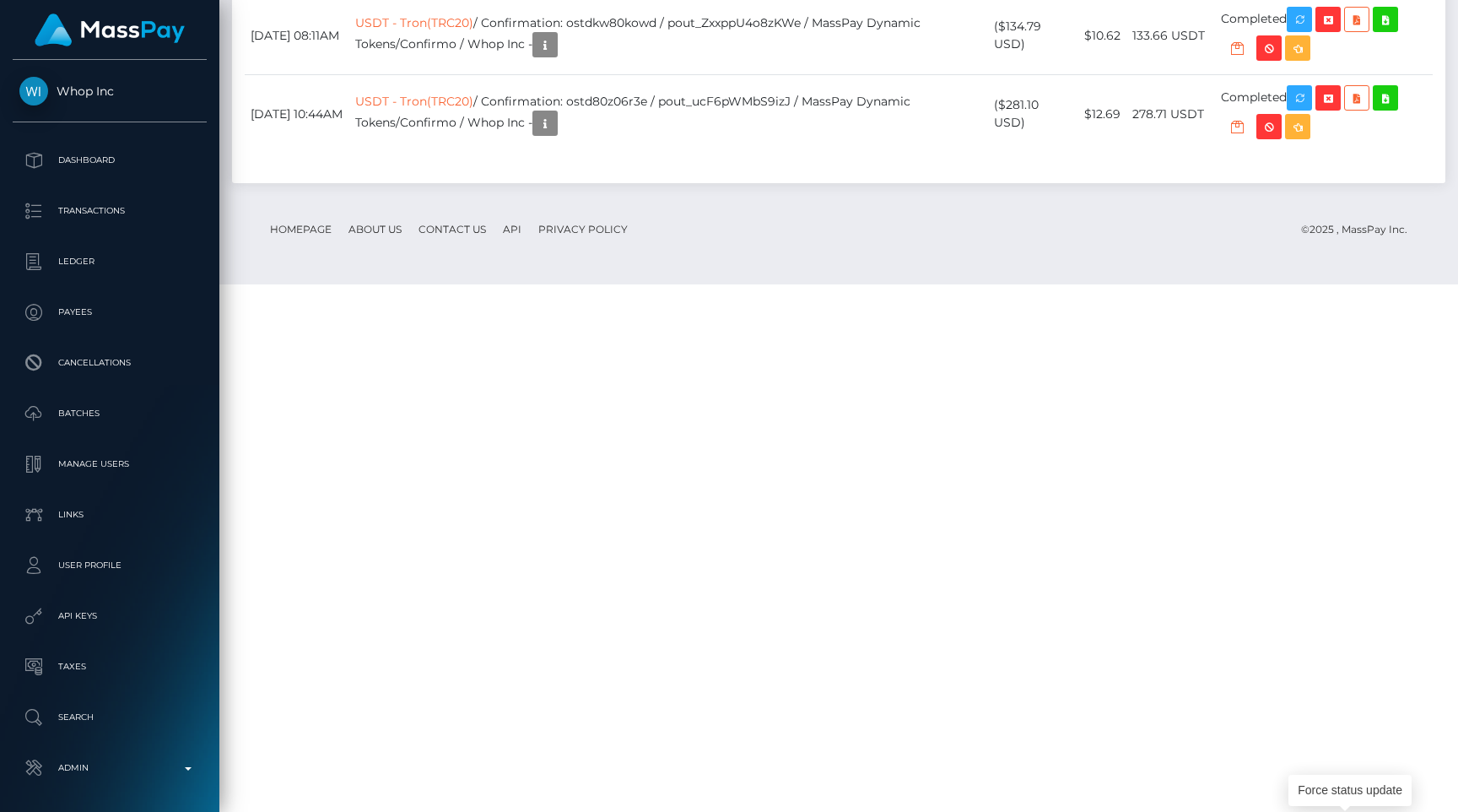
click at [1034, 183] on div "Date/Time Description Amount Fee Received Status PayPal USDT - Tron(TRC20)" at bounding box center [838, 21] width 1214 height 324
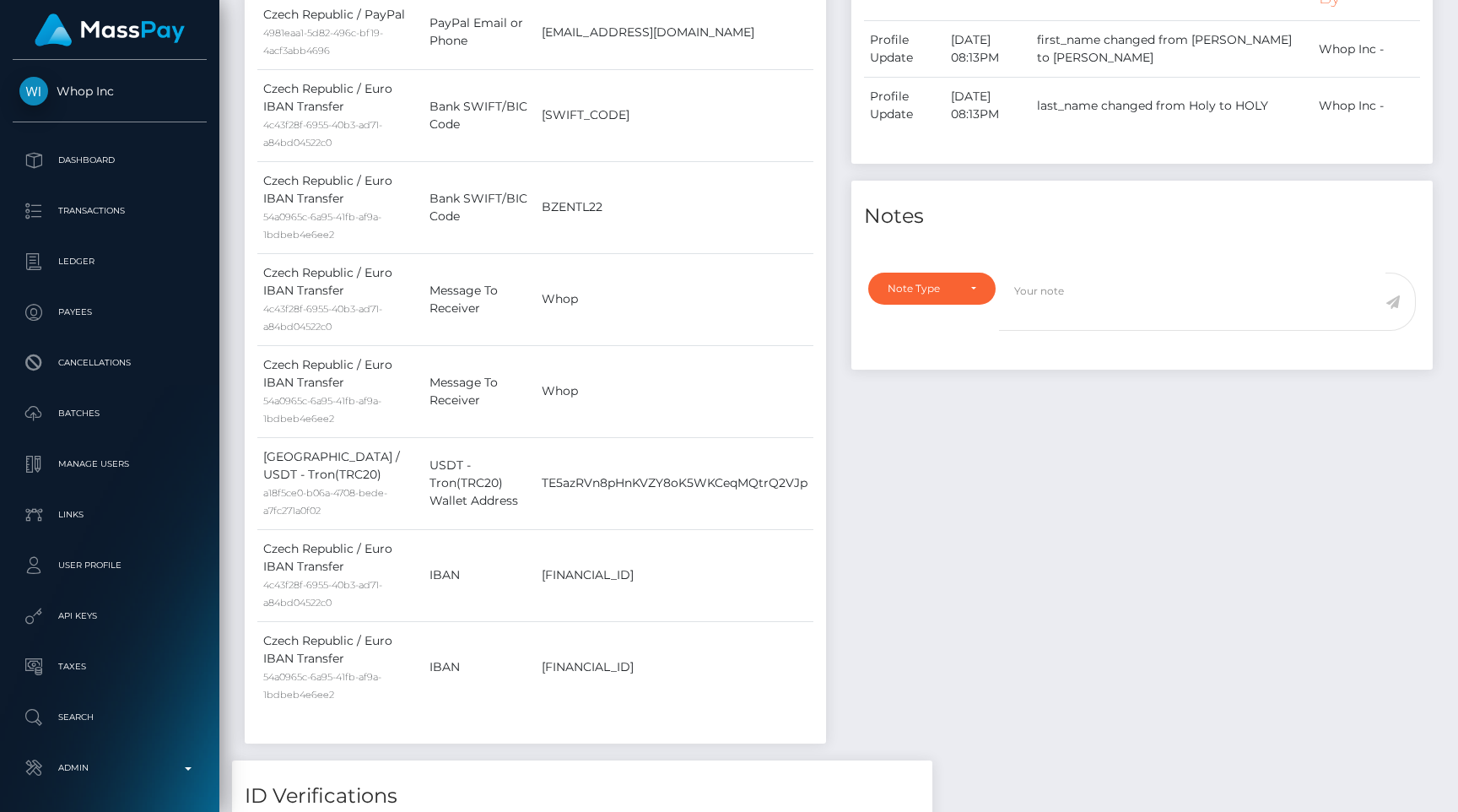
scroll to position [594, 0]
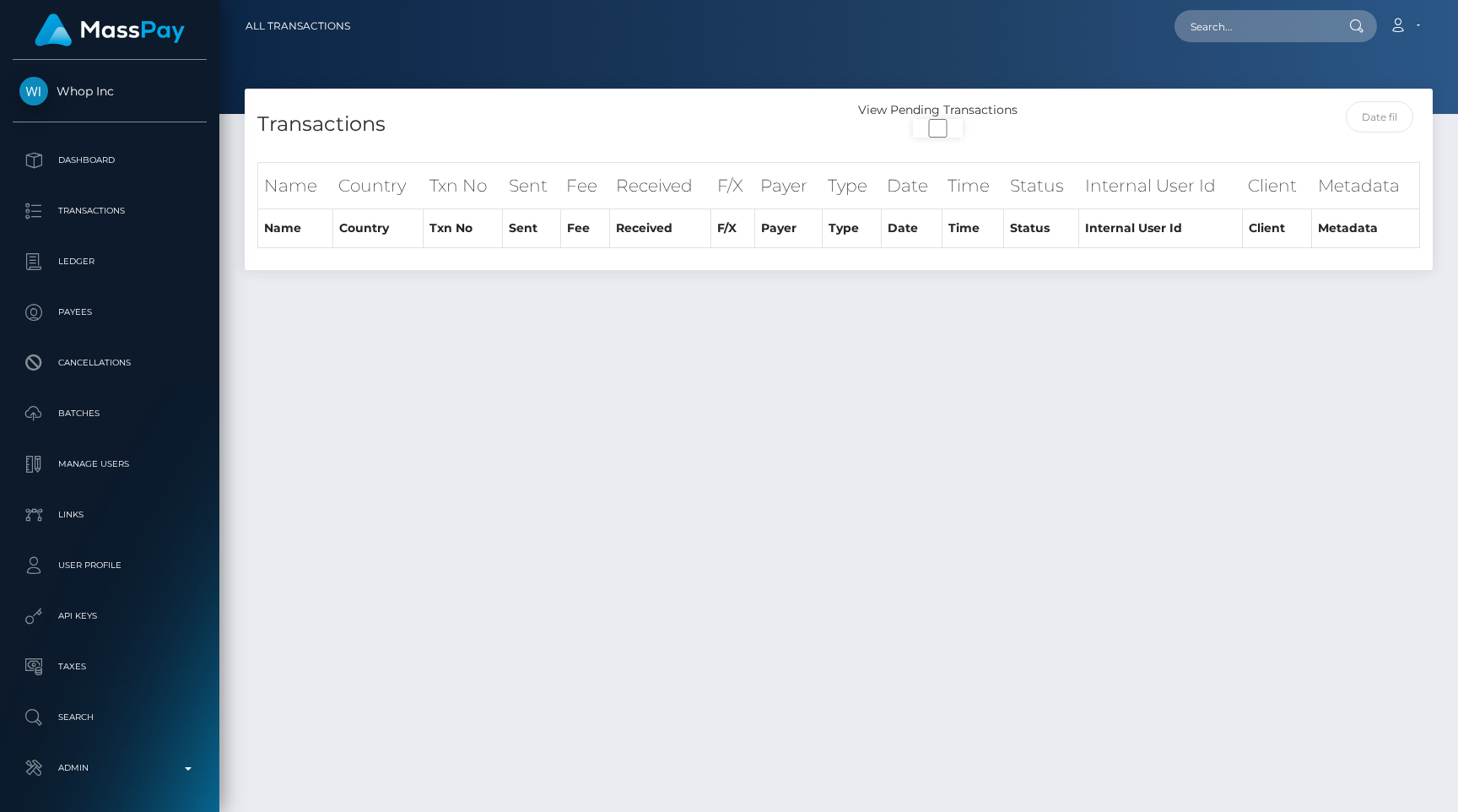
select select
select select "250"
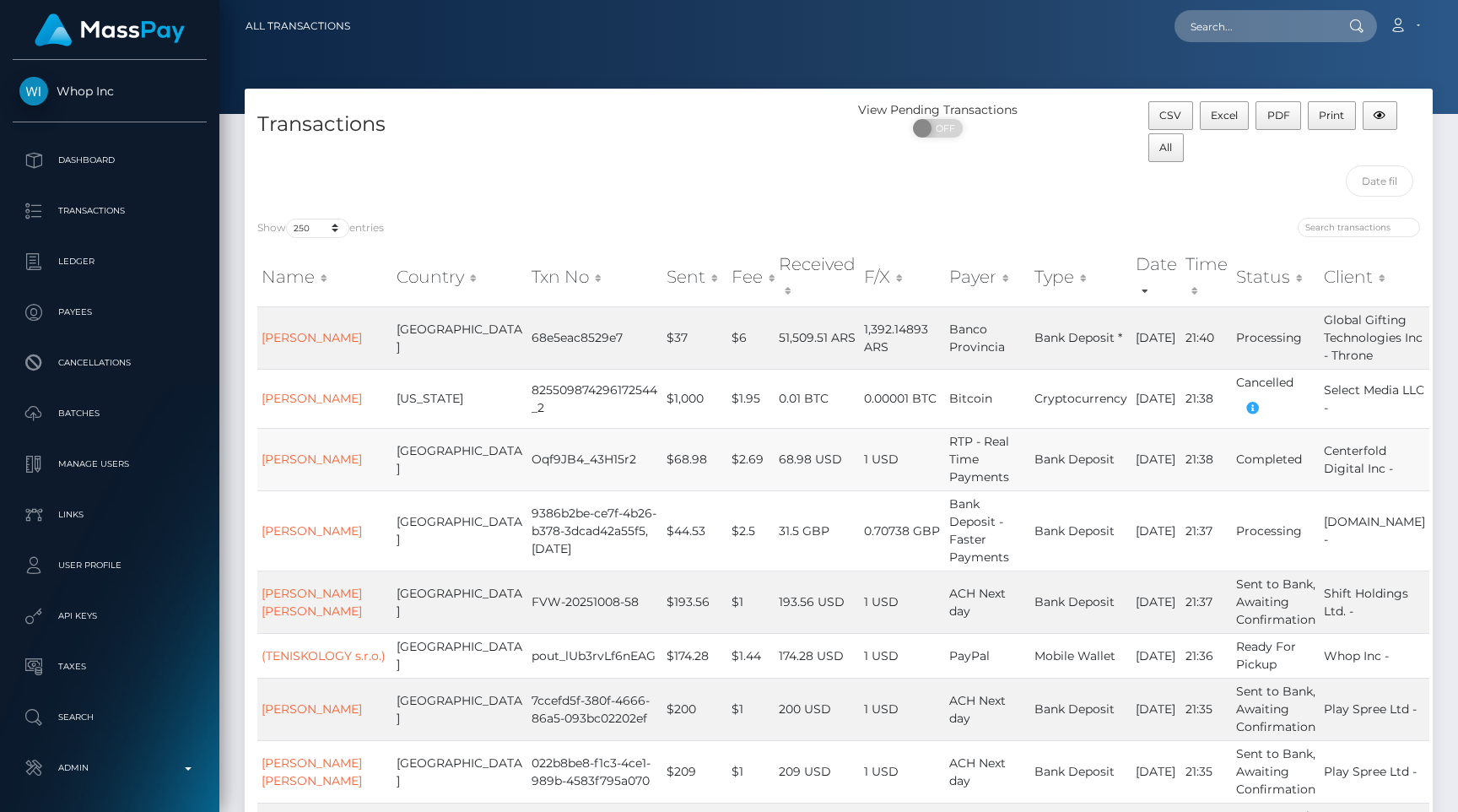
click at [1091, 447] on td "Bank Deposit" at bounding box center [1080, 459] width 101 height 63
click at [651, 198] on div "Transactions" at bounding box center [541, 153] width 594 height 103
